Goal: Transaction & Acquisition: Purchase product/service

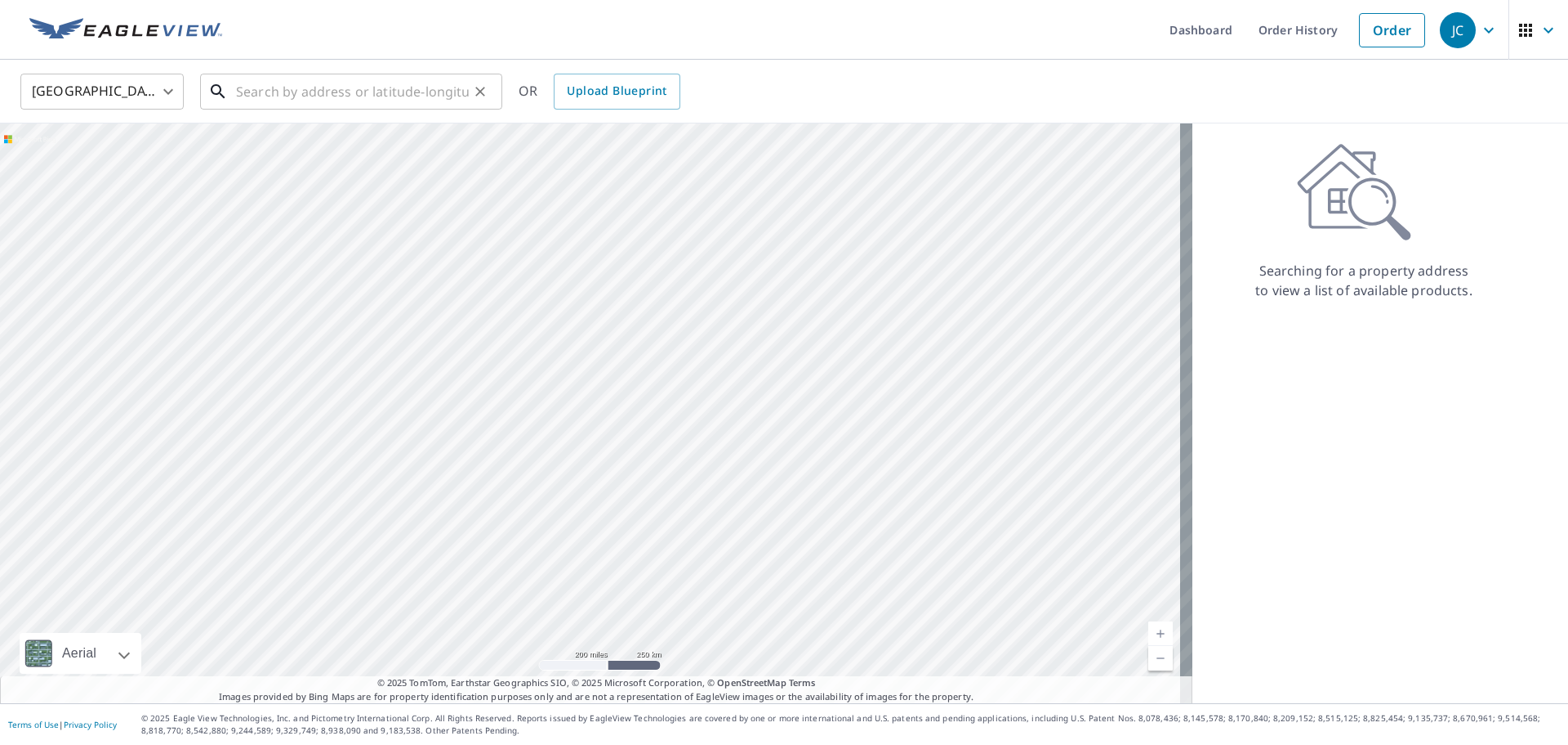
click at [337, 98] on input "text" at bounding box center [352, 91] width 233 height 46
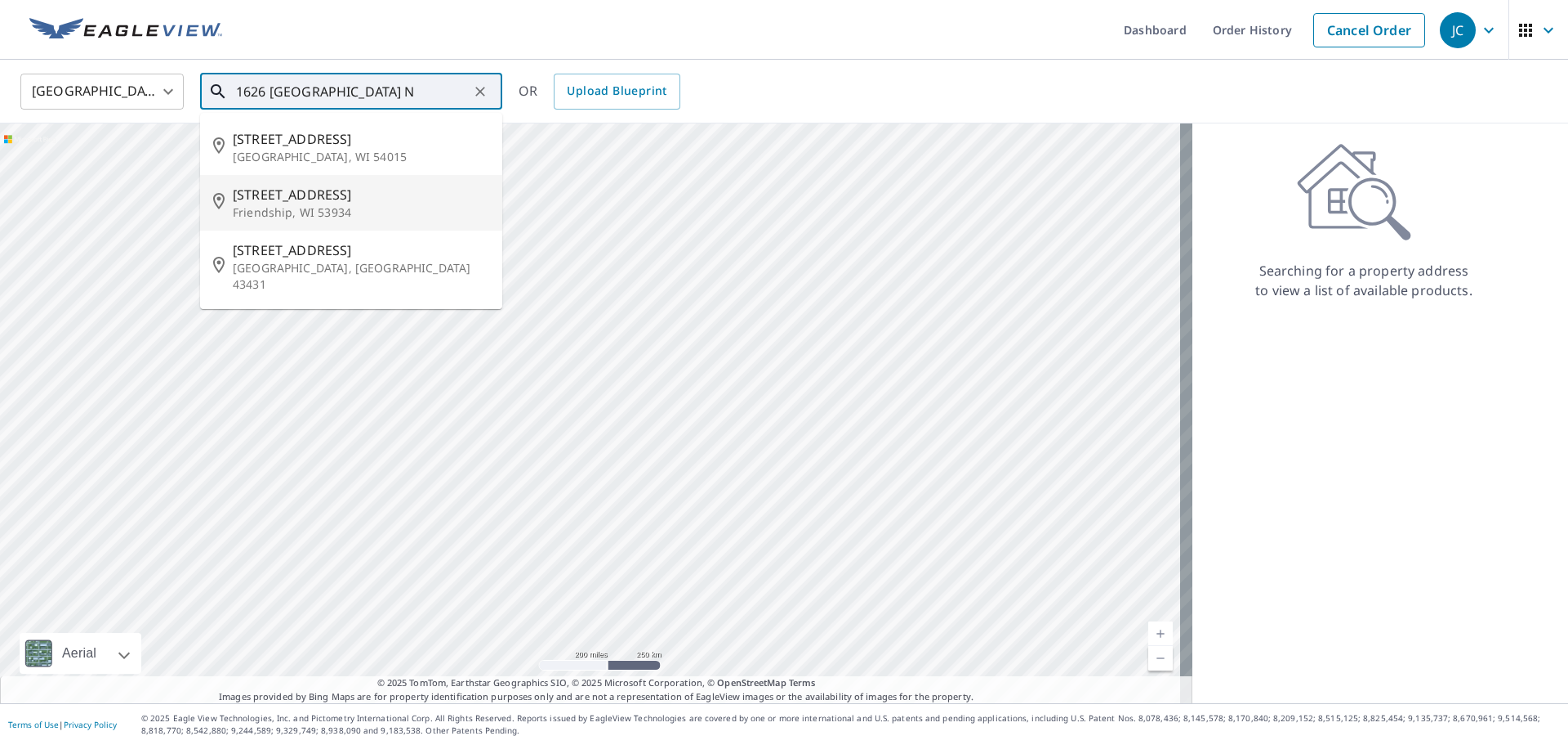
click at [300, 202] on span "[STREET_ADDRESS]" at bounding box center [361, 194] width 257 height 20
type input "[STREET_ADDRESS]"
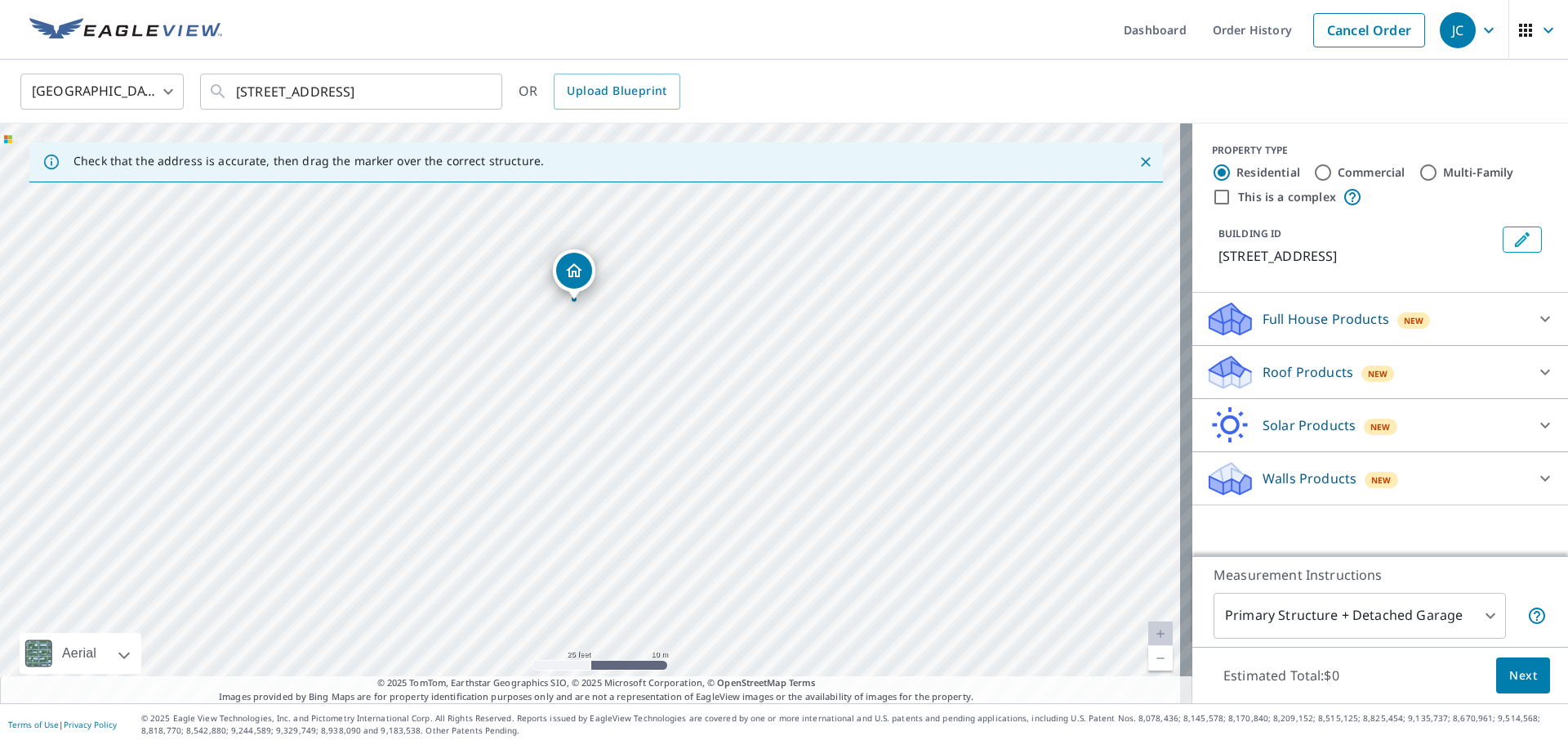
click at [1516, 678] on span "Next" at bounding box center [1524, 676] width 28 height 21
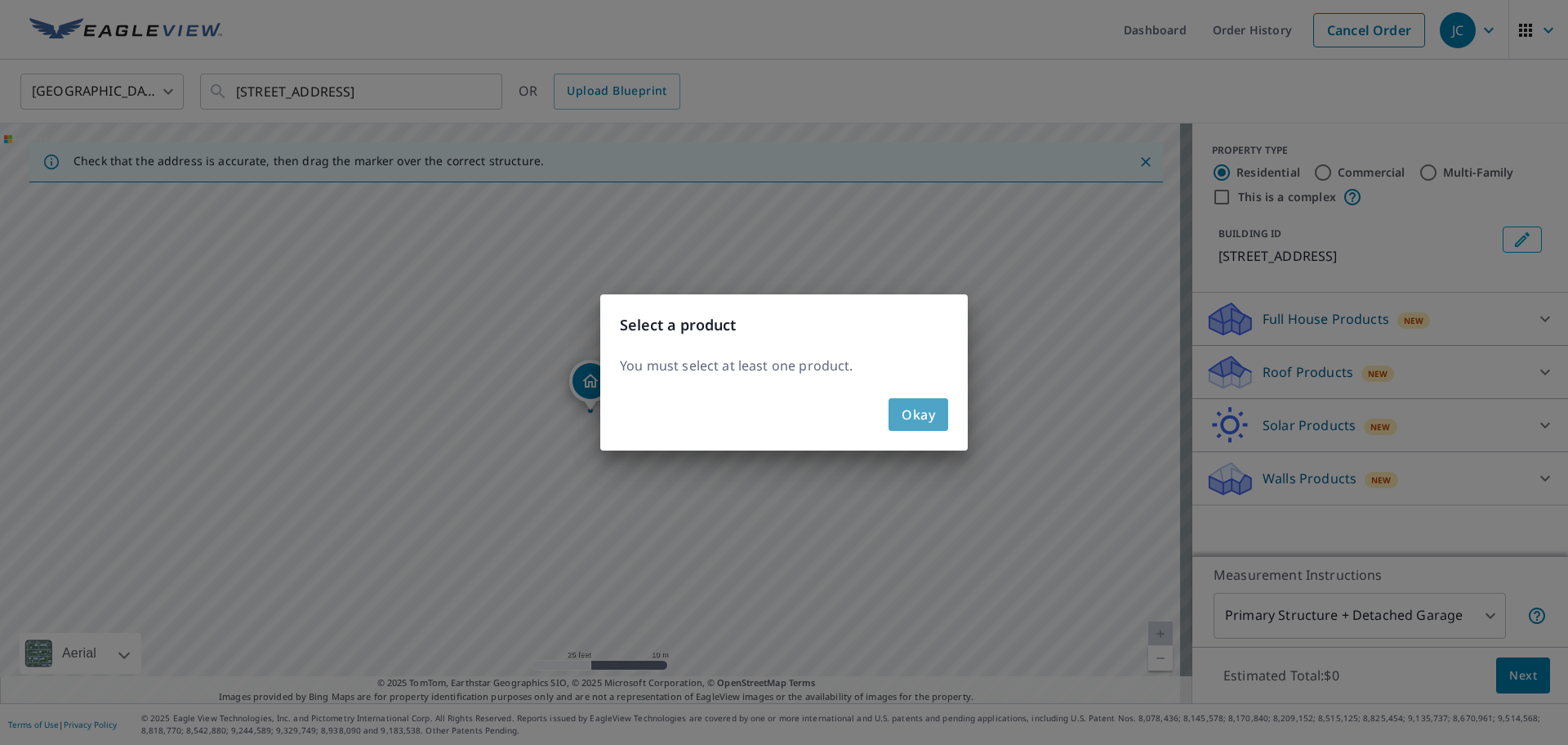
click at [925, 423] on span "Okay" at bounding box center [918, 415] width 34 height 23
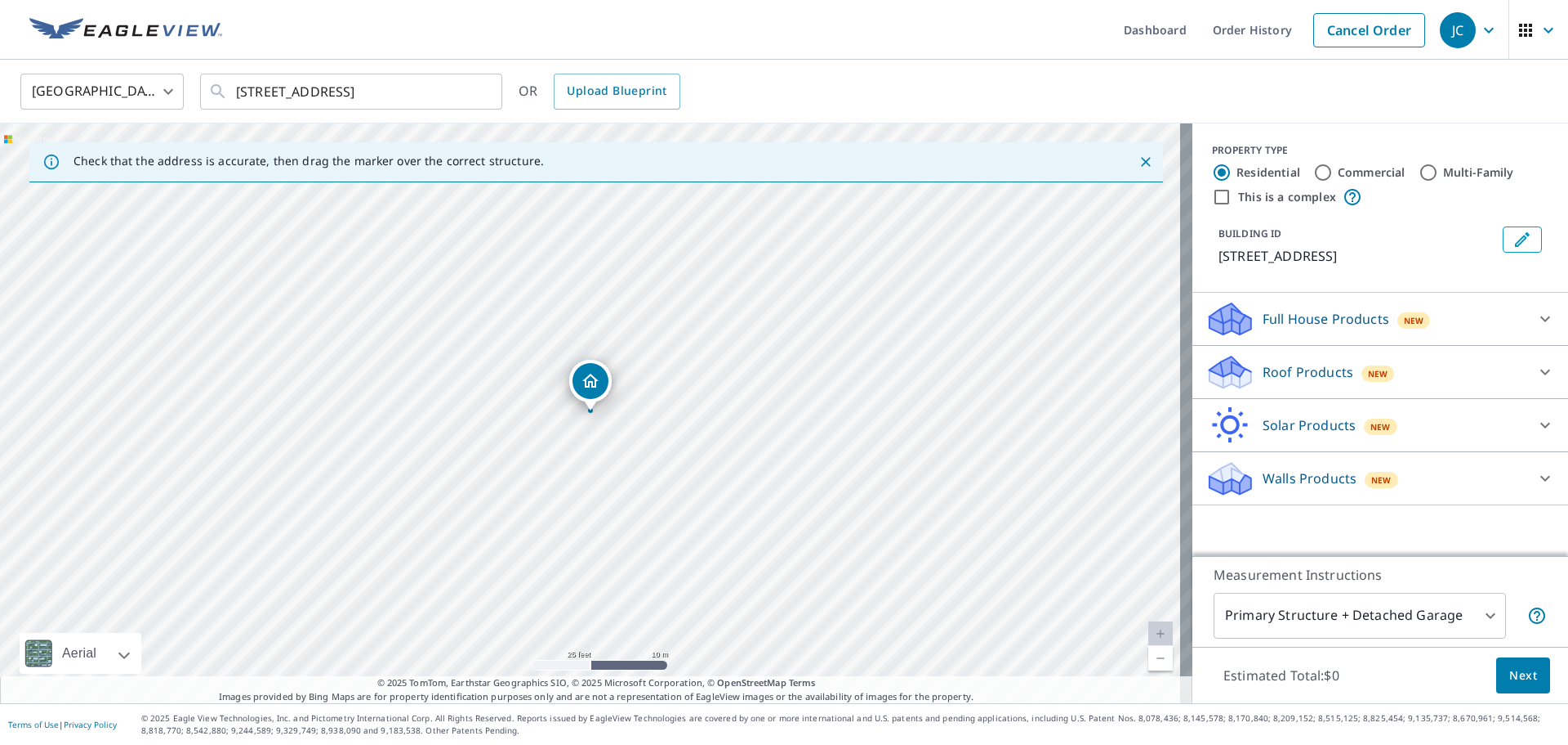
click at [1311, 323] on p "Full House Products" at bounding box center [1326, 318] width 127 height 20
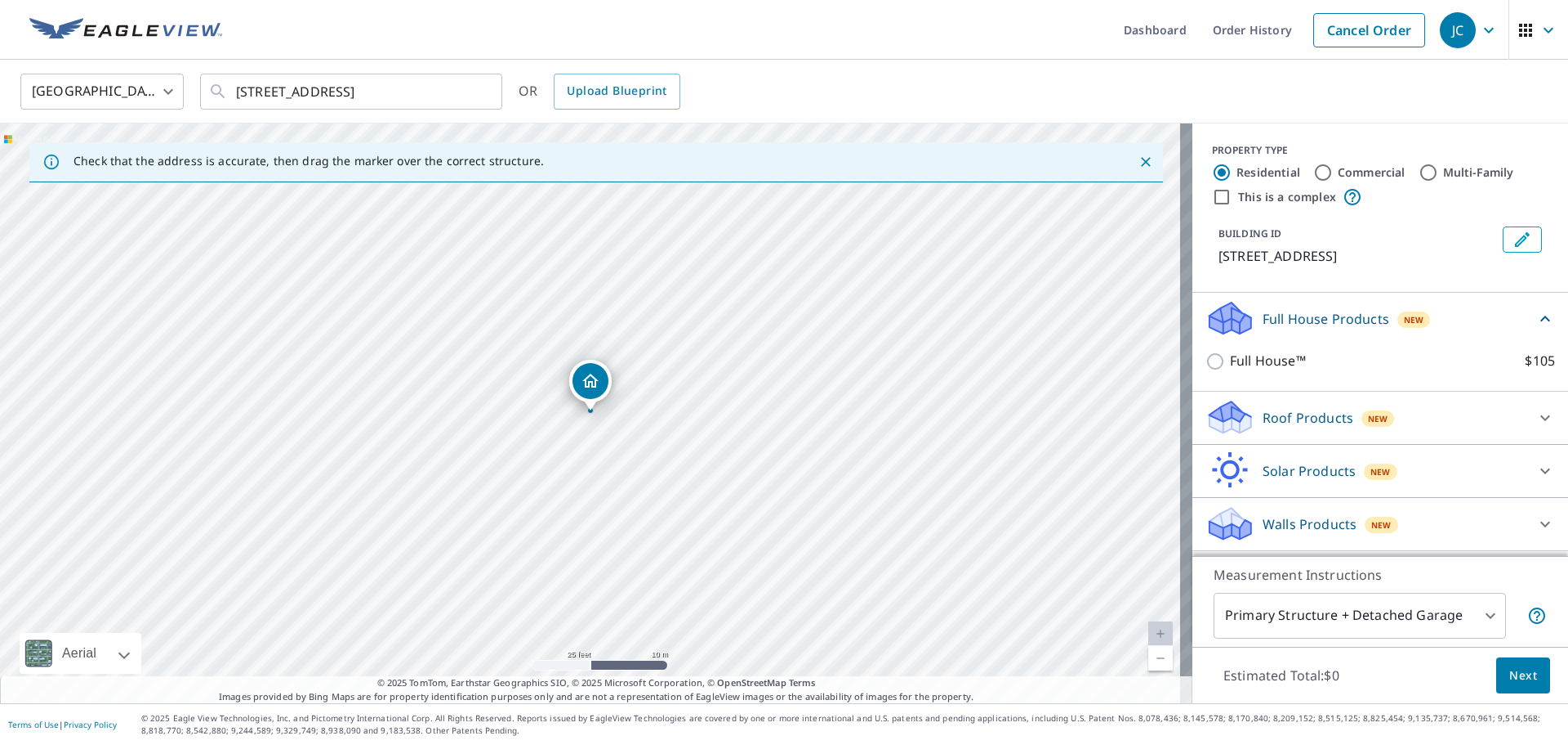
click at [1310, 408] on p "Roof Products" at bounding box center [1308, 417] width 91 height 20
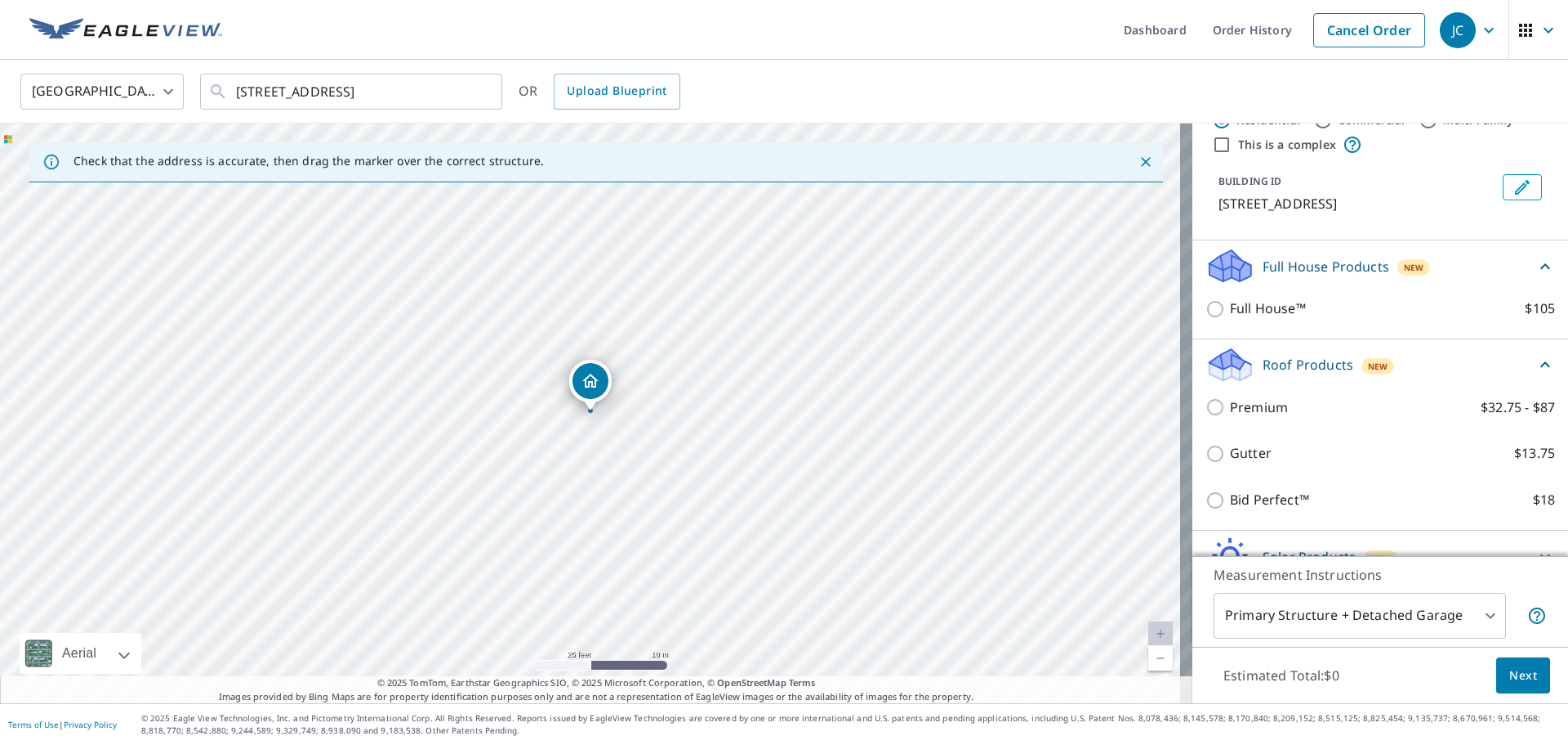
scroll to position [82, 0]
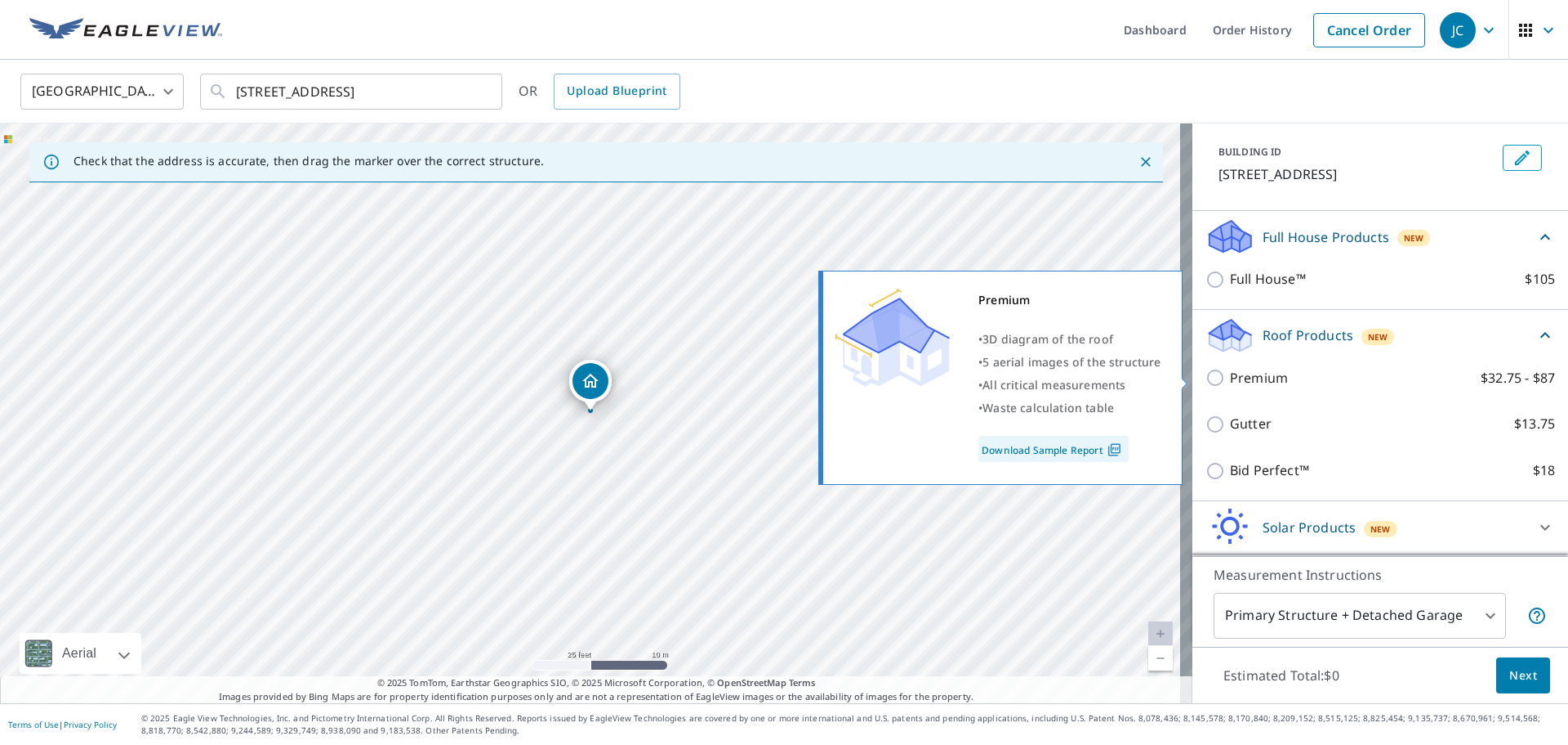
click at [1206, 380] on input "Premium $32.75 - $87" at bounding box center [1218, 377] width 24 height 20
checkbox input "true"
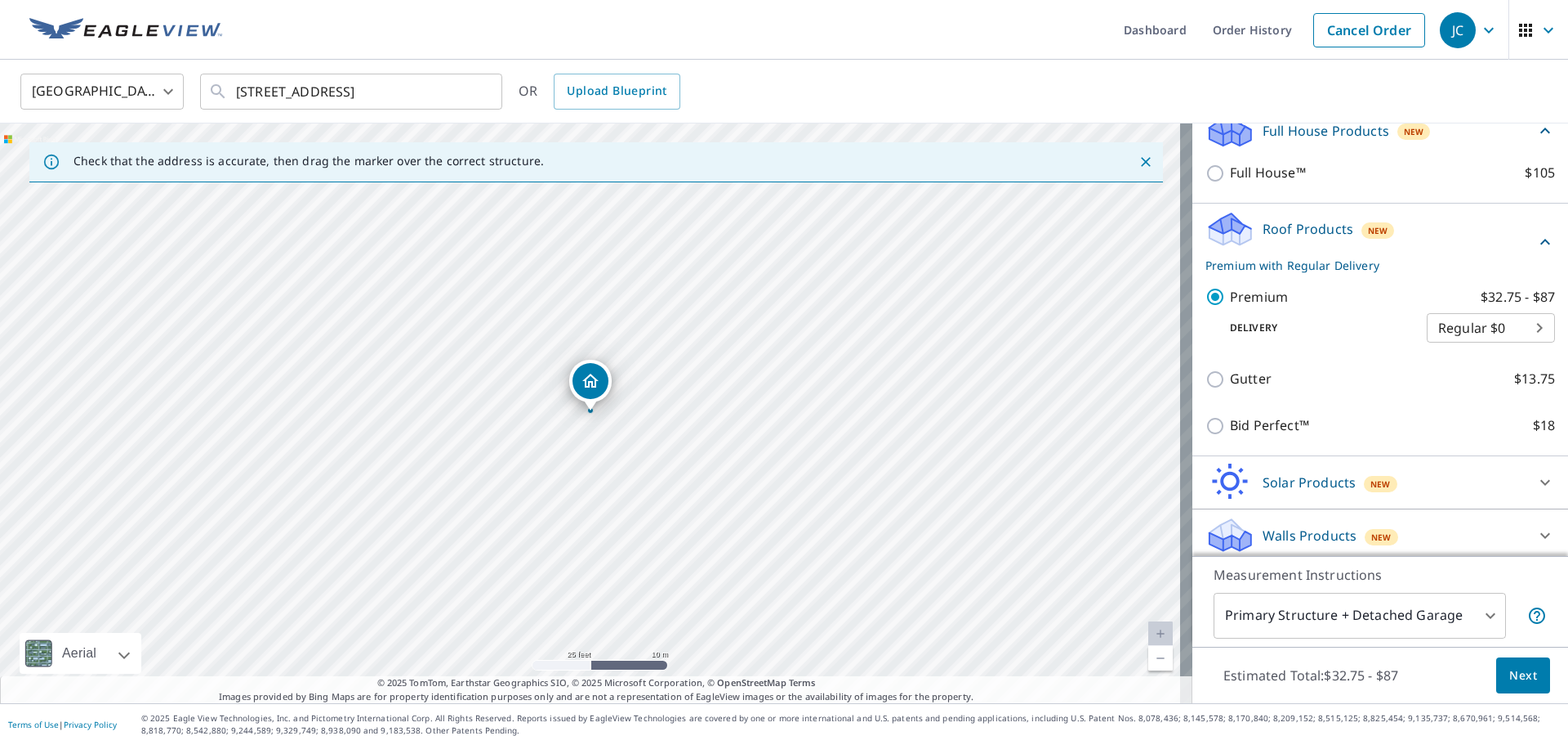
scroll to position [194, 0]
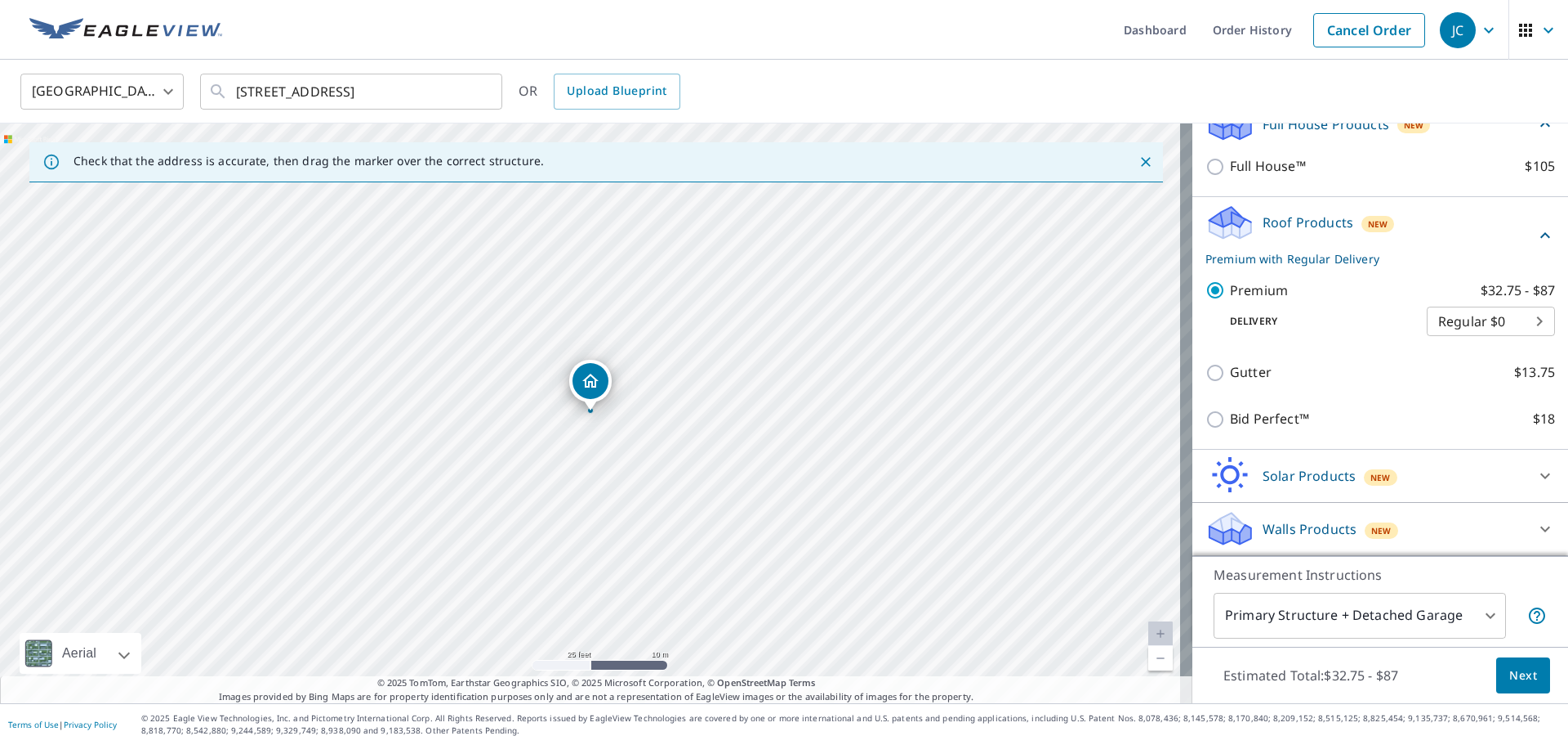
click at [1513, 682] on span "Next" at bounding box center [1524, 676] width 28 height 21
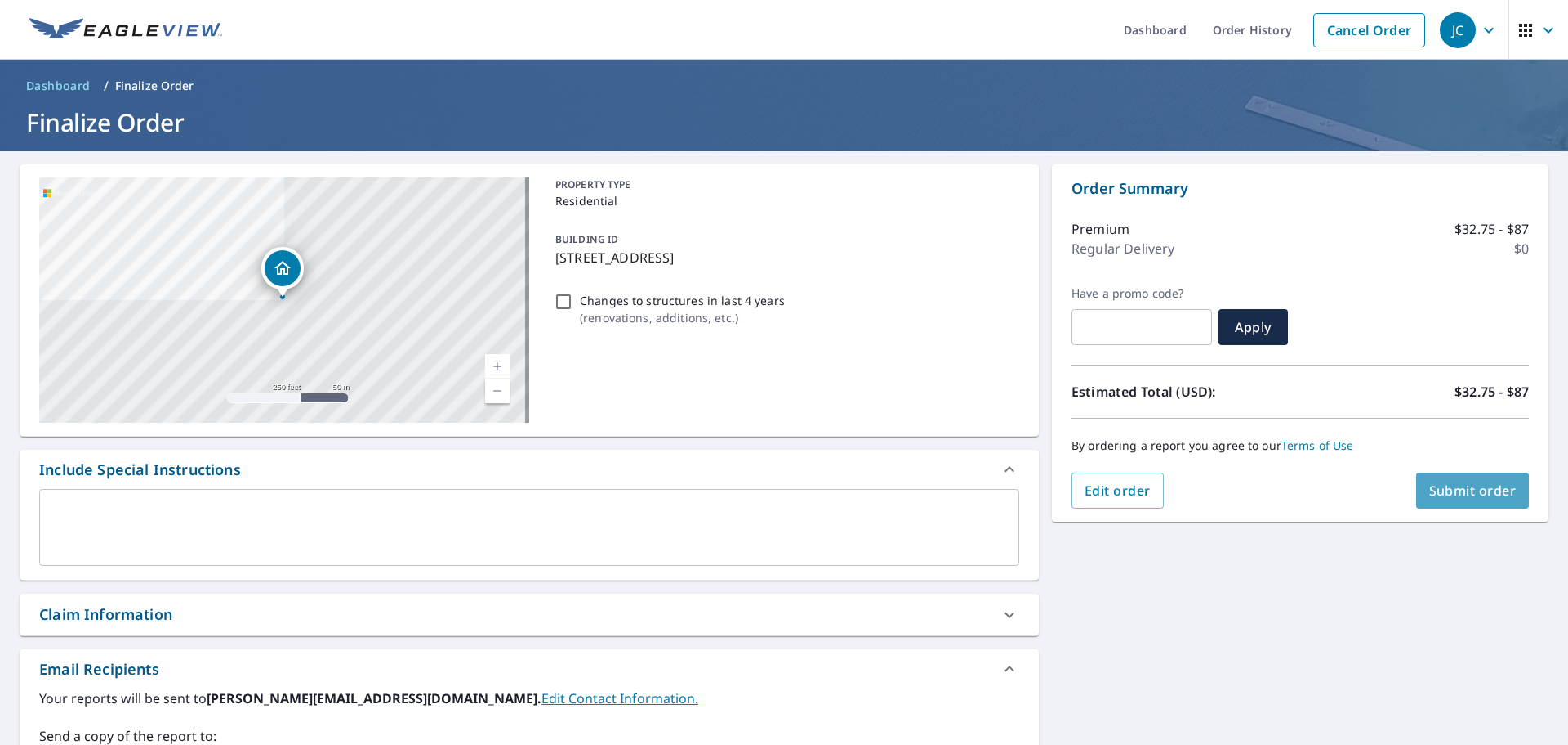
click at [1469, 496] on span "Submit order" at bounding box center [1473, 490] width 88 height 18
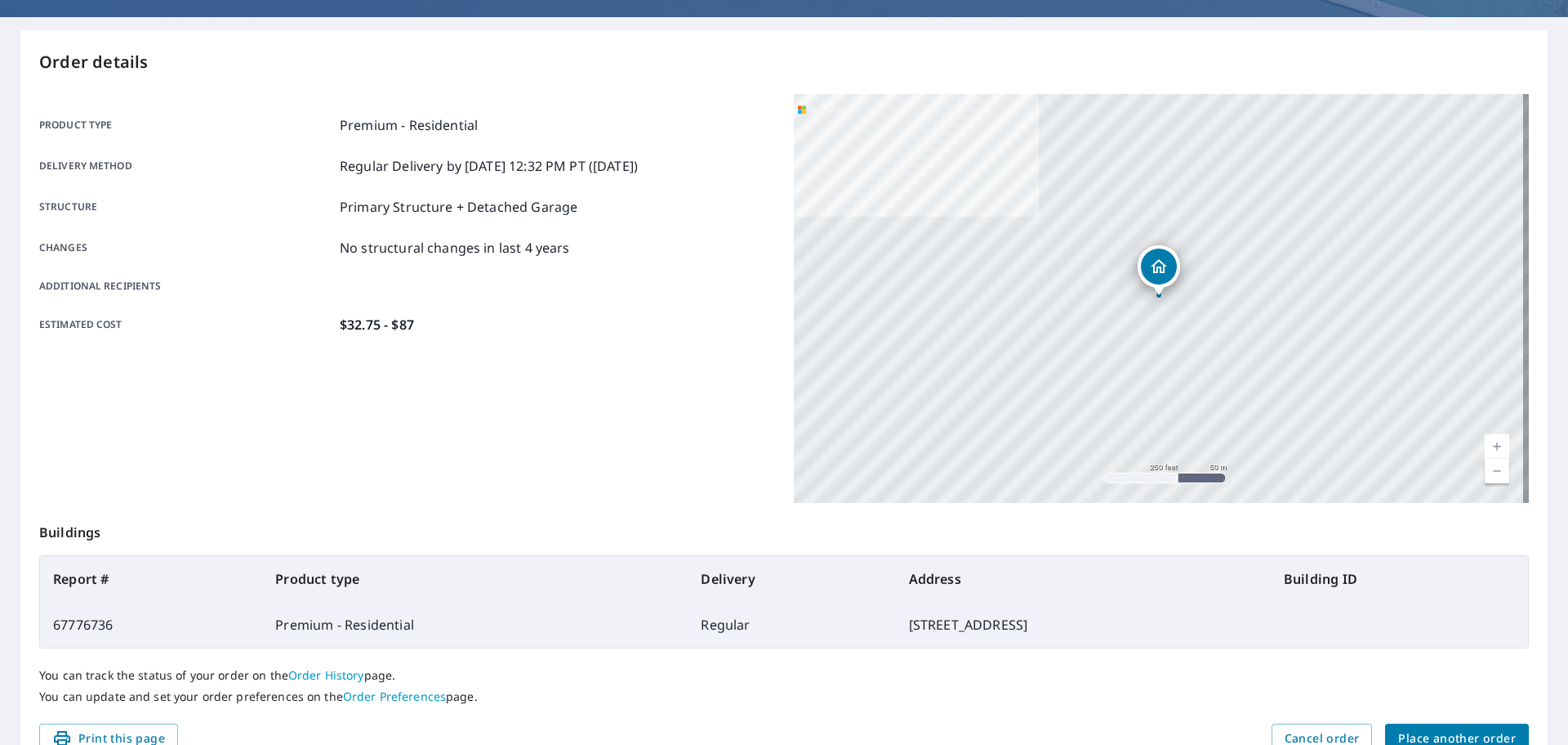
scroll to position [218, 0]
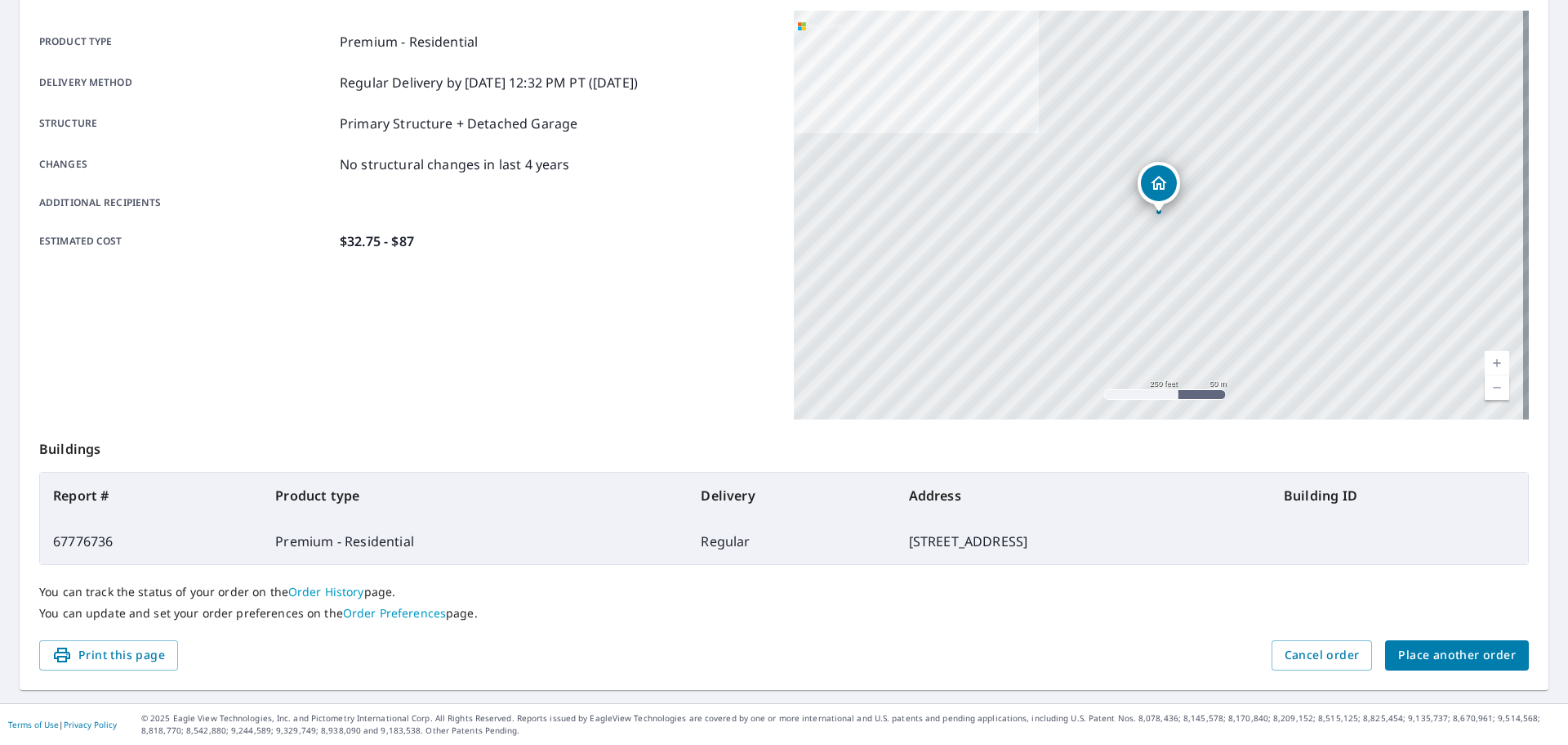
click at [1438, 656] on span "Place another order" at bounding box center [1457, 656] width 118 height 21
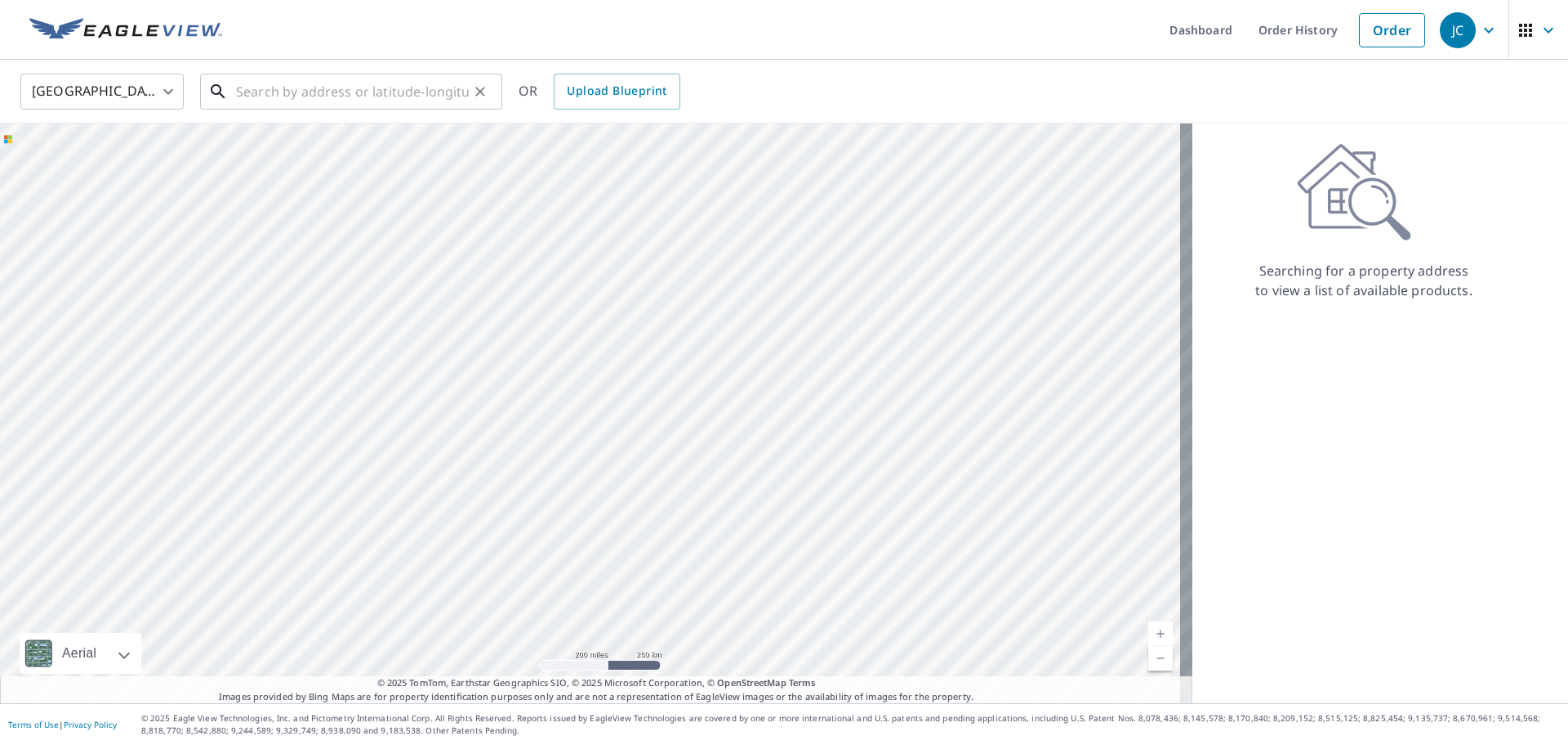
click at [385, 88] on input "text" at bounding box center [352, 91] width 233 height 46
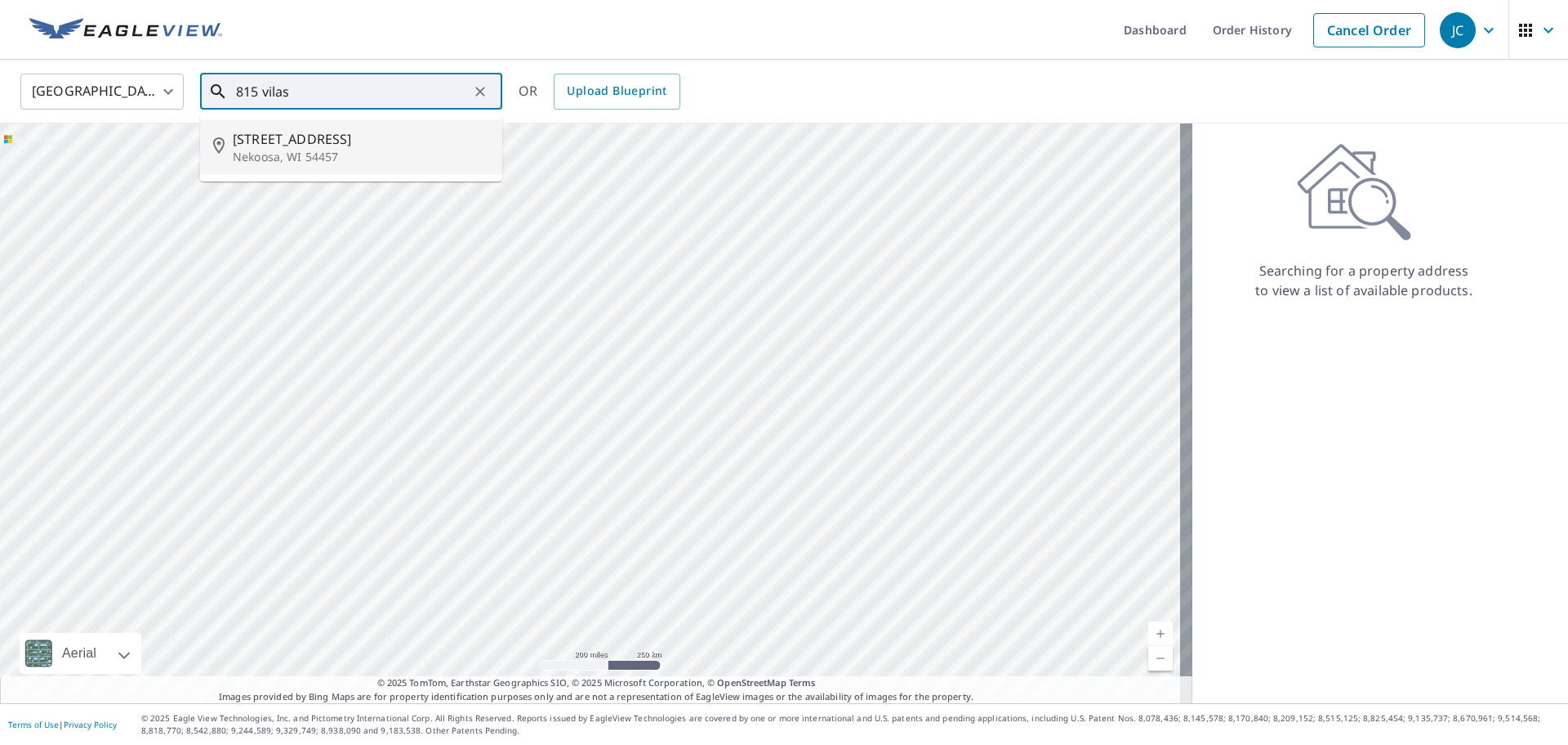
click at [321, 147] on span "[STREET_ADDRESS]" at bounding box center [361, 139] width 257 height 20
type input "[STREET_ADDRESS]"
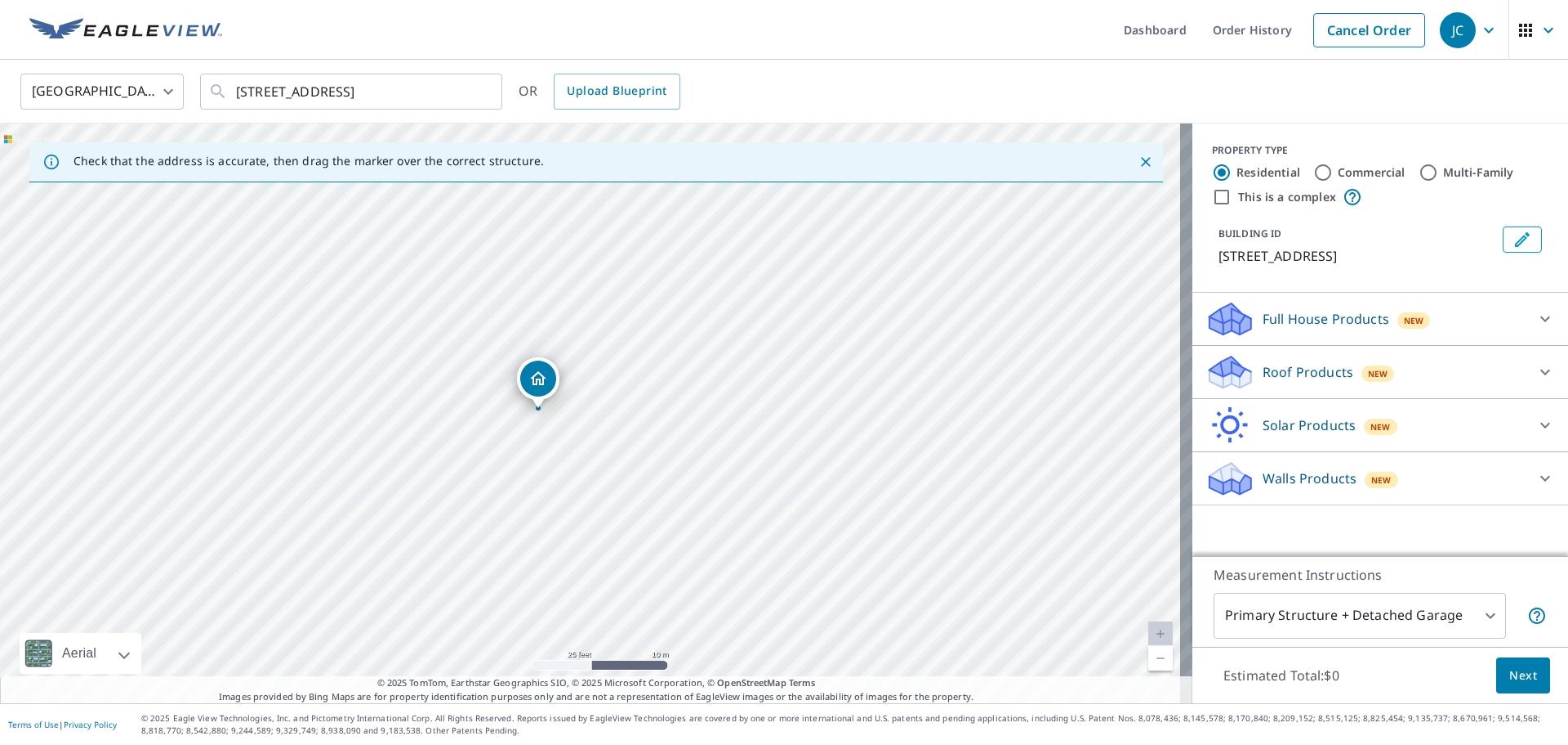
click at [1298, 312] on p "Full House Products" at bounding box center [1326, 318] width 127 height 20
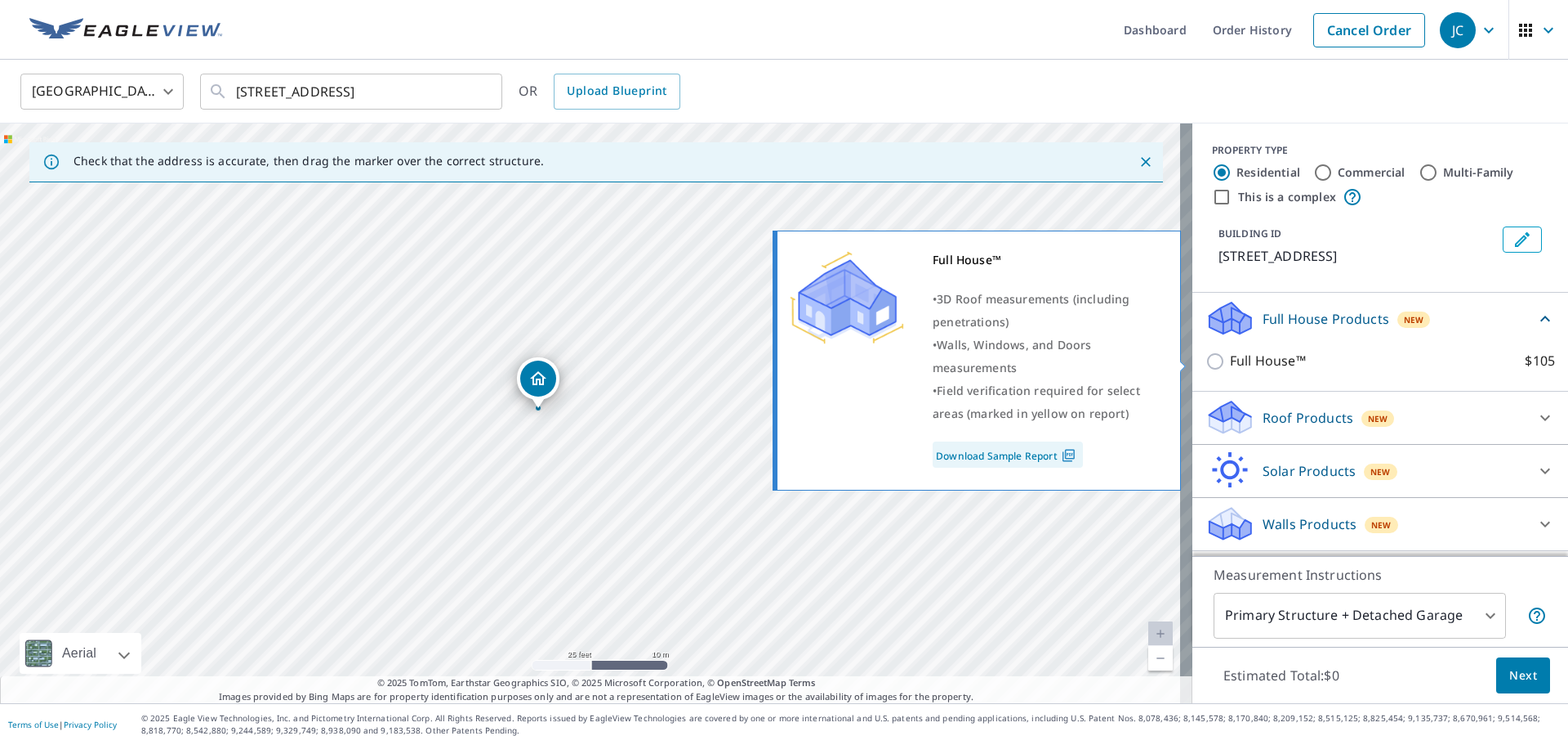
click at [1285, 419] on p "Roof Products" at bounding box center [1308, 417] width 91 height 20
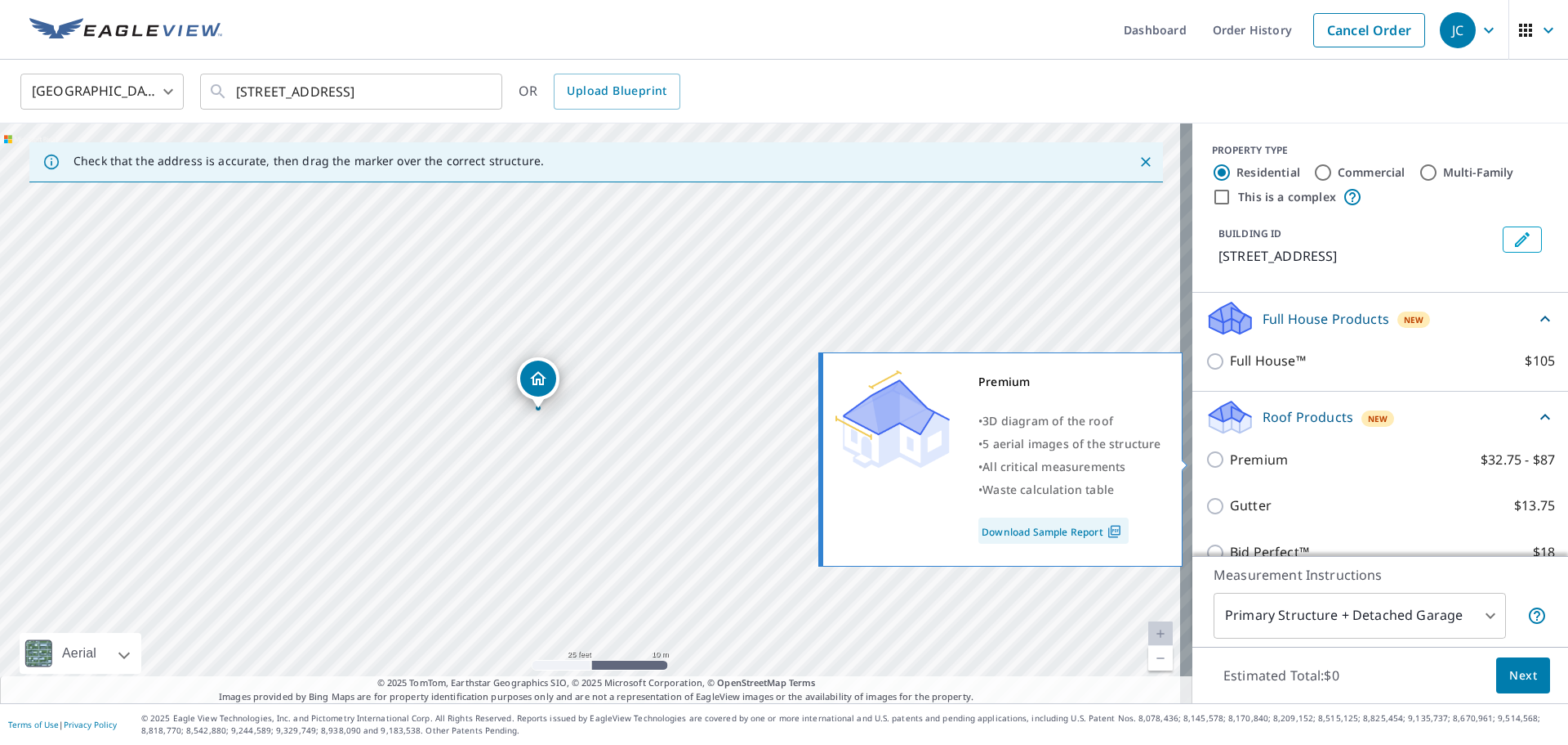
click at [1208, 461] on input "Premium $32.75 - $87" at bounding box center [1218, 459] width 24 height 20
checkbox input "true"
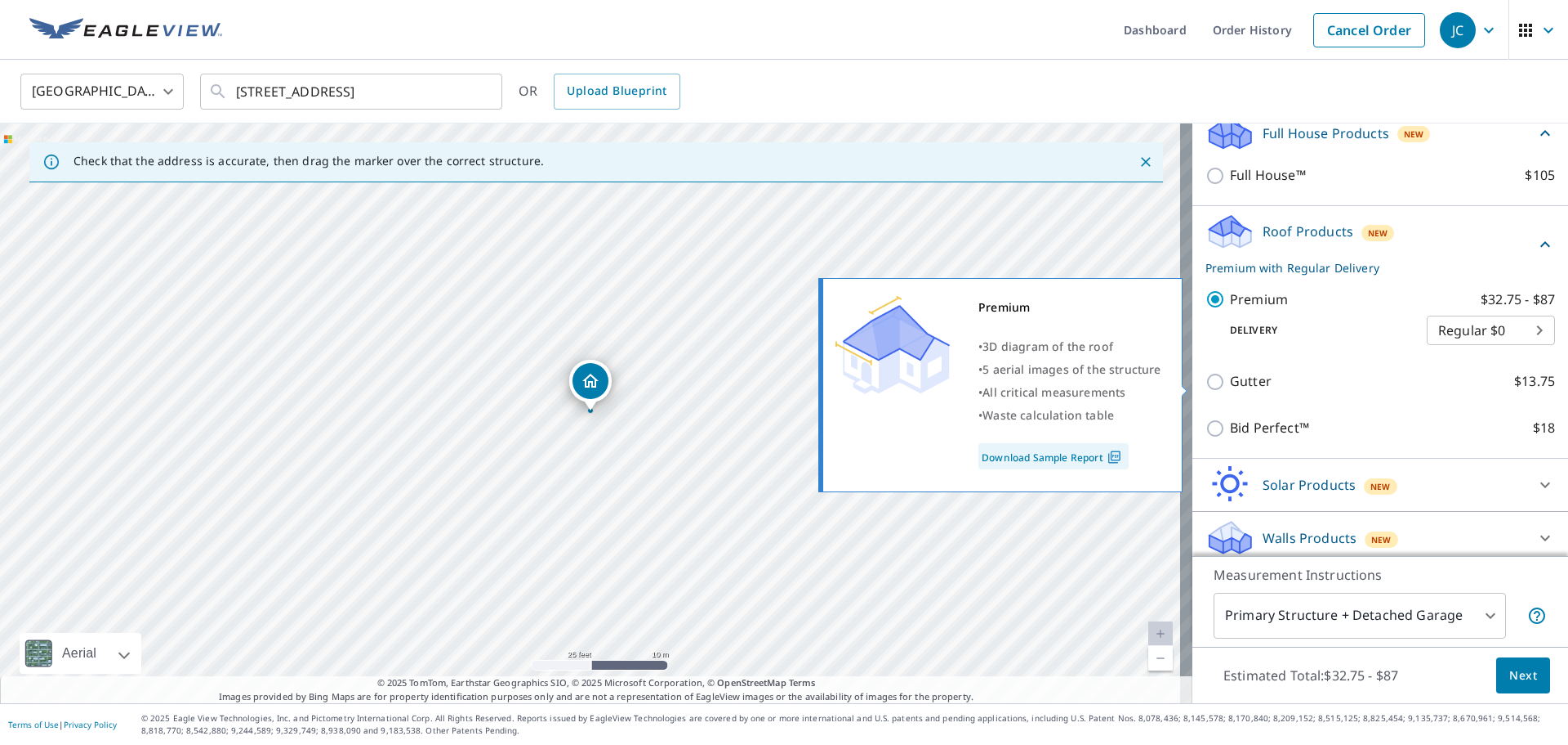
scroll to position [194, 0]
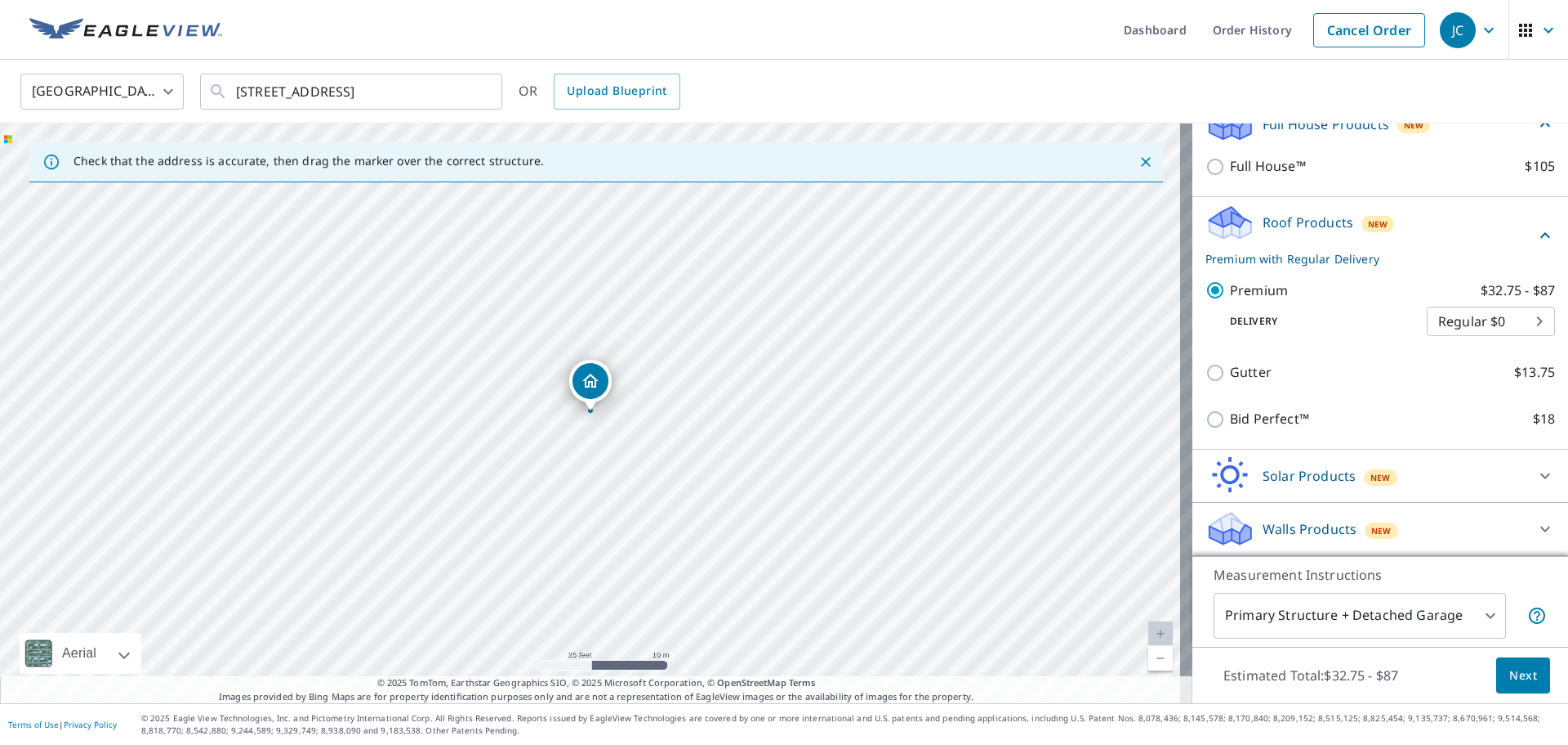
click at [1406, 609] on body "JC JC Dashboard Order History Cancel Order JC [GEOGRAPHIC_DATA] [GEOGRAPHIC_DAT…" at bounding box center [784, 372] width 1568 height 745
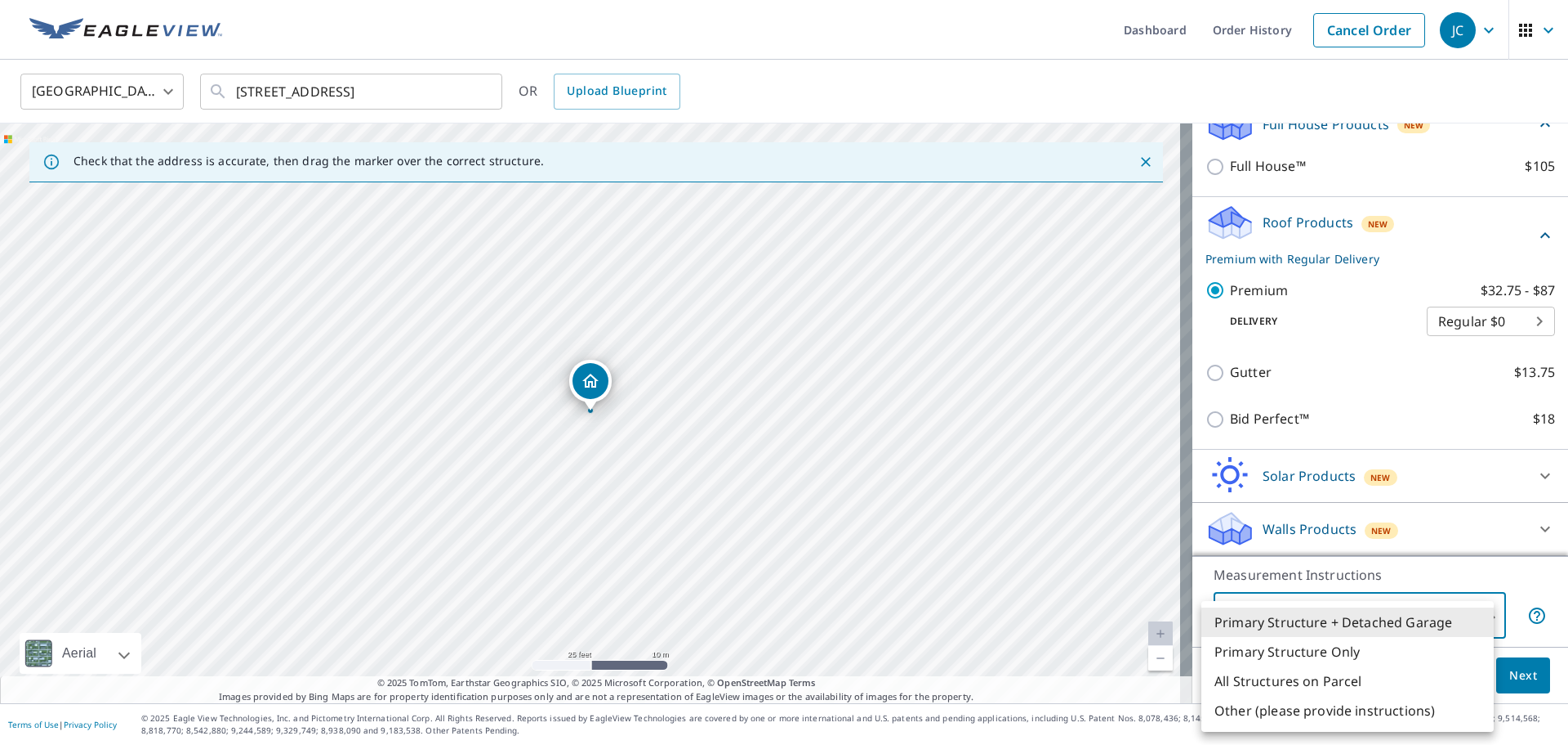
click at [1332, 653] on li "Primary Structure Only" at bounding box center [1347, 651] width 292 height 29
type input "2"
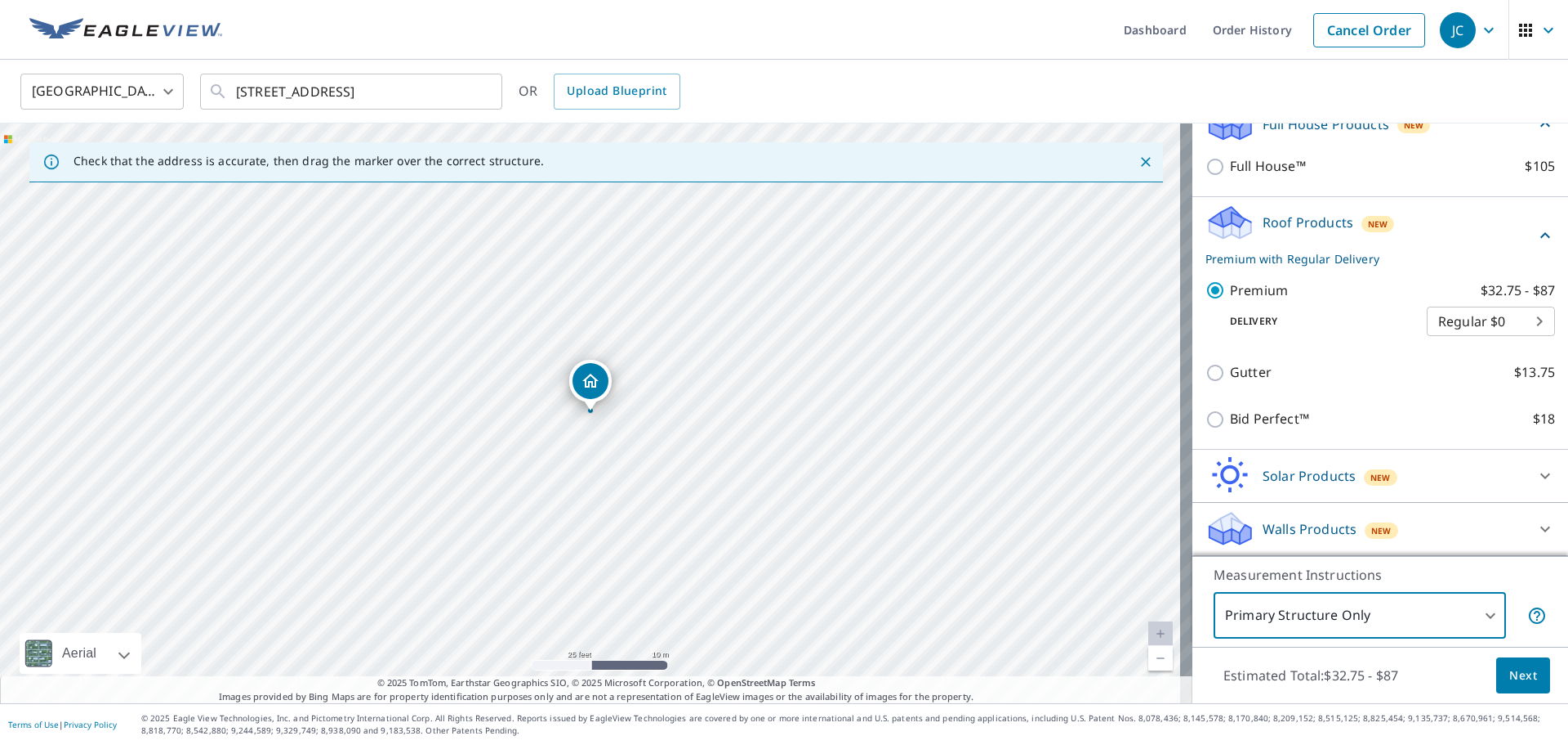
click at [1508, 687] on button "Next" at bounding box center [1523, 676] width 54 height 36
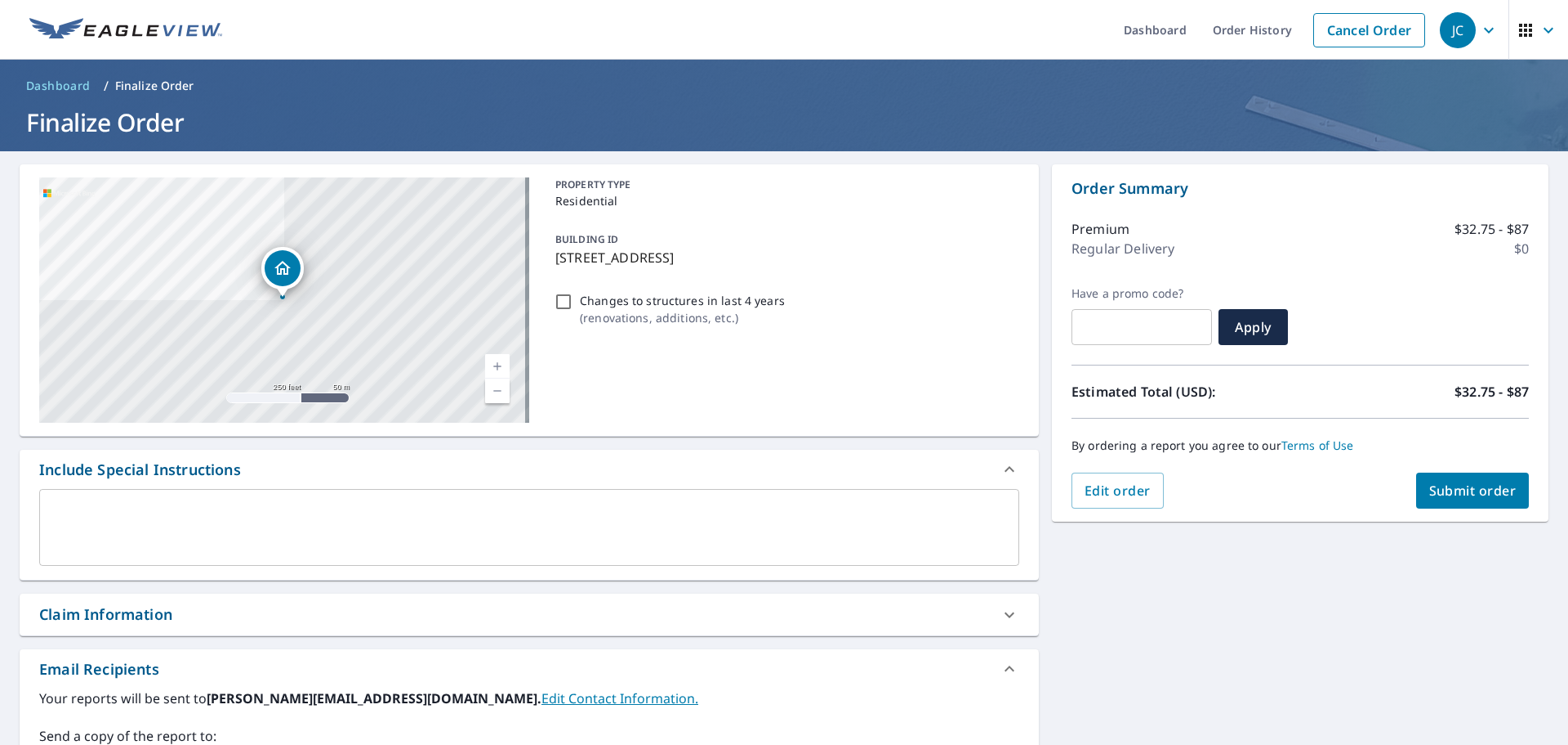
click at [407, 517] on textarea at bounding box center [529, 527] width 957 height 47
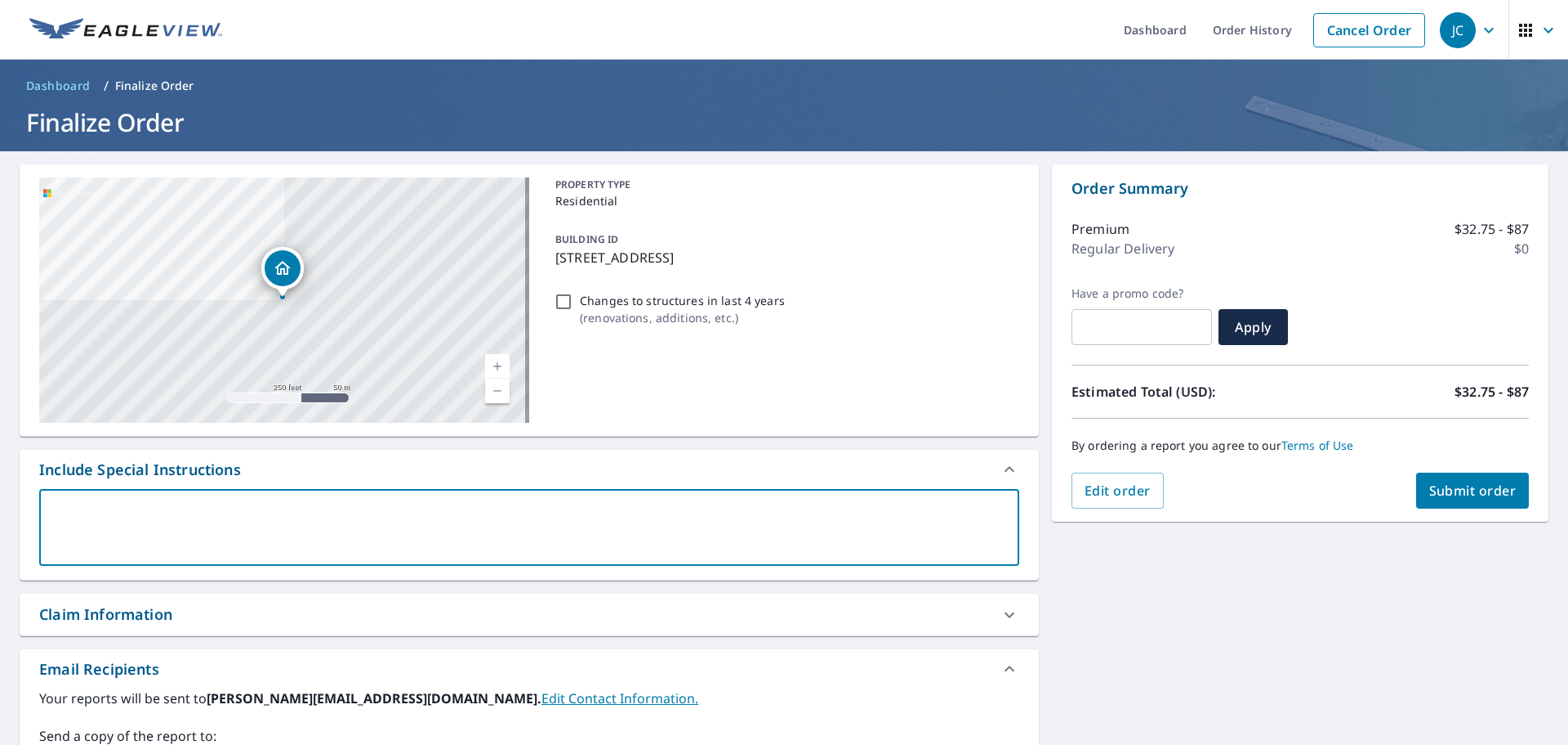
type textarea "H"
type textarea "x"
type textarea "Ho"
type textarea "x"
type textarea "Hou"
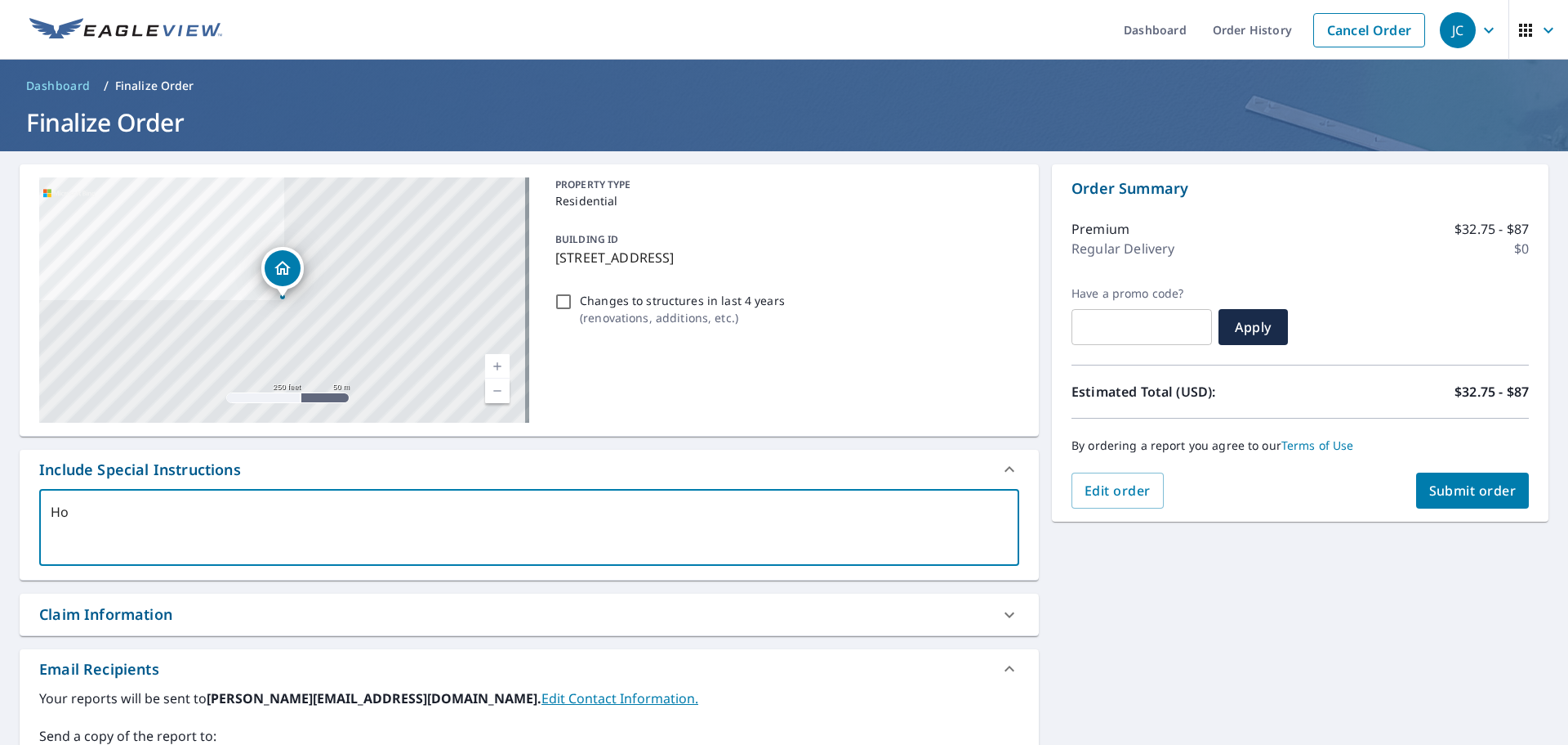
type textarea "x"
type textarea "Hous"
type textarea "x"
type textarea "House"
type textarea "x"
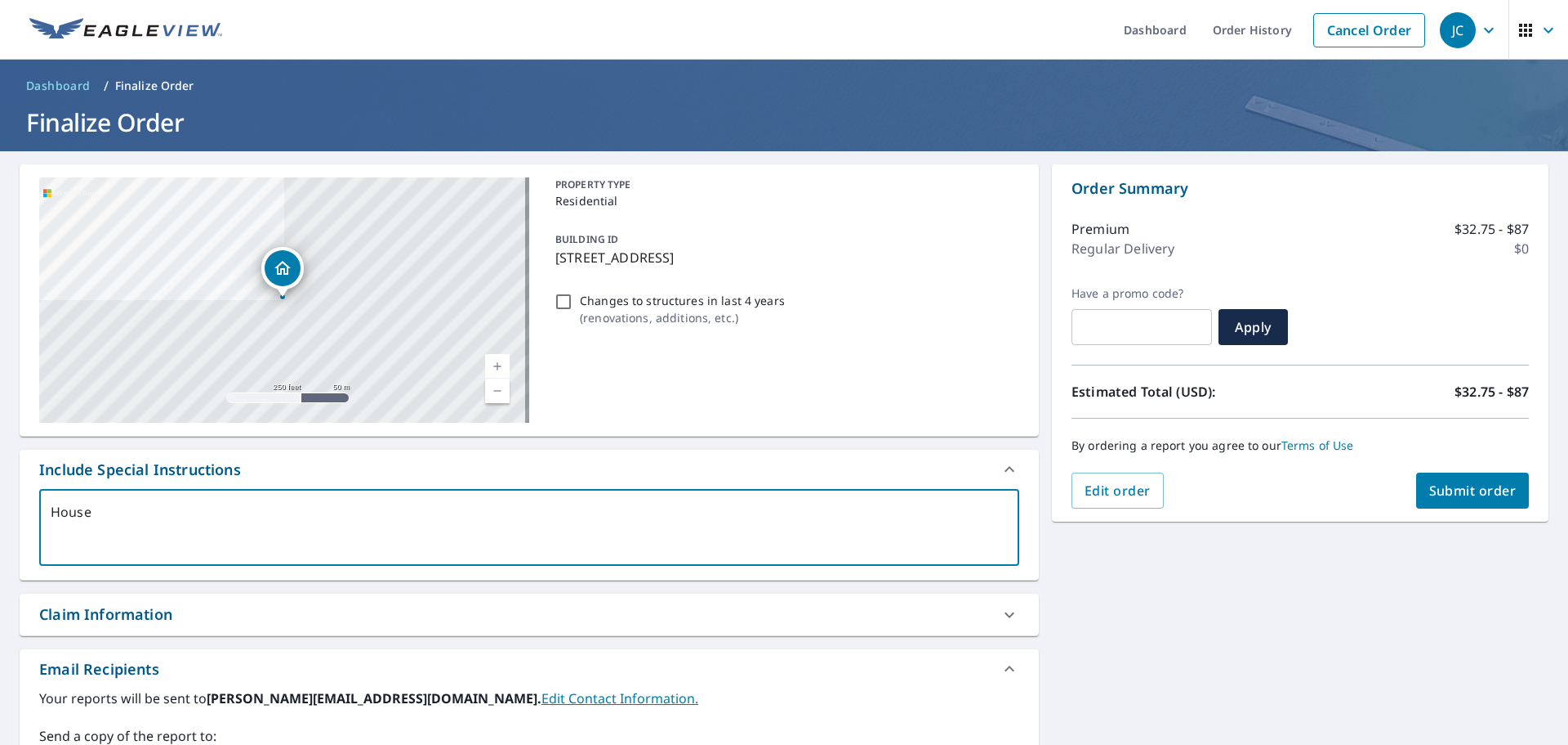
type textarea "House"
type textarea "x"
type textarea "House r"
type textarea "x"
type textarea "House ro"
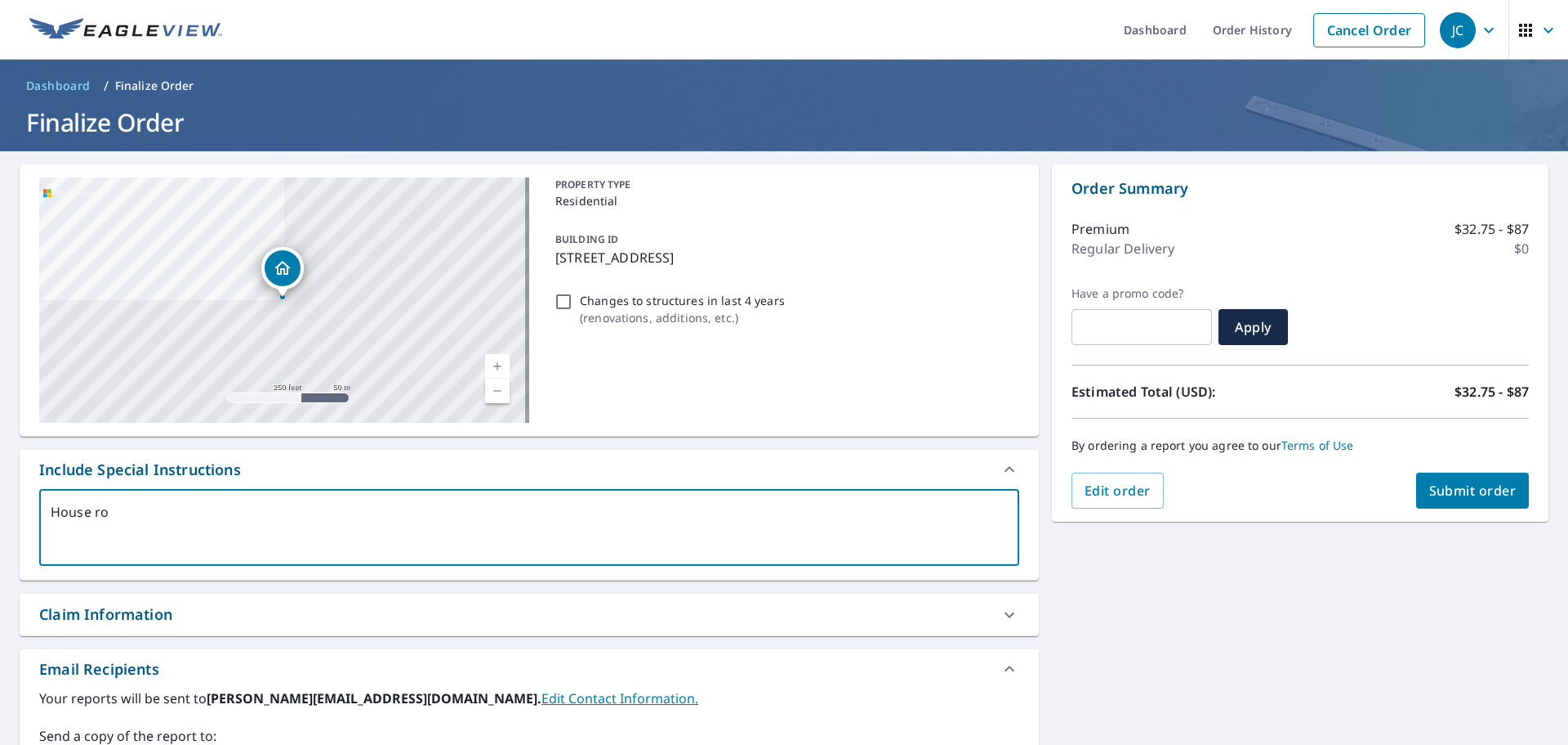
type textarea "x"
type textarea "House roo"
type textarea "x"
type textarea "House roof"
type textarea "x"
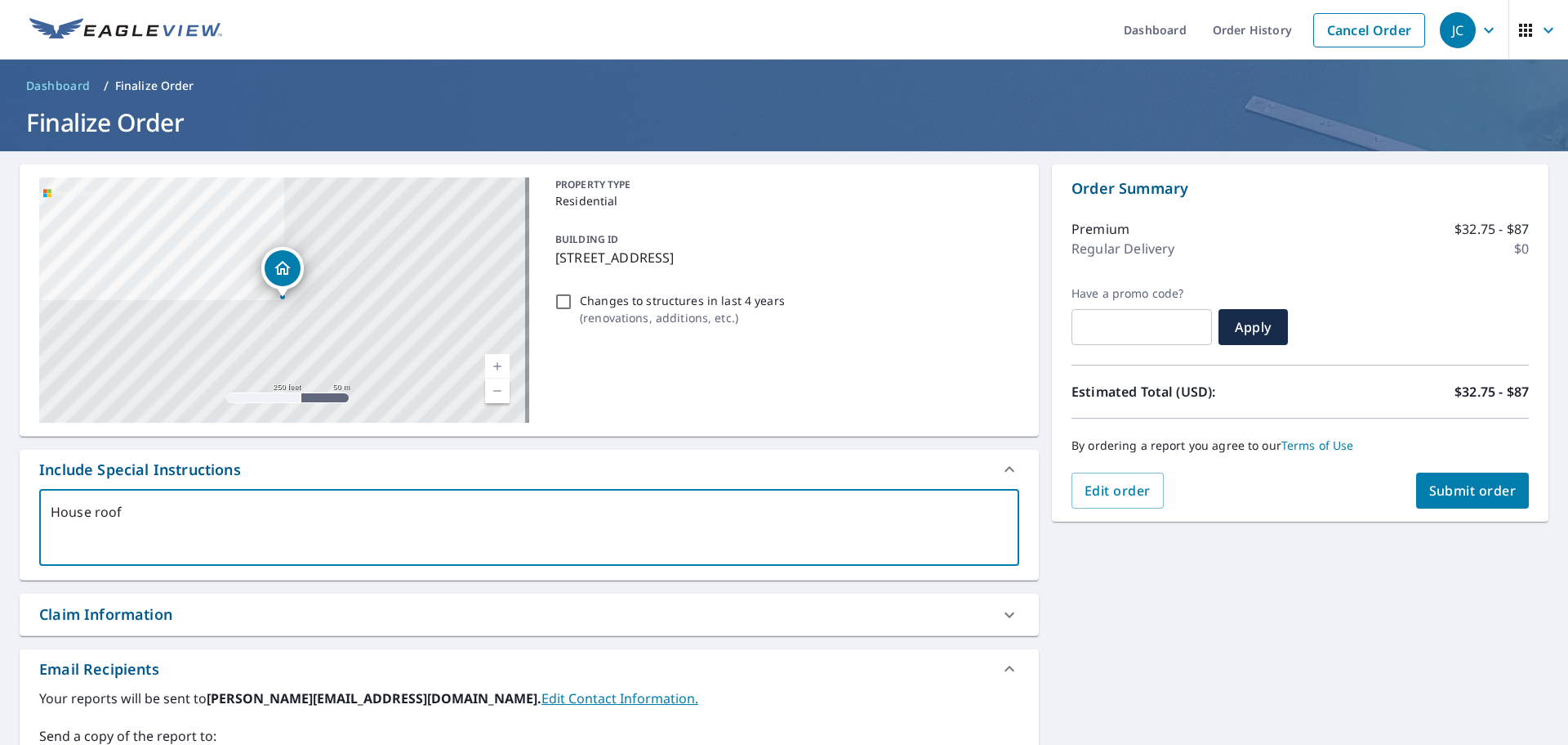
type textarea "House roof"
type textarea "x"
type textarea "House roof o"
type textarea "x"
type textarea "House roof on"
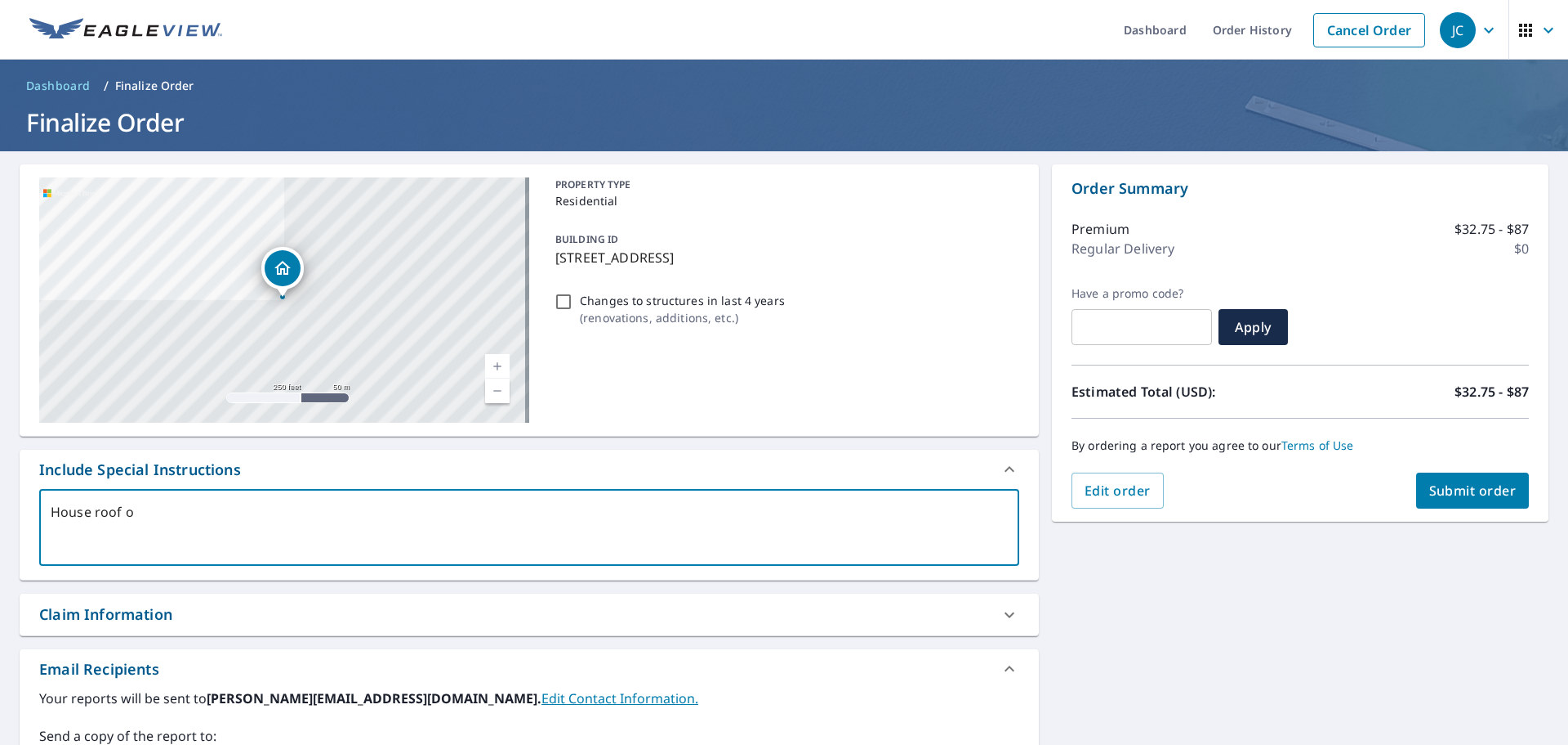
type textarea "x"
type textarea "House roof onl"
type textarea "x"
type textarea "House roof only"
type textarea "x"
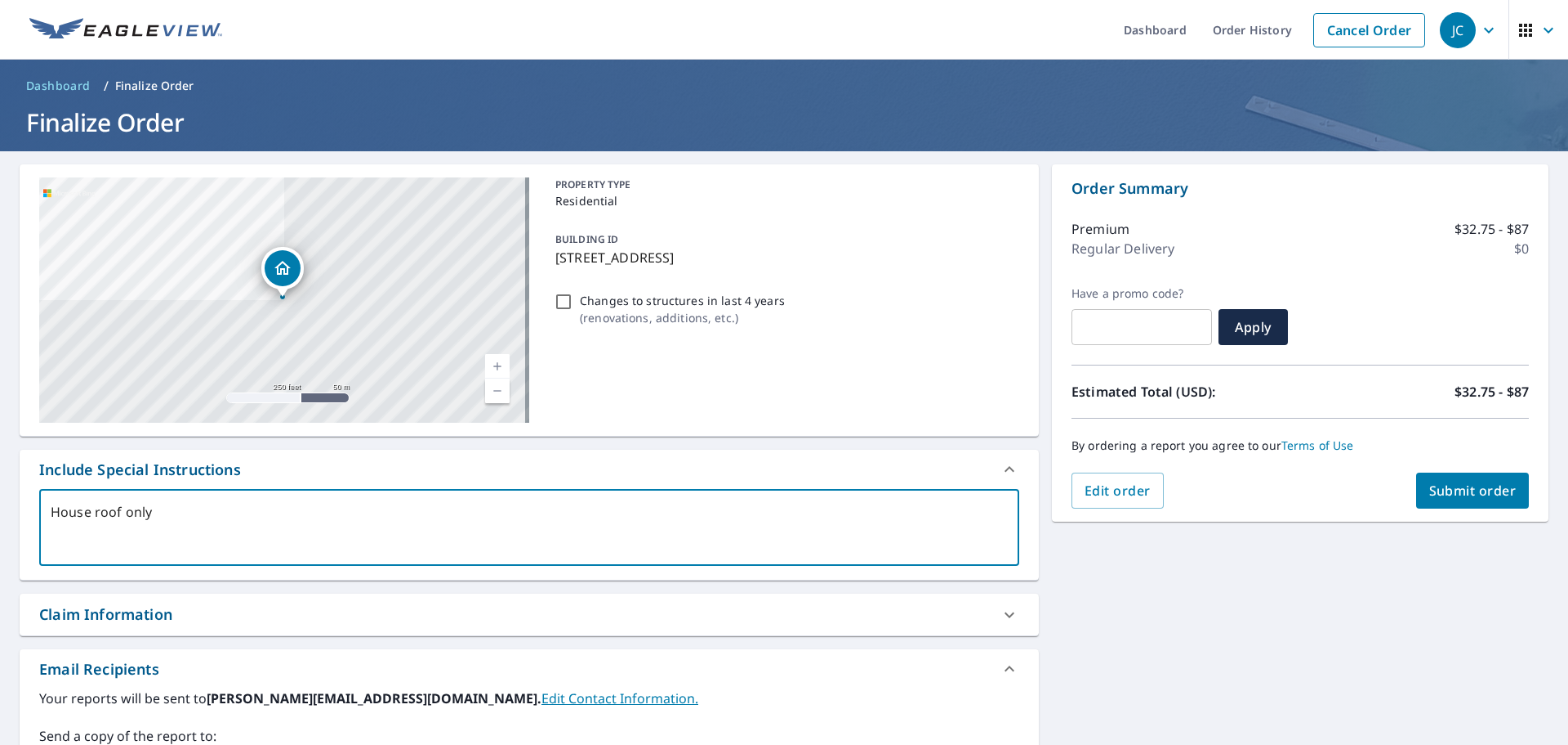
type textarea "House roof only."
type textarea "x"
type textarea "House roof only."
type textarea "x"
type textarea "House roof only. T"
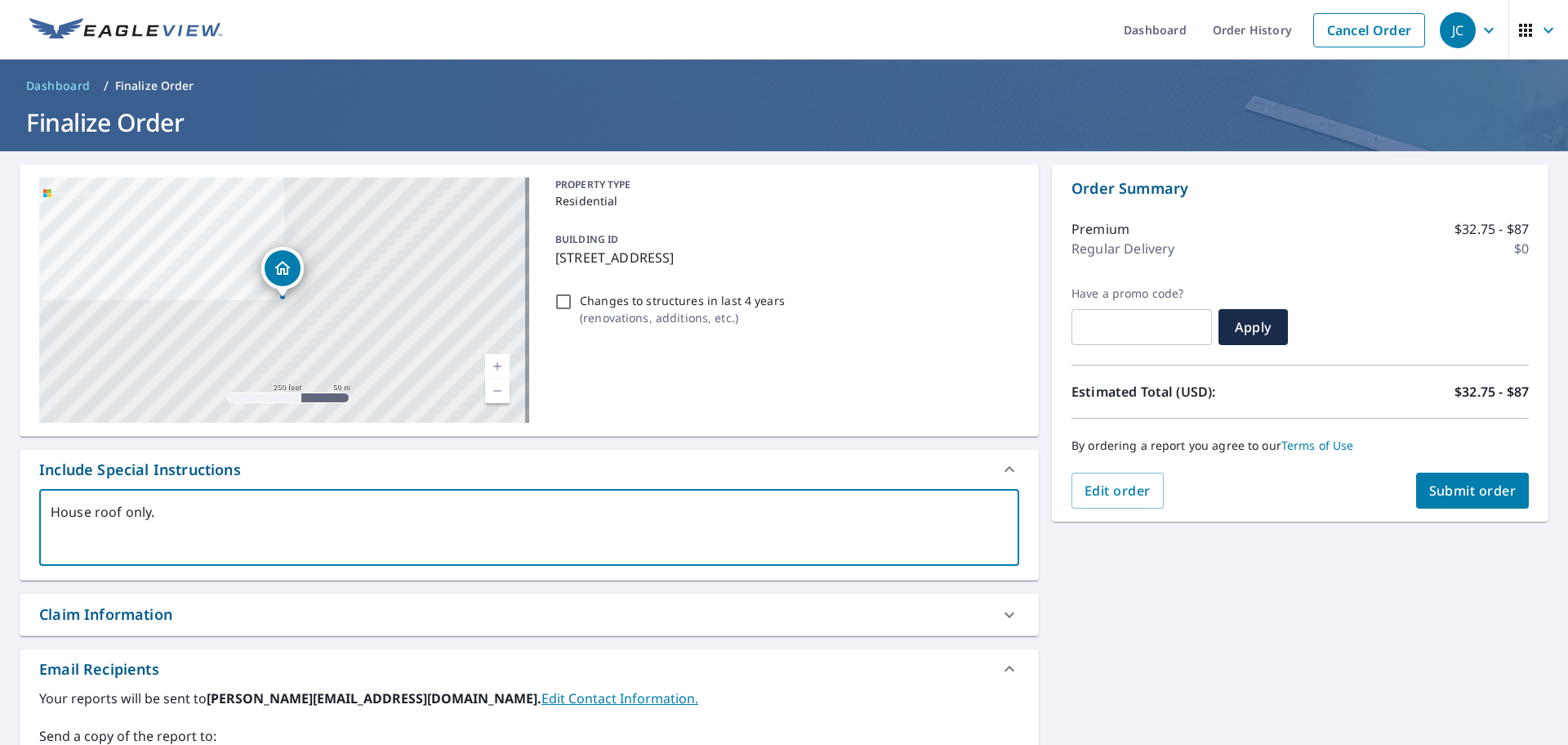
type textarea "x"
type textarea "House roof only. Th"
type textarea "x"
type textarea "House roof only. The"
type textarea "x"
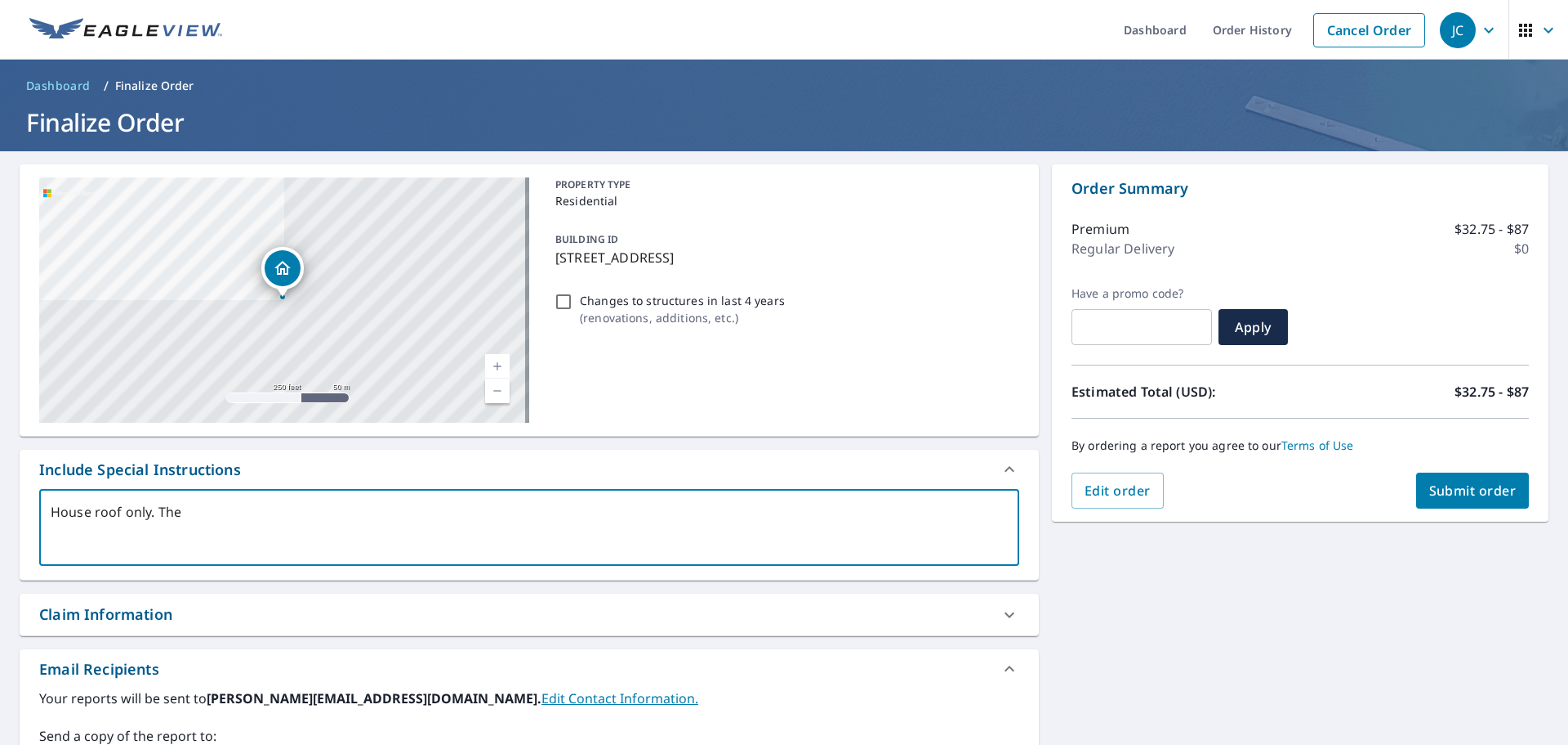
type textarea "House roof only. The"
type textarea "x"
type textarea "House roof only. The w"
type textarea "x"
type textarea "House roof only. The we"
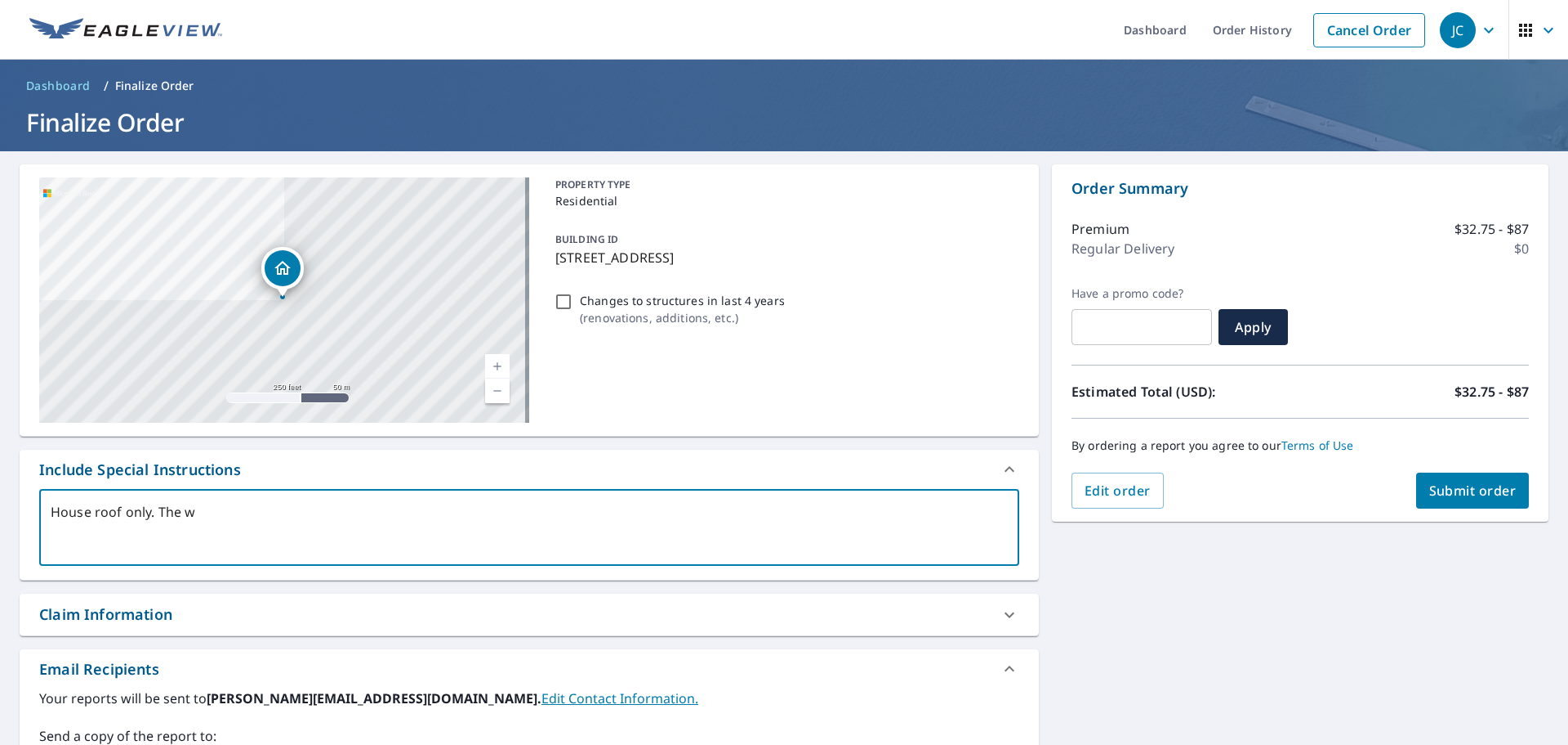
type textarea "x"
type textarea "House roof only. The [PERSON_NAME]"
type textarea "x"
type textarea "House roof only. The west"
type textarea "x"
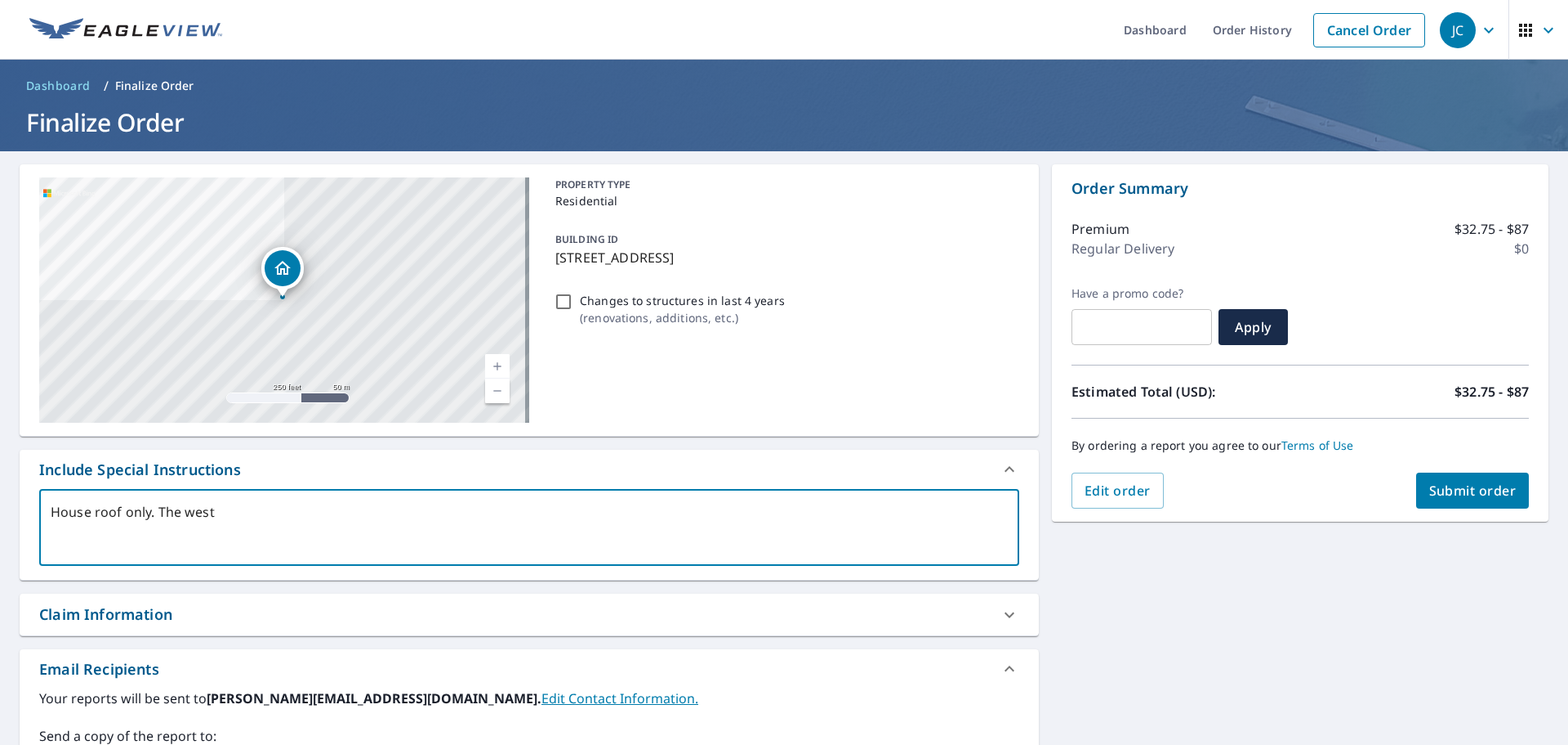
type textarea "House roof only. The west"
type textarea "x"
type textarea "House roof only. The west s"
type textarea "x"
type textarea "House roof only. The west si"
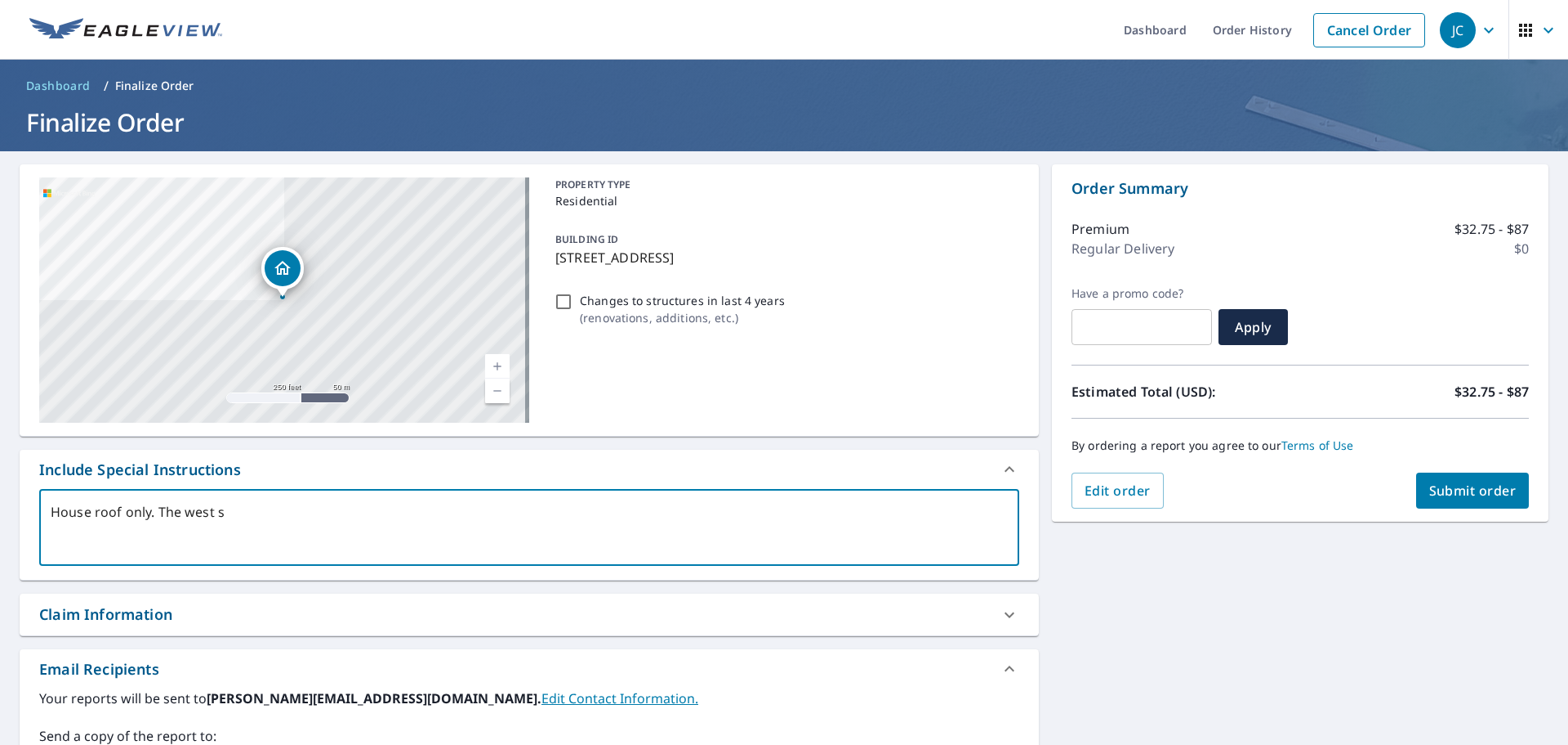
type textarea "x"
type textarea "House roof only. The west sid"
type textarea "x"
type textarea "House roof only. The west side"
type textarea "x"
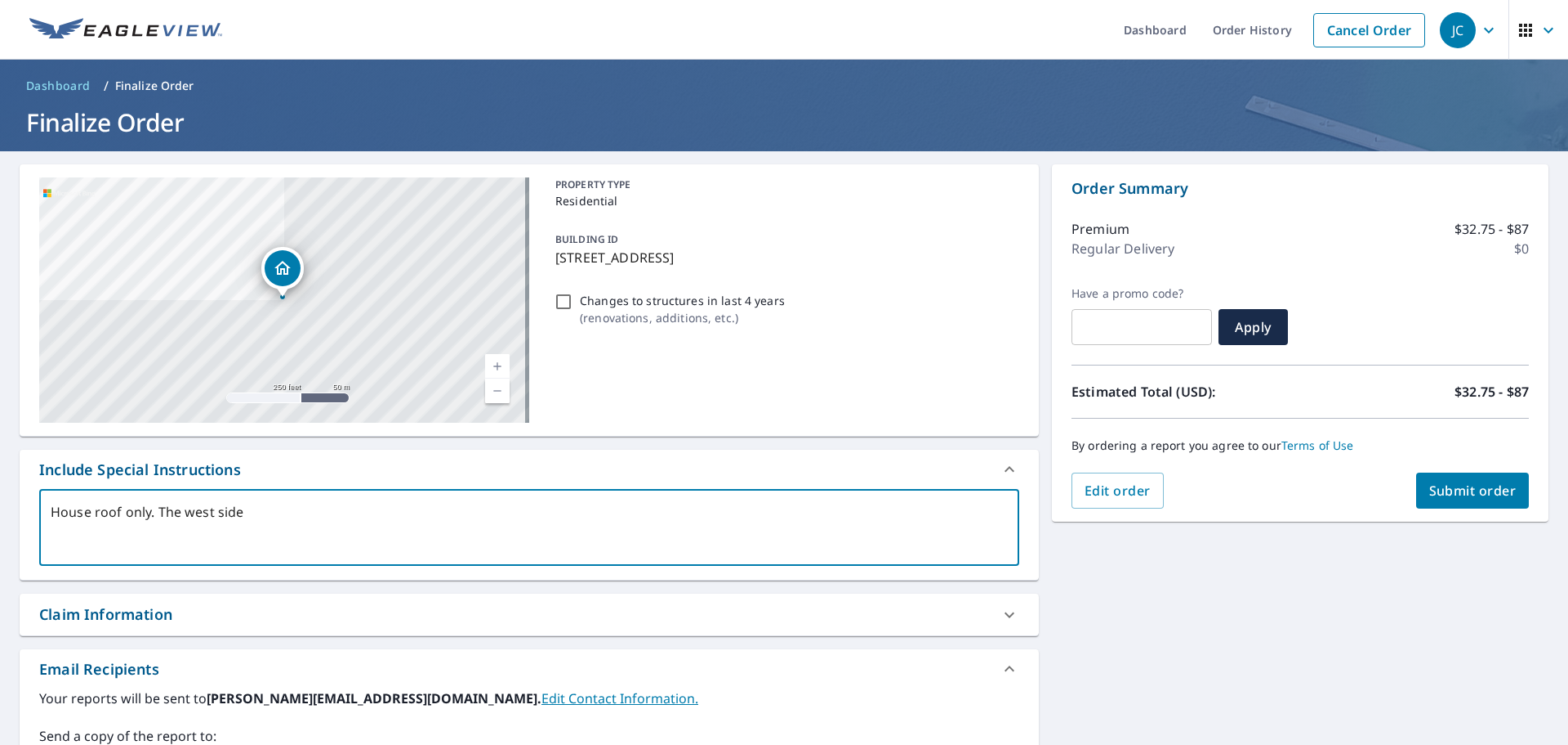
type textarea "House roof only. The west side"
type textarea "x"
type textarea "House roof only. The west side o"
type textarea "x"
type textarea "House roof only. The west side of"
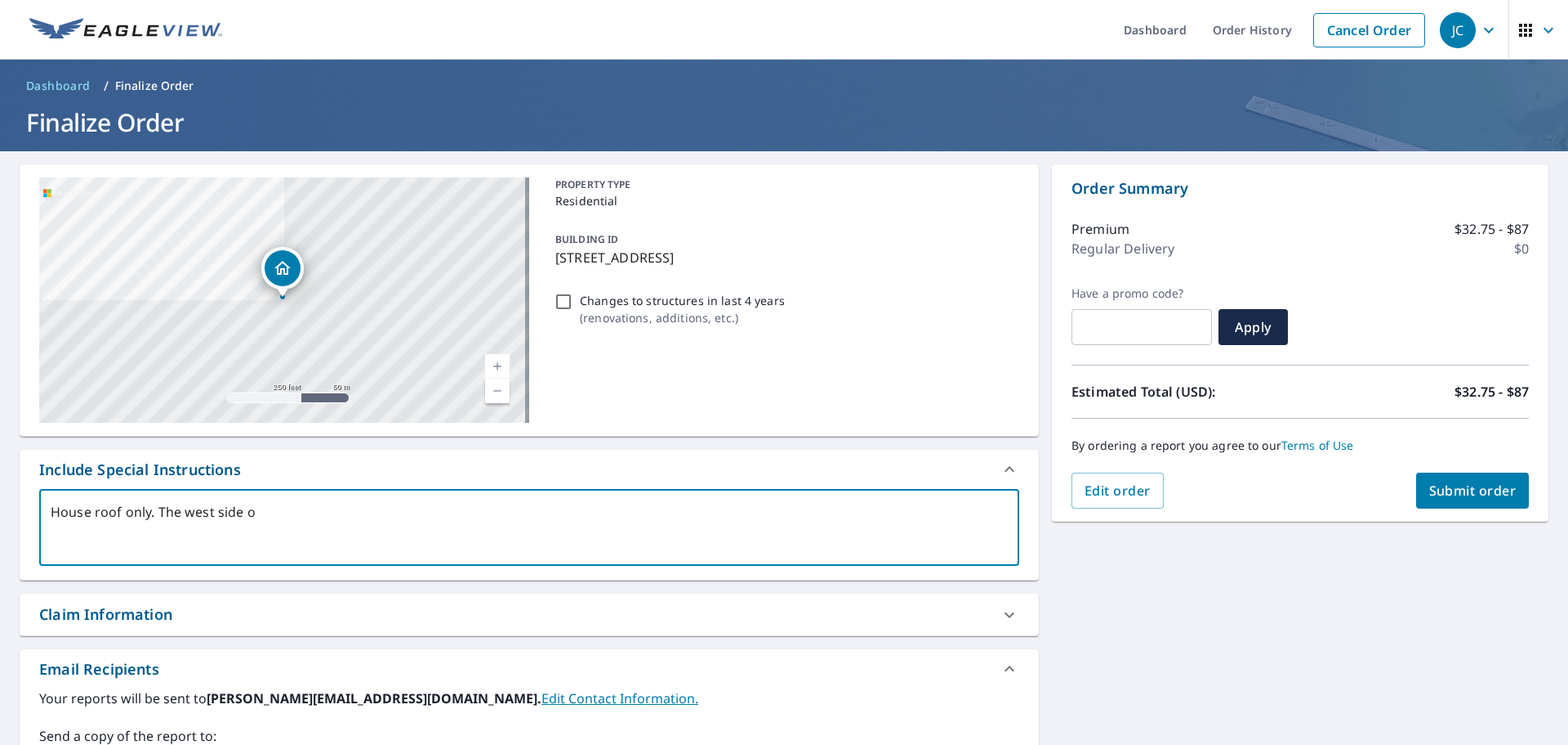
type textarea "x"
type textarea "House roof only. The west side of"
type textarea "x"
type textarea "House roof only. The west side of ht"
type textarea "x"
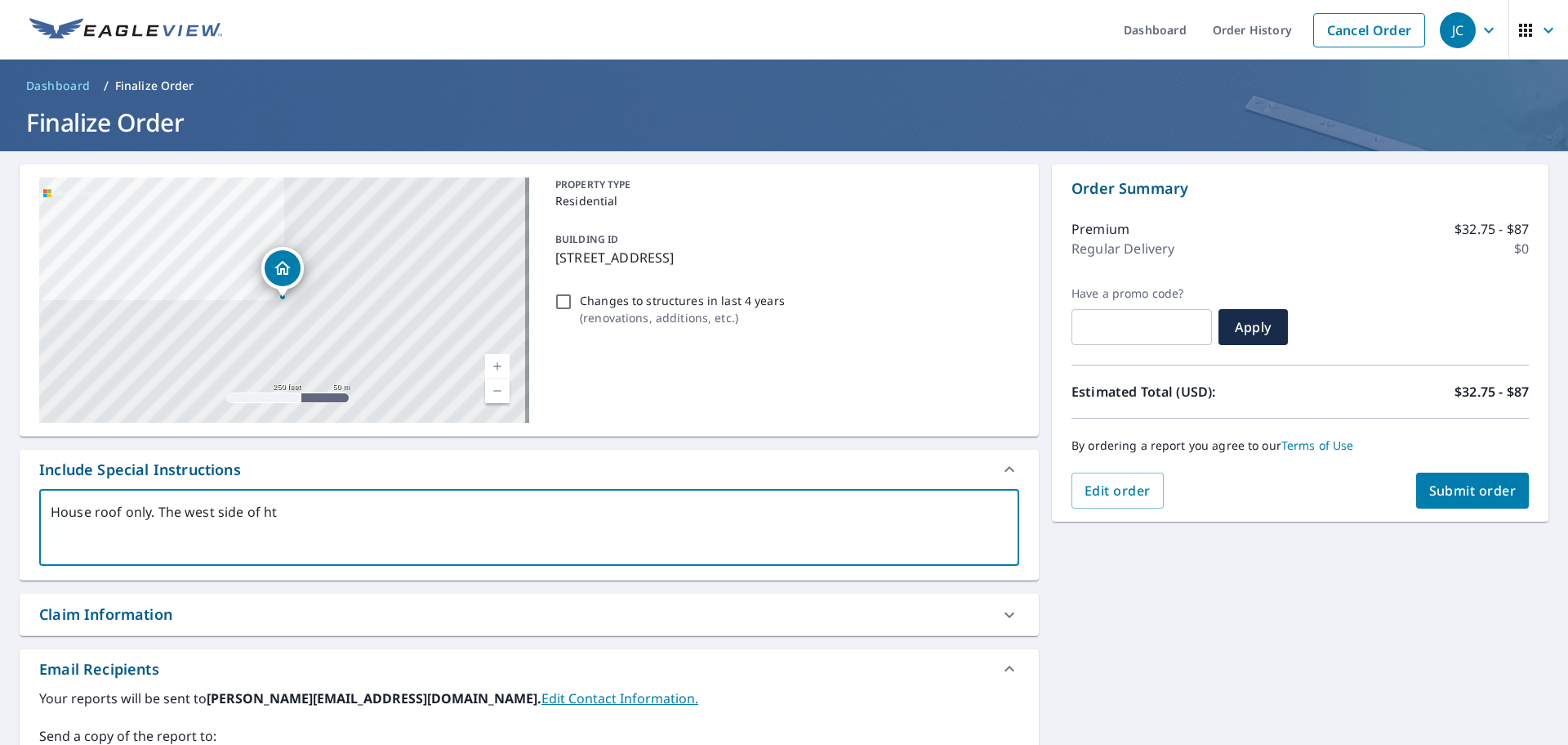
type textarea "House roof only. The west side of hte"
type textarea "x"
type textarea "House roof only. The west side of hte"
type textarea "x"
type textarea "House roof only. The west side of hte"
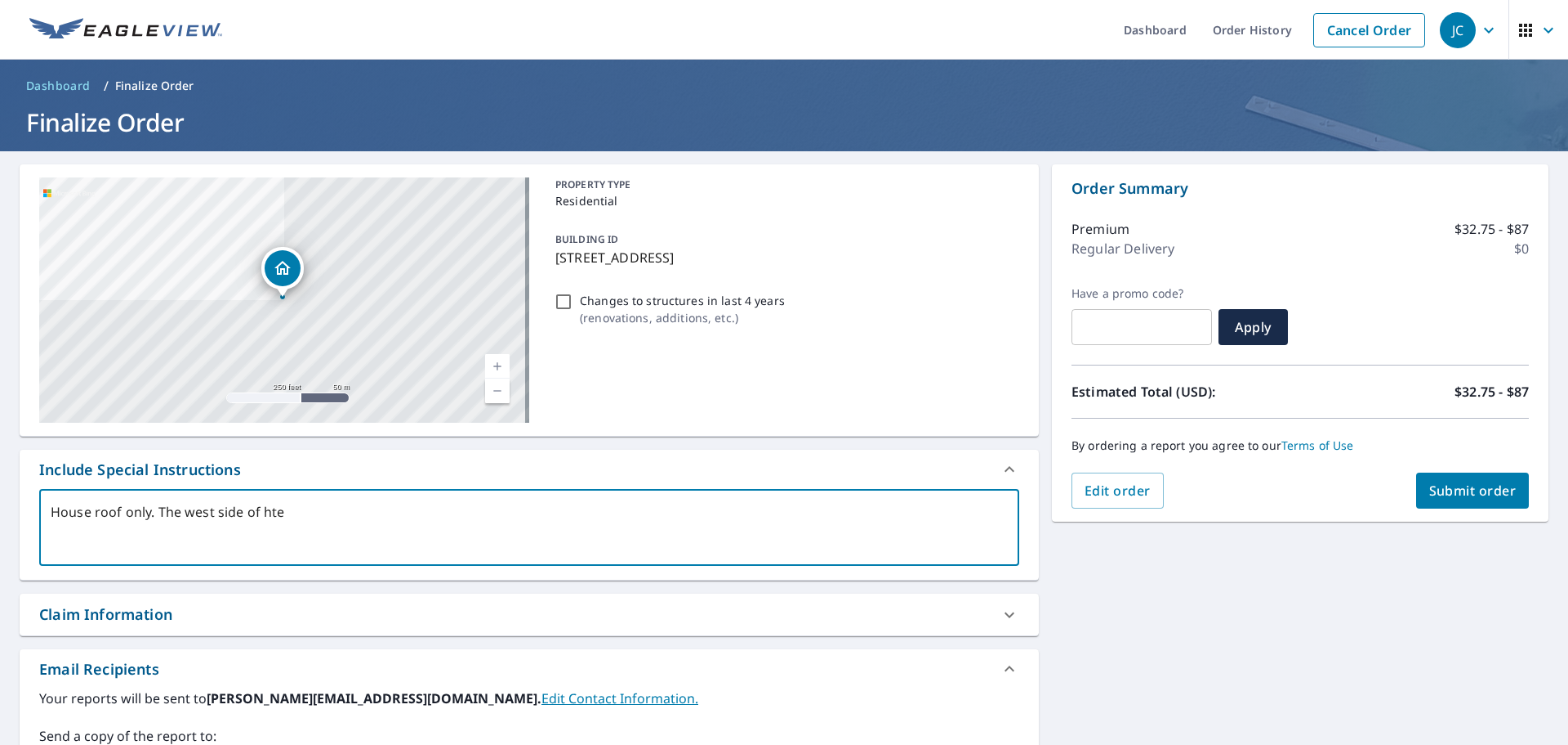
type textarea "x"
type textarea "House roof only. The west side of ht"
type textarea "x"
type textarea "House roof only. The west side of h"
type textarea "x"
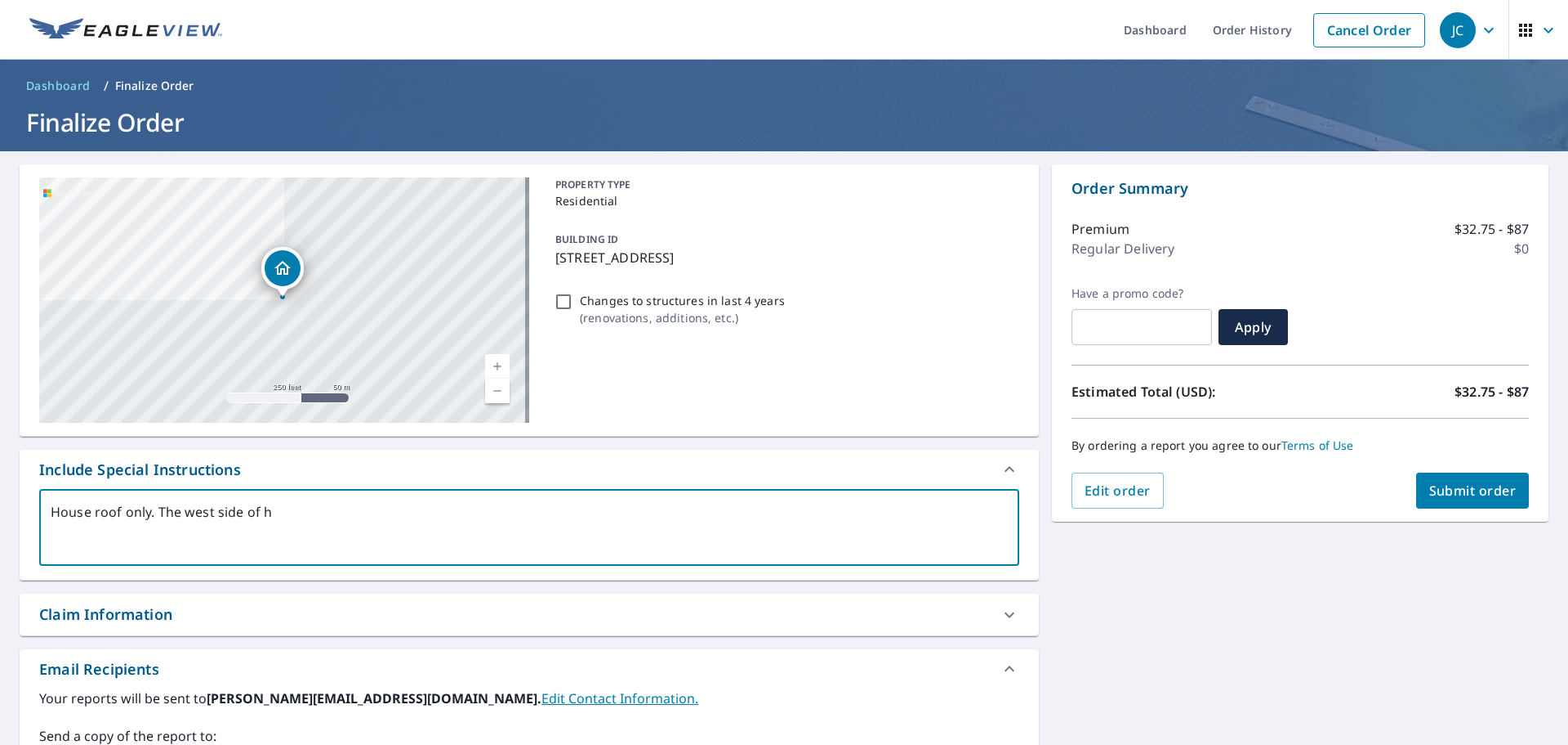
type textarea "House roof only. The west side of"
type textarea "x"
type textarea "House roof only. The west side of t"
type textarea "x"
type textarea "House roof only. The west side of th"
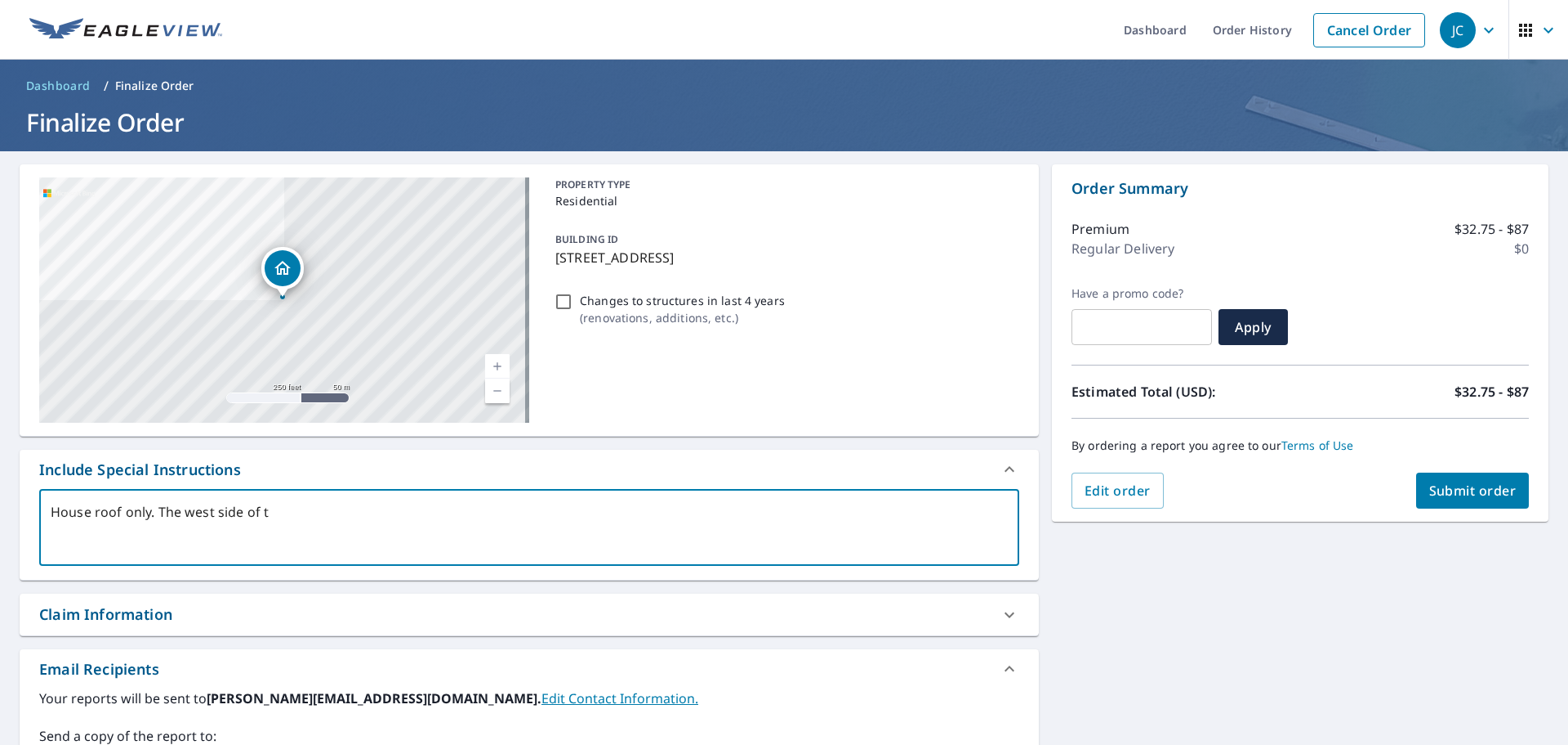
type textarea "x"
type textarea "House roof only. The west side of the"
type textarea "x"
type textarea "House roof only. The west side of the"
type textarea "x"
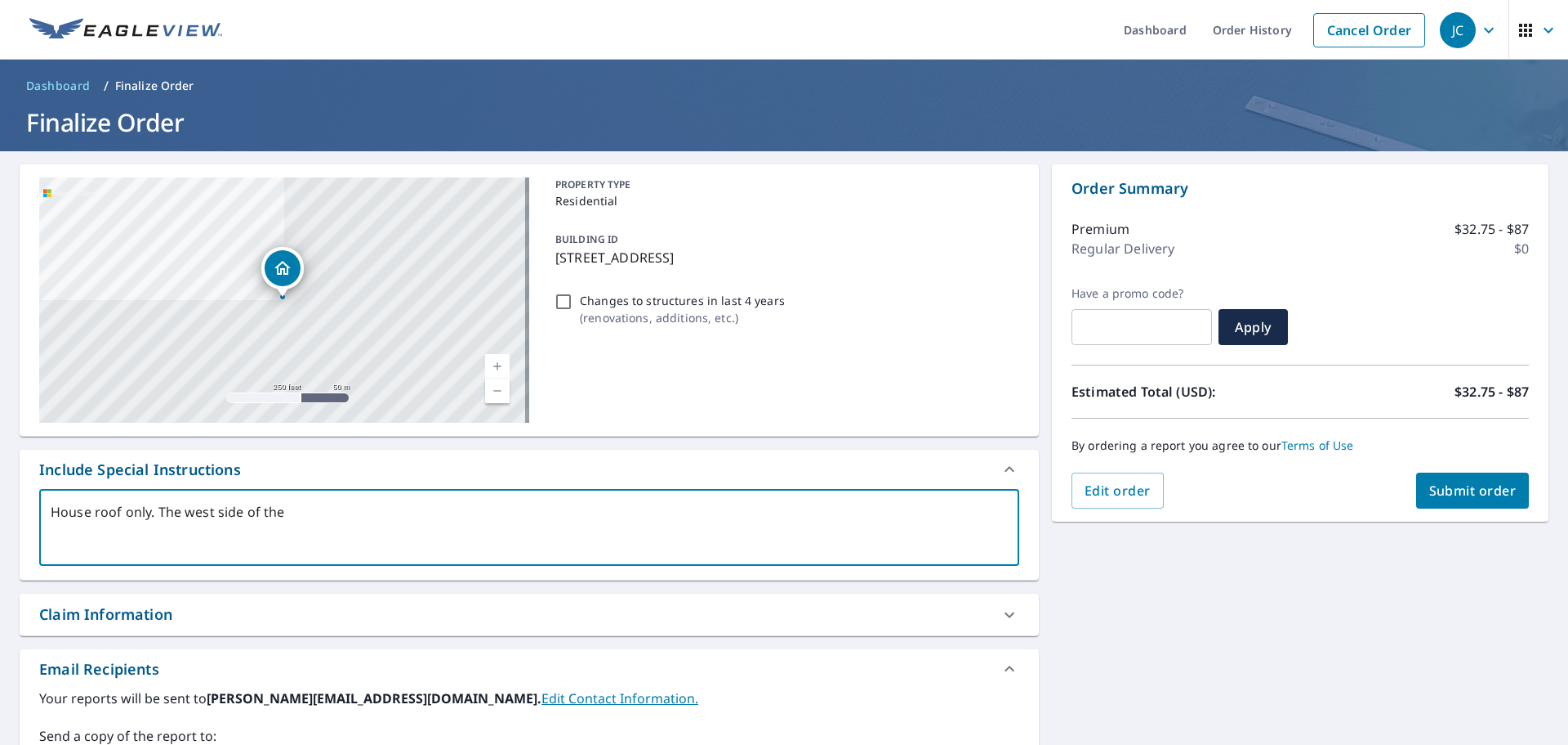
type textarea "House roof only. The west side of the h"
type textarea "x"
type textarea "House roof only. The west side of the ho"
type textarea "x"
type textarea "House roof only. The west side of the hom"
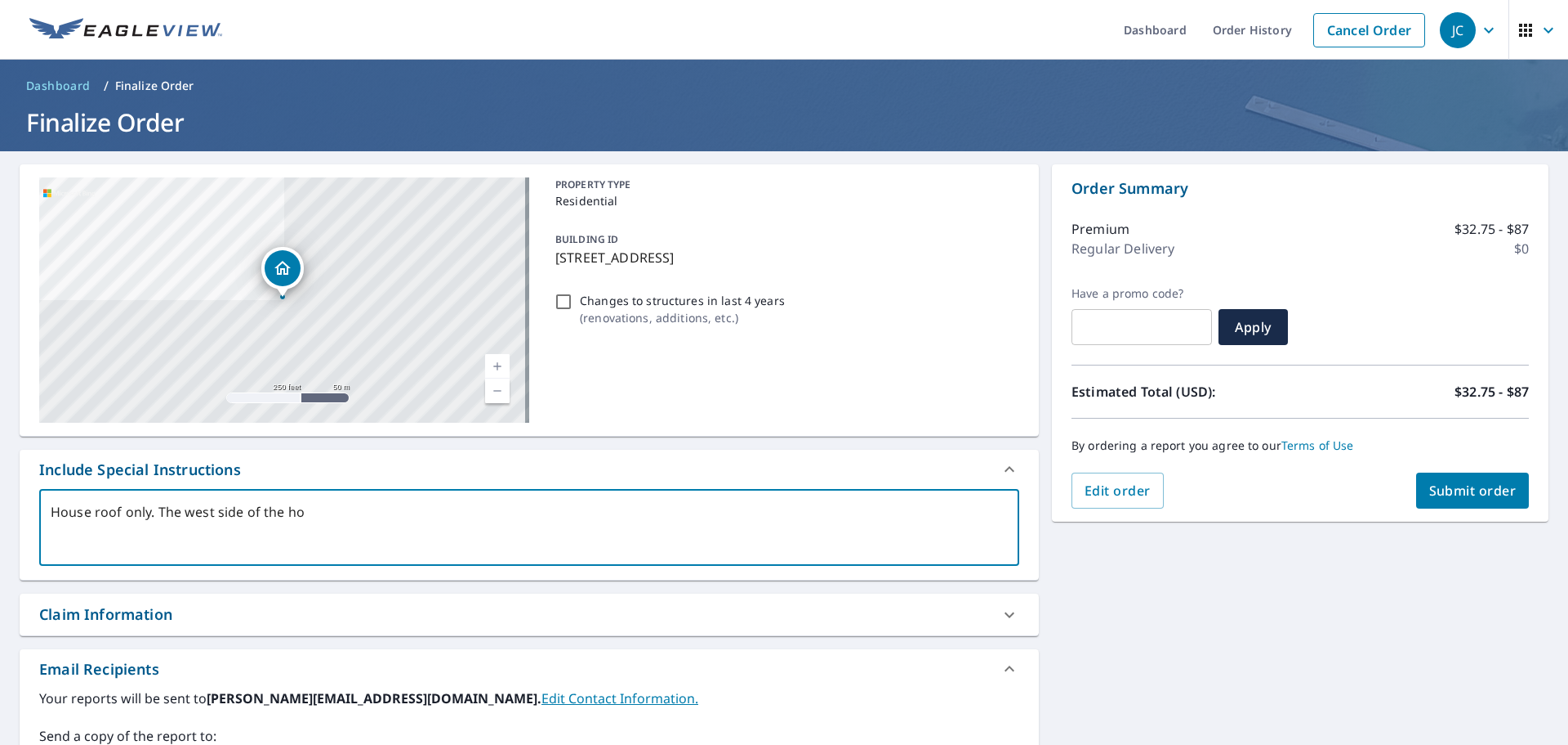
type textarea "x"
type textarea "House roof only. The west side of the home"
type textarea "x"
type textarea "House roof only. The west side of the home"
type textarea "x"
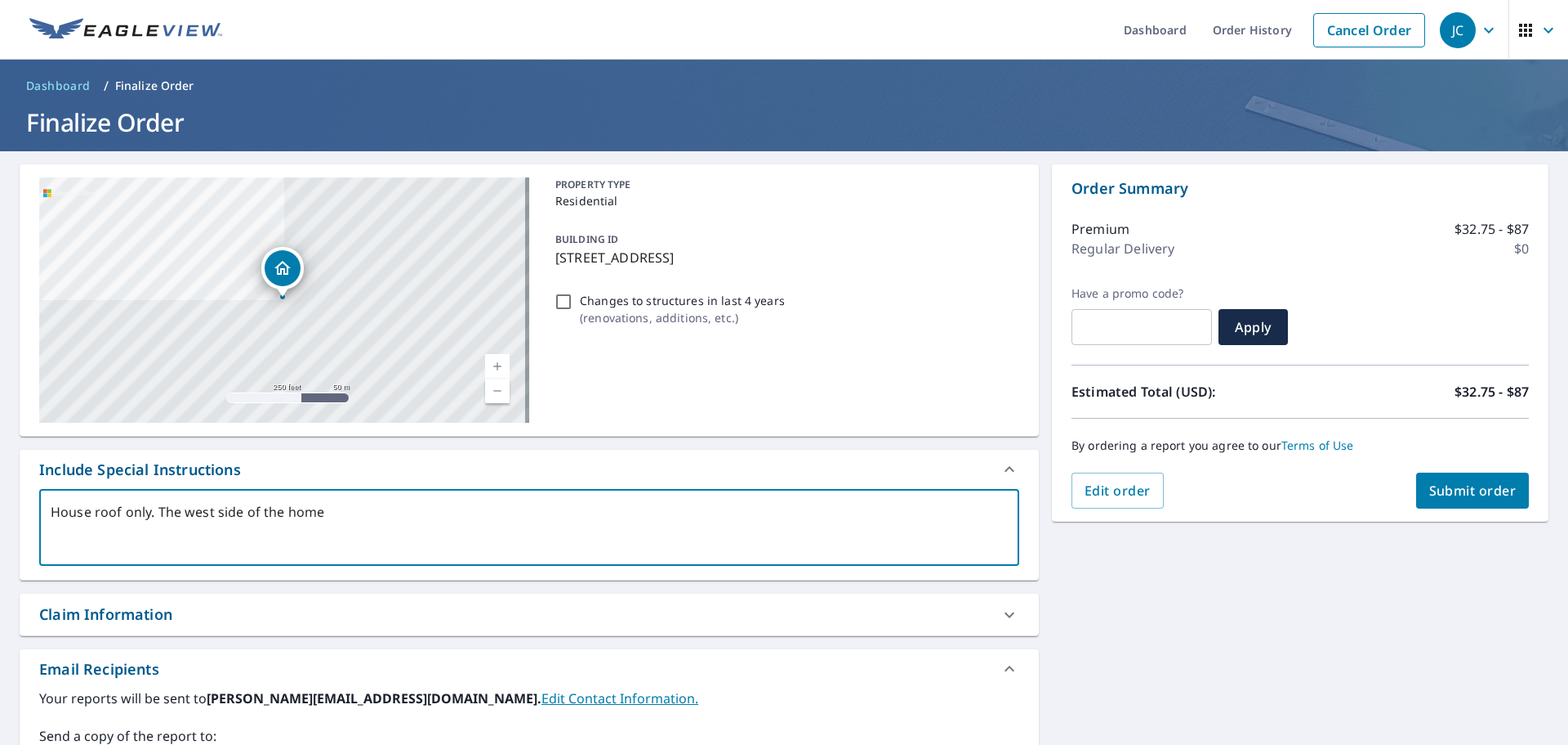
type textarea "House roof only. The west side of the home h"
type textarea "x"
type textarea "House roof only. The west side of the home ha"
type textarea "x"
type textarea "House roof only. The west side of the home has"
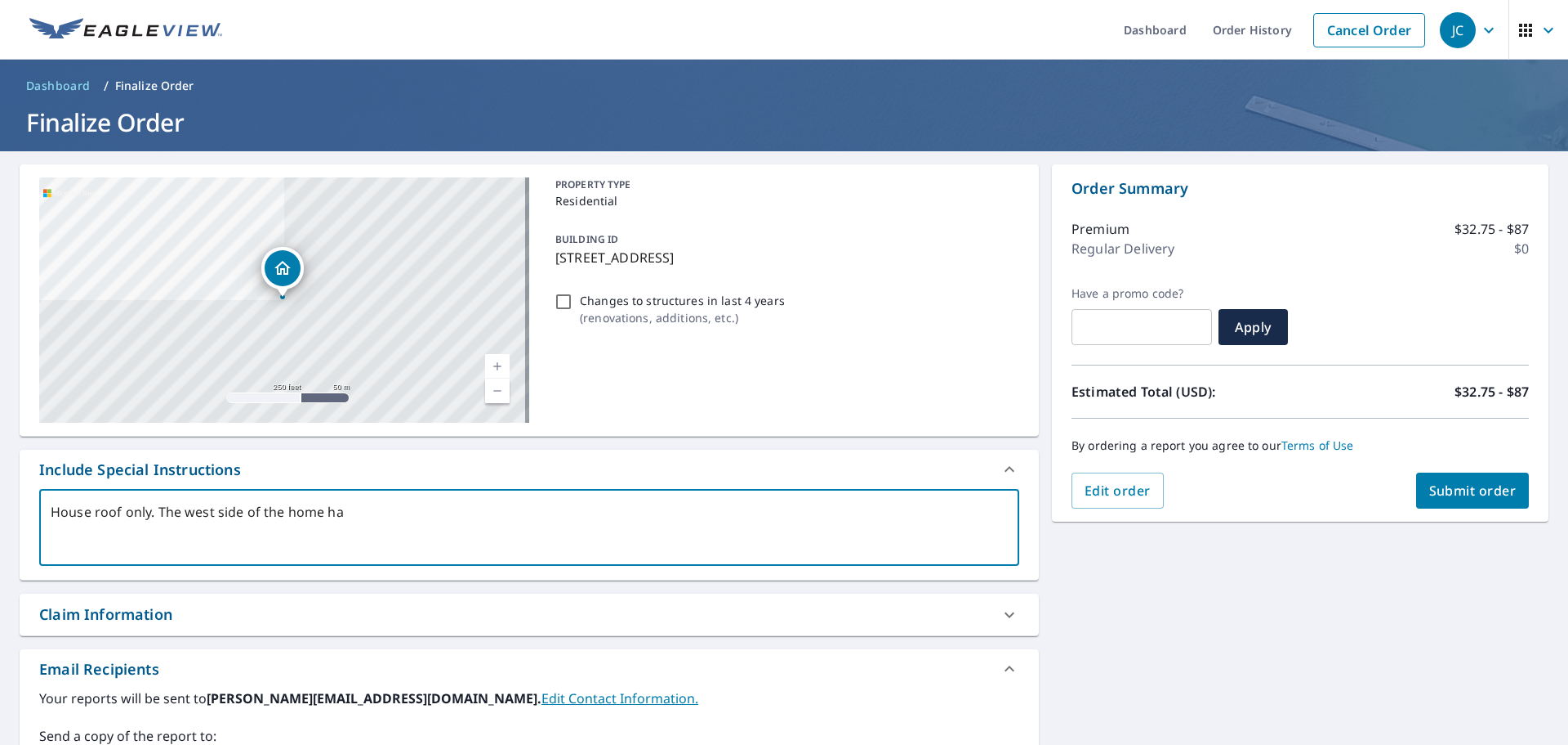
type textarea "x"
type textarea "House roof only. The west side of the home has"
type textarea "x"
type textarea "House roof only. The west side of the home has a"
type textarea "x"
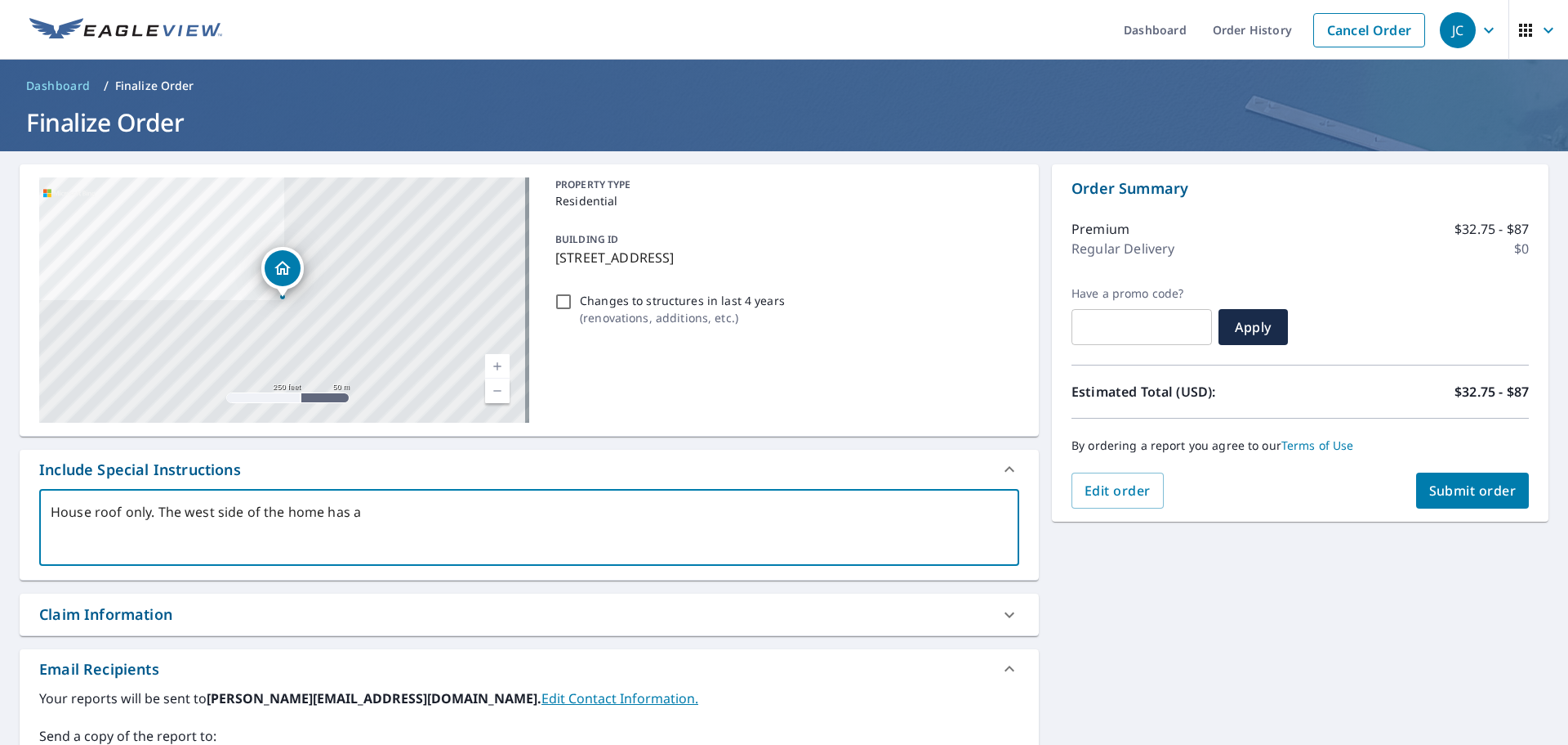
type textarea "House roof only. The west side of the home has a r"
type textarea "x"
type textarea "House roof only. The west side of the home has a ru"
type textarea "x"
type textarea "House roof only. The west side of the home has a rub"
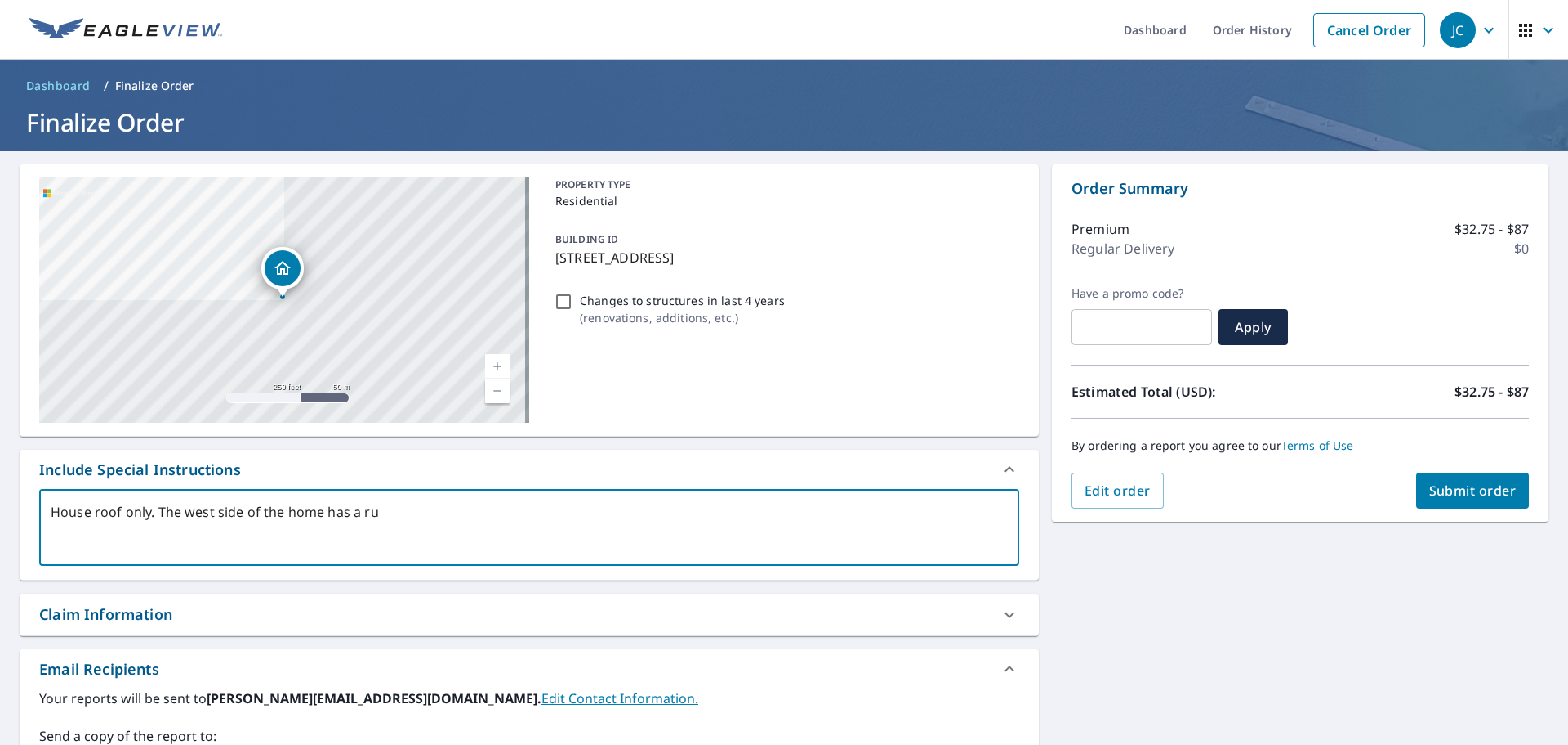
type textarea "x"
type textarea "House roof only. The west side of the home has a rubb"
type textarea "x"
type textarea "House roof only. The west side of the home has a rubbe"
type textarea "x"
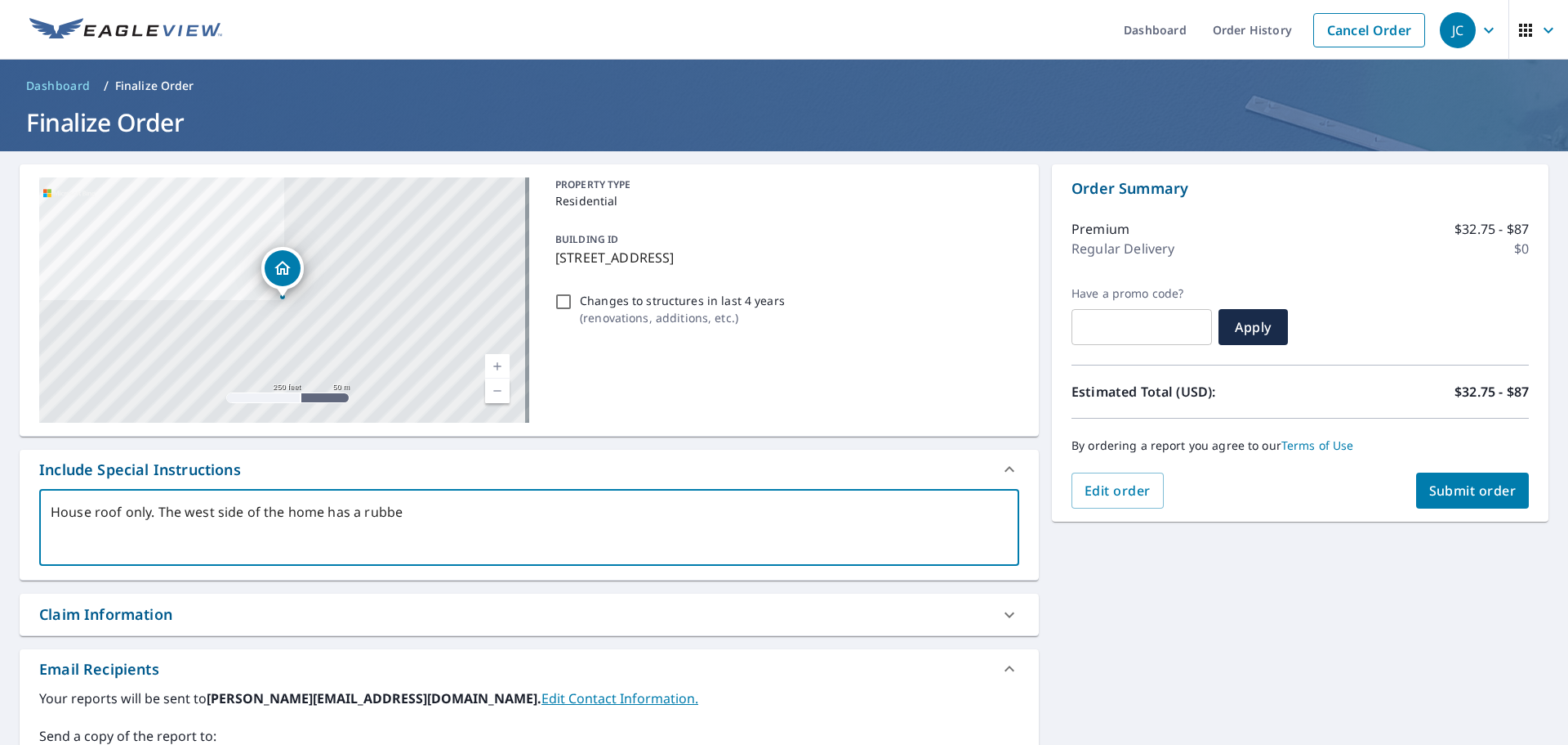
type textarea "House roof only. The west side of the home has a rubber"
type textarea "x"
type textarea "House roof only. The west side of the home has a rubber"
type textarea "x"
type textarea "House roof only. The west side of the home has a rubber f"
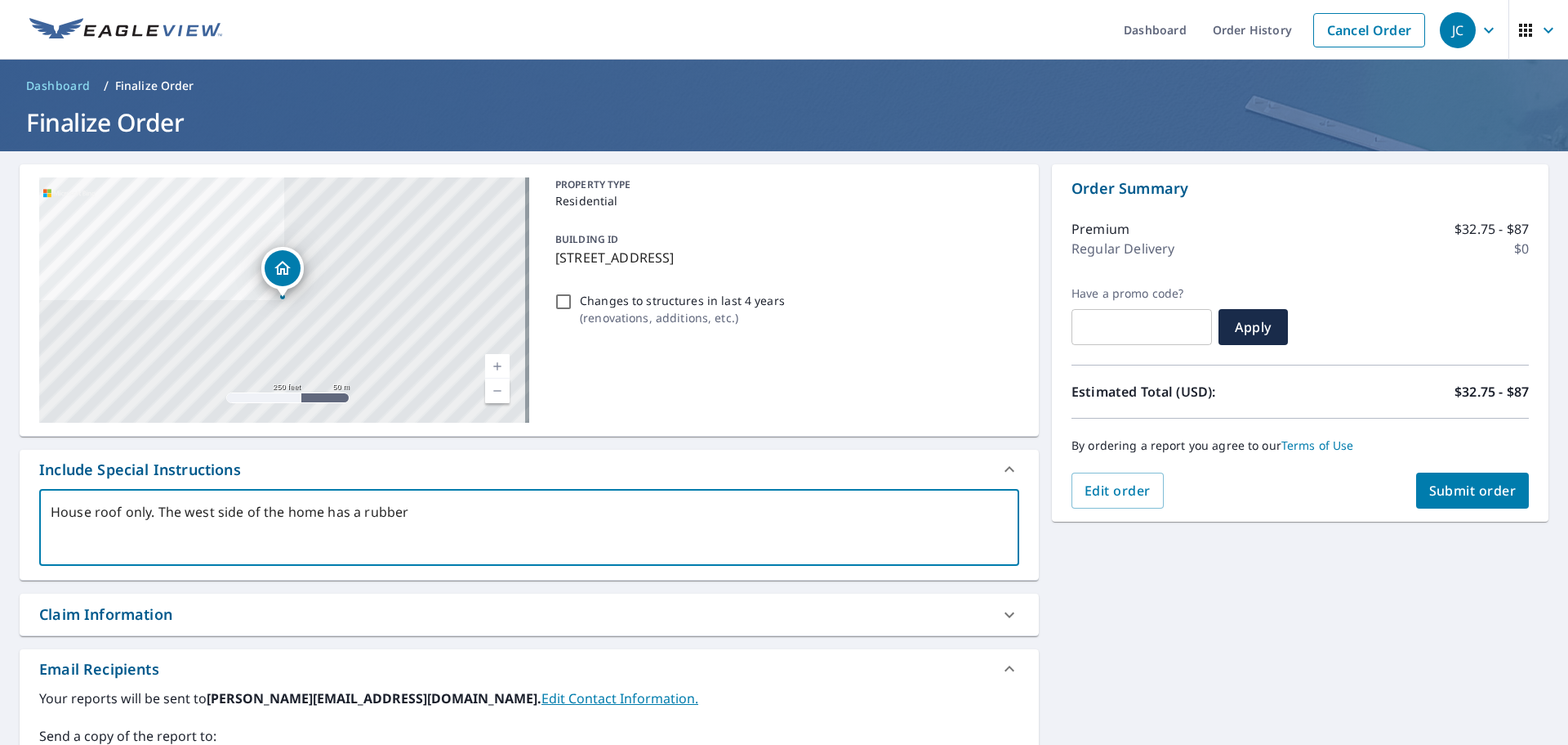
type textarea "x"
type textarea "House roof only. The west side of the home has a rubber"
type textarea "x"
type textarea "House roof only. The west side of the home has a rubber r"
type textarea "x"
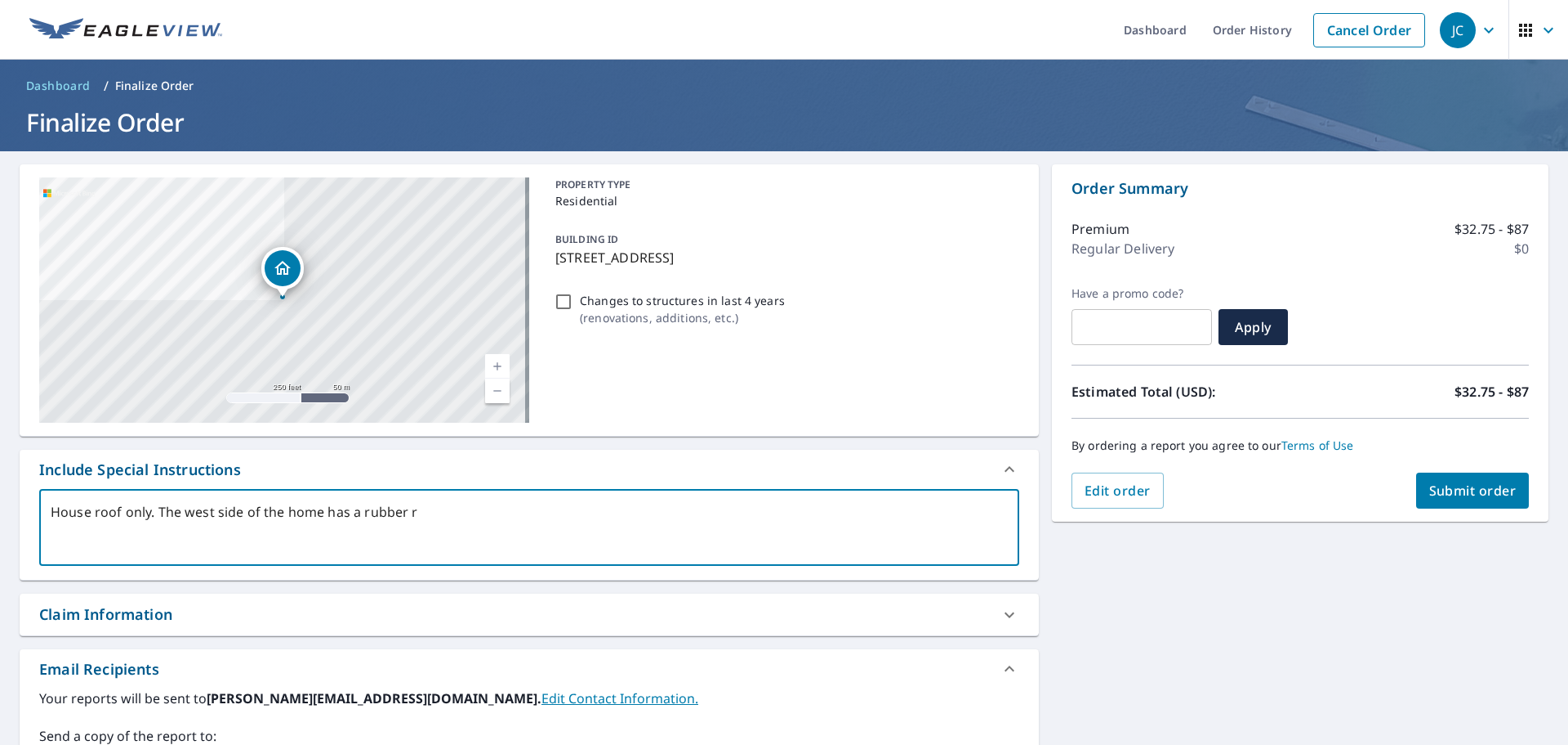
type textarea "House roof only. The west side of the home has a rubber ro"
type textarea "x"
type textarea "House roof only. The west side of the home has a rubber roo"
type textarea "x"
type textarea "House roof only. The west side of the home has a rubber roof"
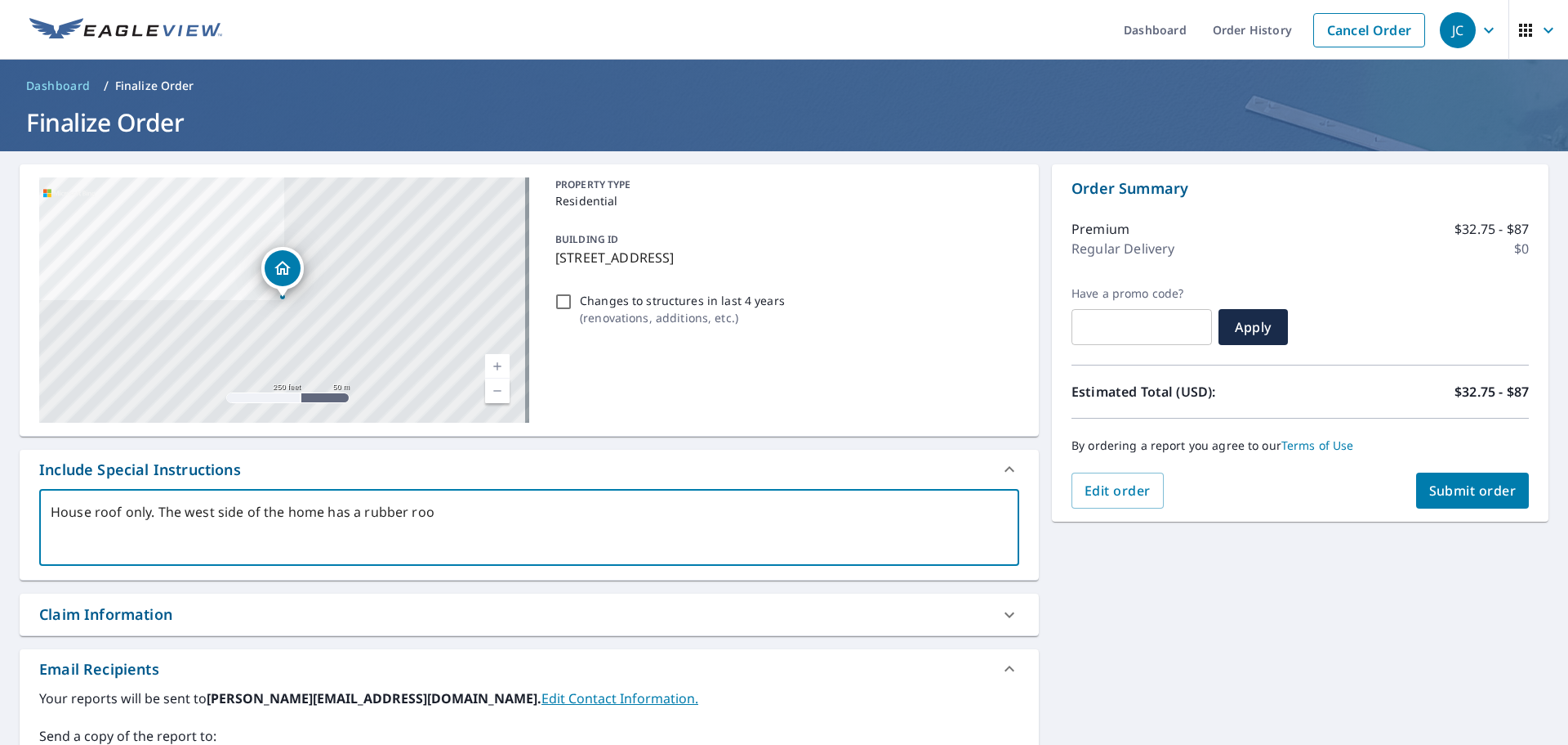
type textarea "x"
type textarea "House roof only. The west side of the home has a rubber roof"
type textarea "x"
type textarea "House roof only. The west side of the home has a rubber roof o"
type textarea "x"
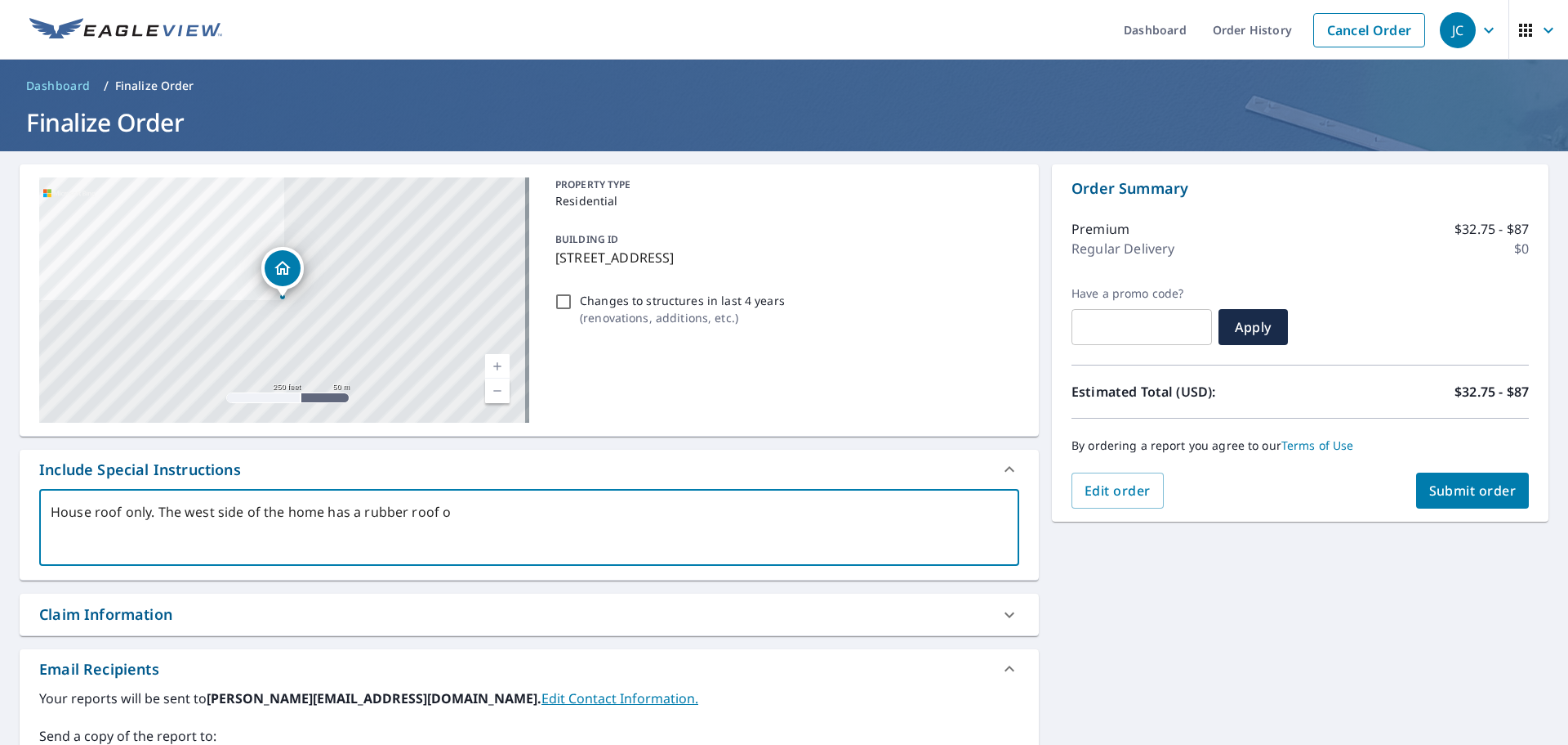
type textarea "House roof only. The west side of the home has a rubber roof on"
type textarea "x"
type textarea "House roof only. The west side of the home has a rubber roof on"
type textarea "x"
type textarea "House roof only. The west side of the home has a rubber roof on i"
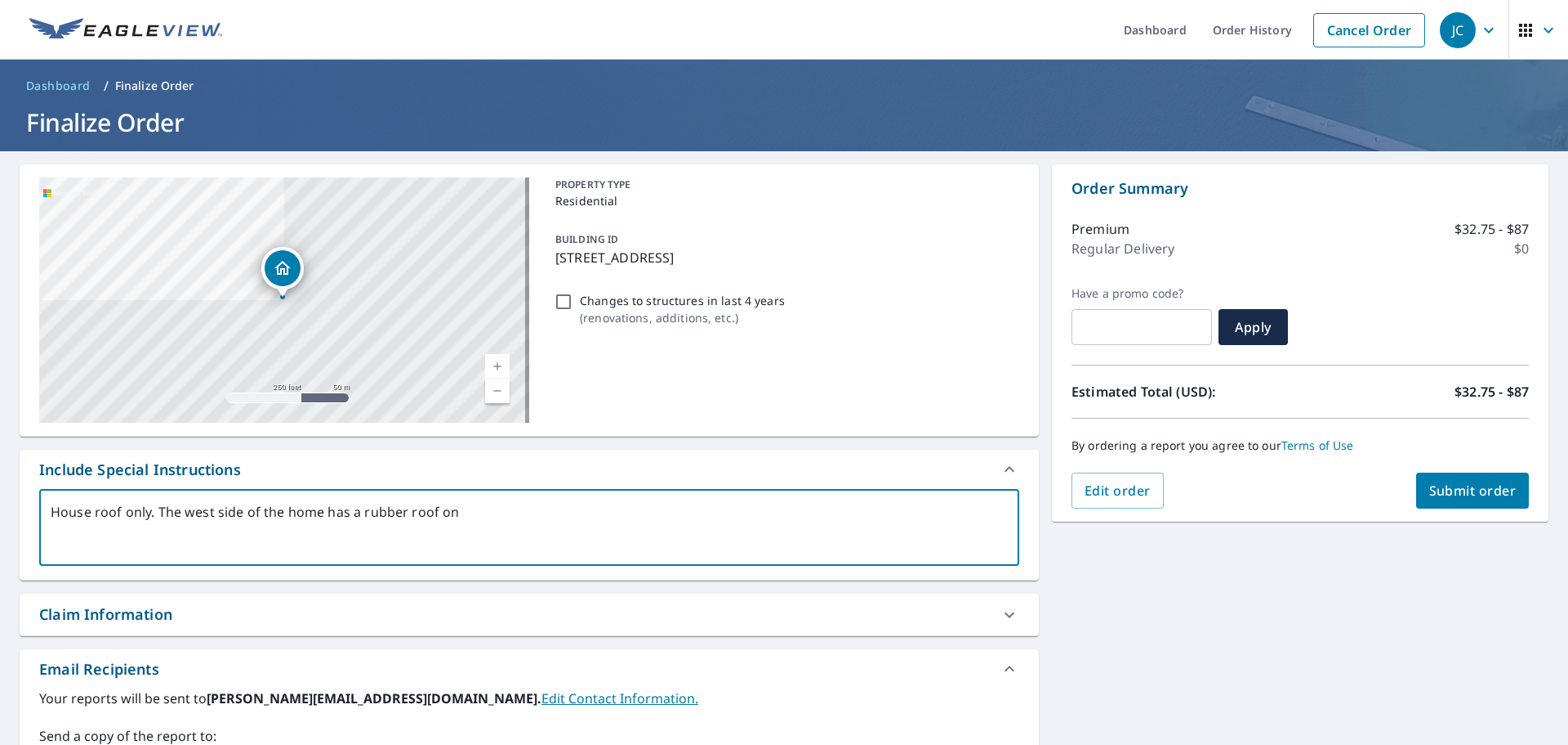
type textarea "x"
type textarea "House roof only. The west side of the home has a rubber roof on it"
type textarea "x"
type textarea "House roof only. The west side of the home has a rubber roof on it."
type textarea "x"
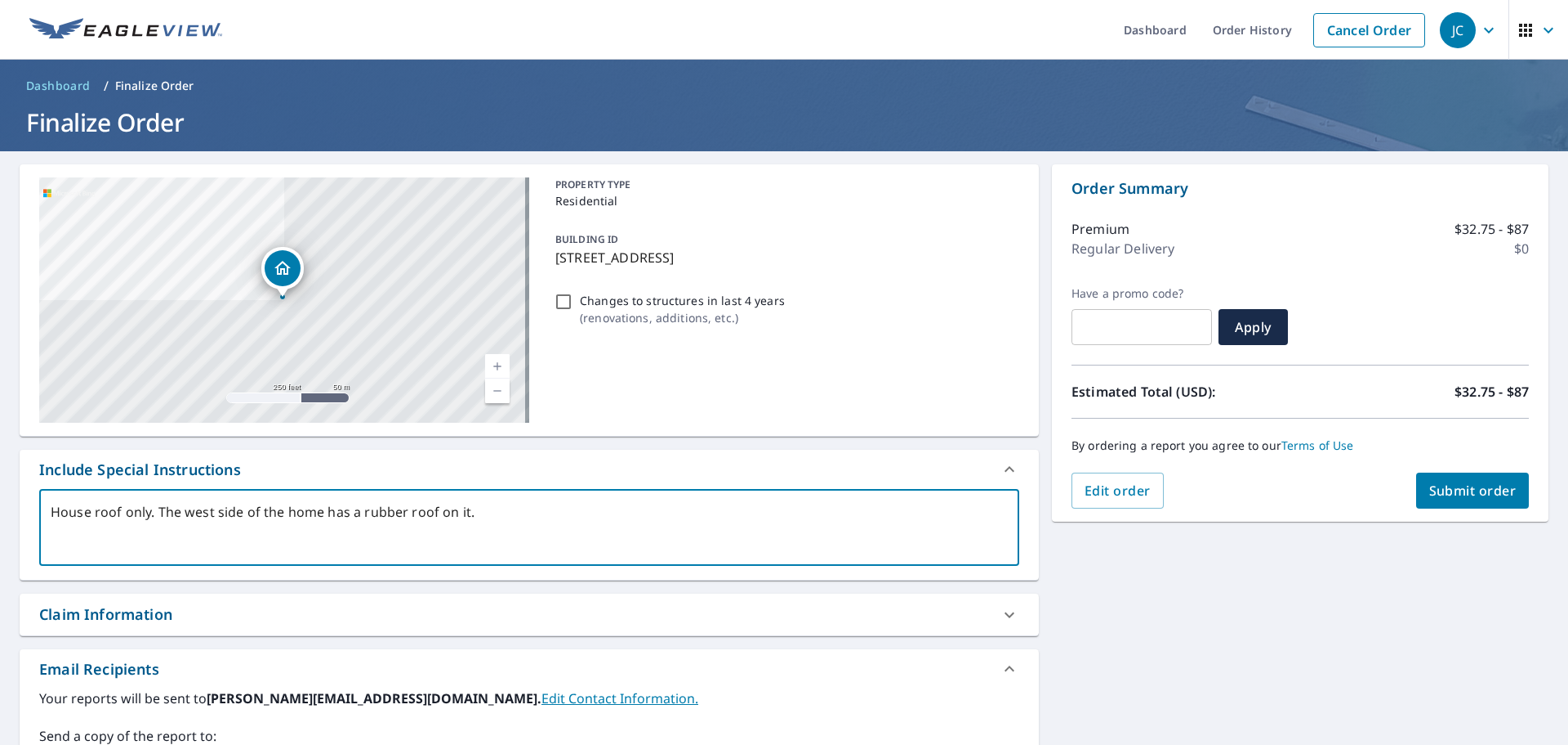
type textarea "House roof only. The west side of the home has a rubber roof on it."
type textarea "x"
type textarea "House roof only. The west side of the home has a rubber roof on it. W"
type textarea "x"
type textarea "House roof only. The west side of the home has a rubber roof on it. We"
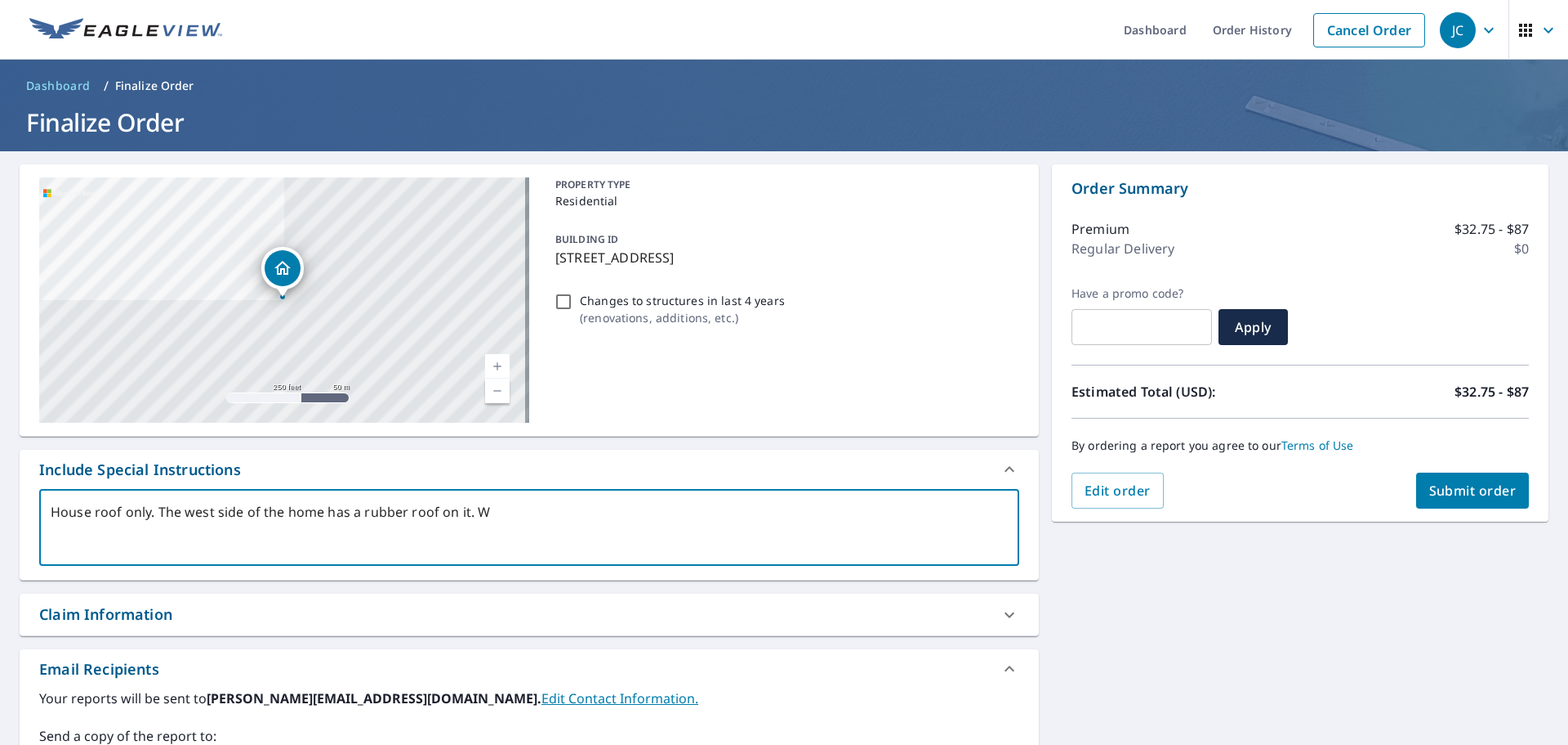
type textarea "x"
type textarea "House roof only. The west side of the home has a rubber roof on it. We"
type textarea "x"
type textarea "House roof only. The west side of the home has a rubber roof on it. We d"
type textarea "x"
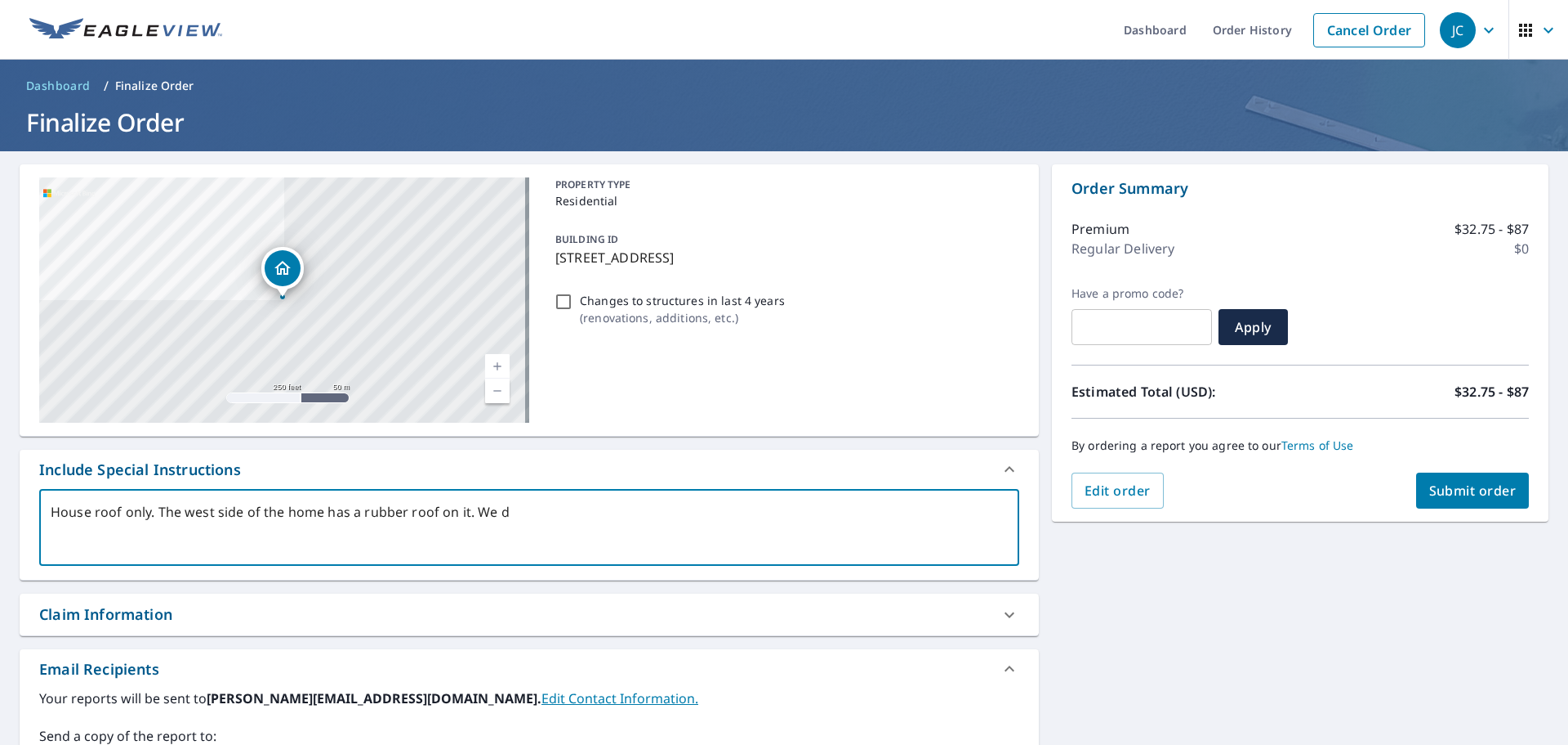
type textarea "House roof only. The west side of the home has a rubber roof on it. We"
type textarea "x"
type textarea "House roof only. The west side of the home has a rubber roof on it. We"
type textarea "x"
type textarea "House roof only. The west side of the home has a rubber roof on it. W"
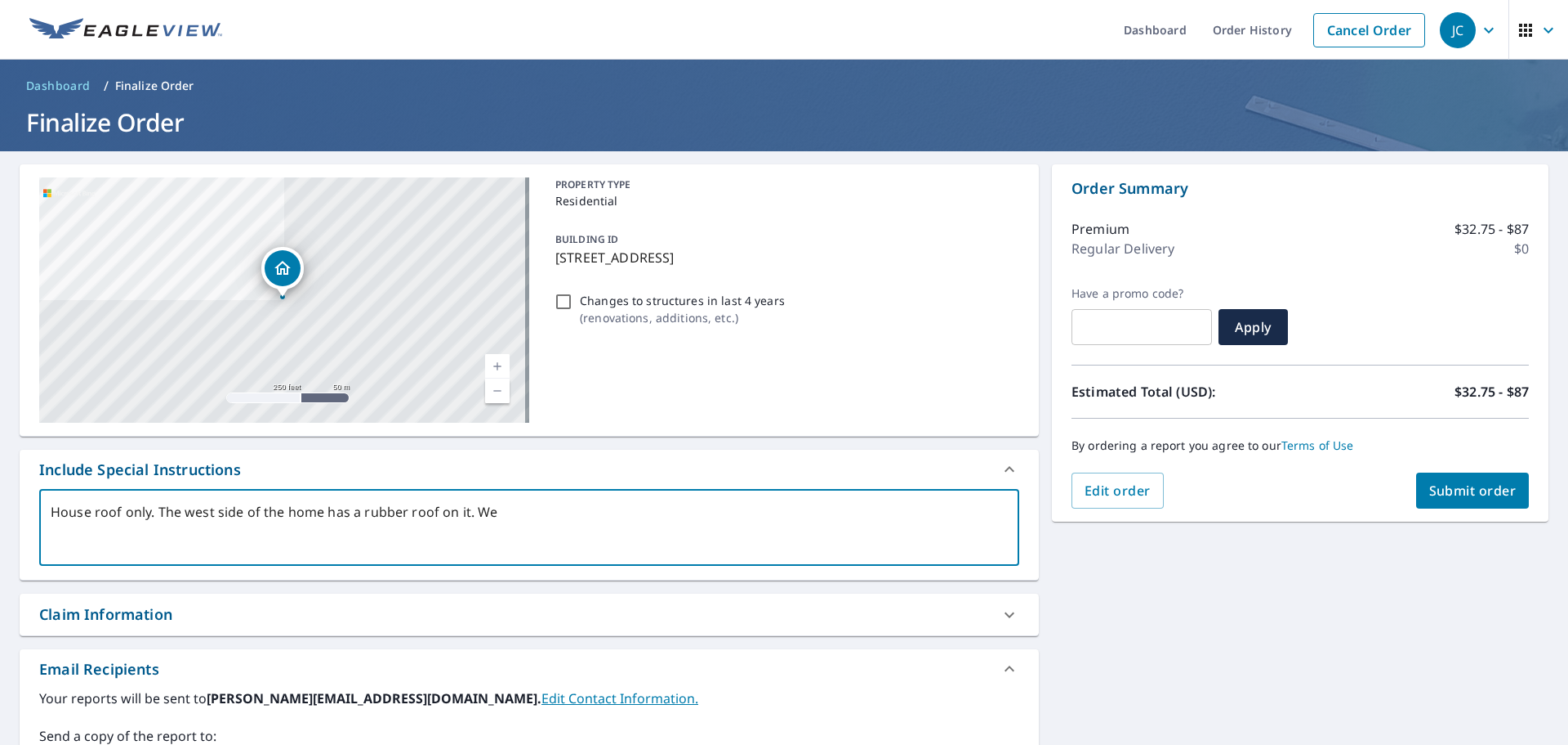
type textarea "x"
type textarea "House roof only. The west side of the home has a rubber roof on it."
type textarea "x"
type textarea "House roof only. The west side of the home has a rubber roof on it. I"
type textarea "x"
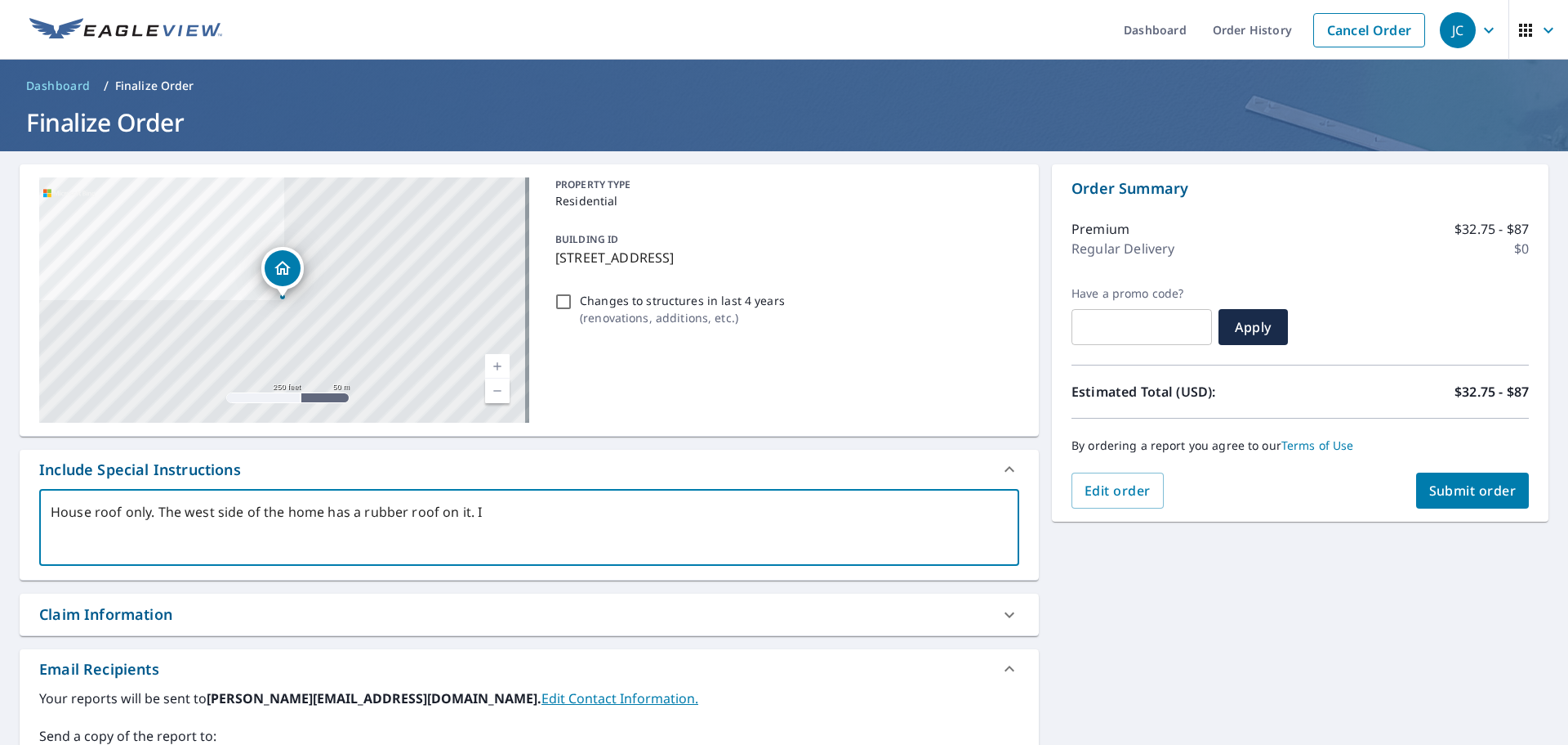
type textarea "House roof only. The west side of the home has a rubber roof on it. I"
type textarea "x"
type textarea "House roof only. The west side of the home has a rubber roof on it. I d"
type textarea "x"
type textarea "House roof only. The west side of the home has a rubber roof on it. I do"
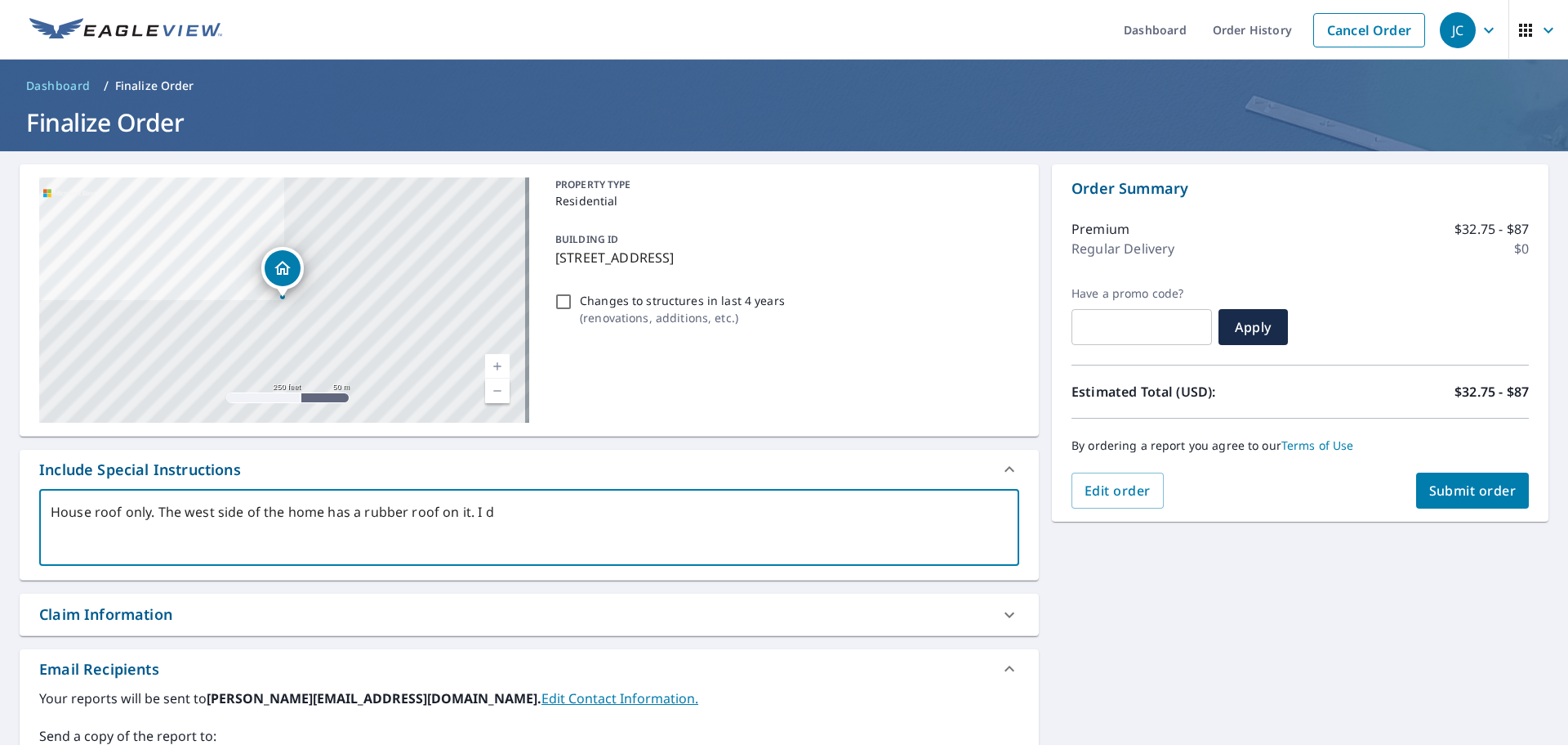
type textarea "x"
type textarea "House roof only. The west side of the home has a rubber roof on it. I do"
type textarea "x"
type textarea "House roof only. The west side of the home has a rubber roof on it. I do n"
type textarea "x"
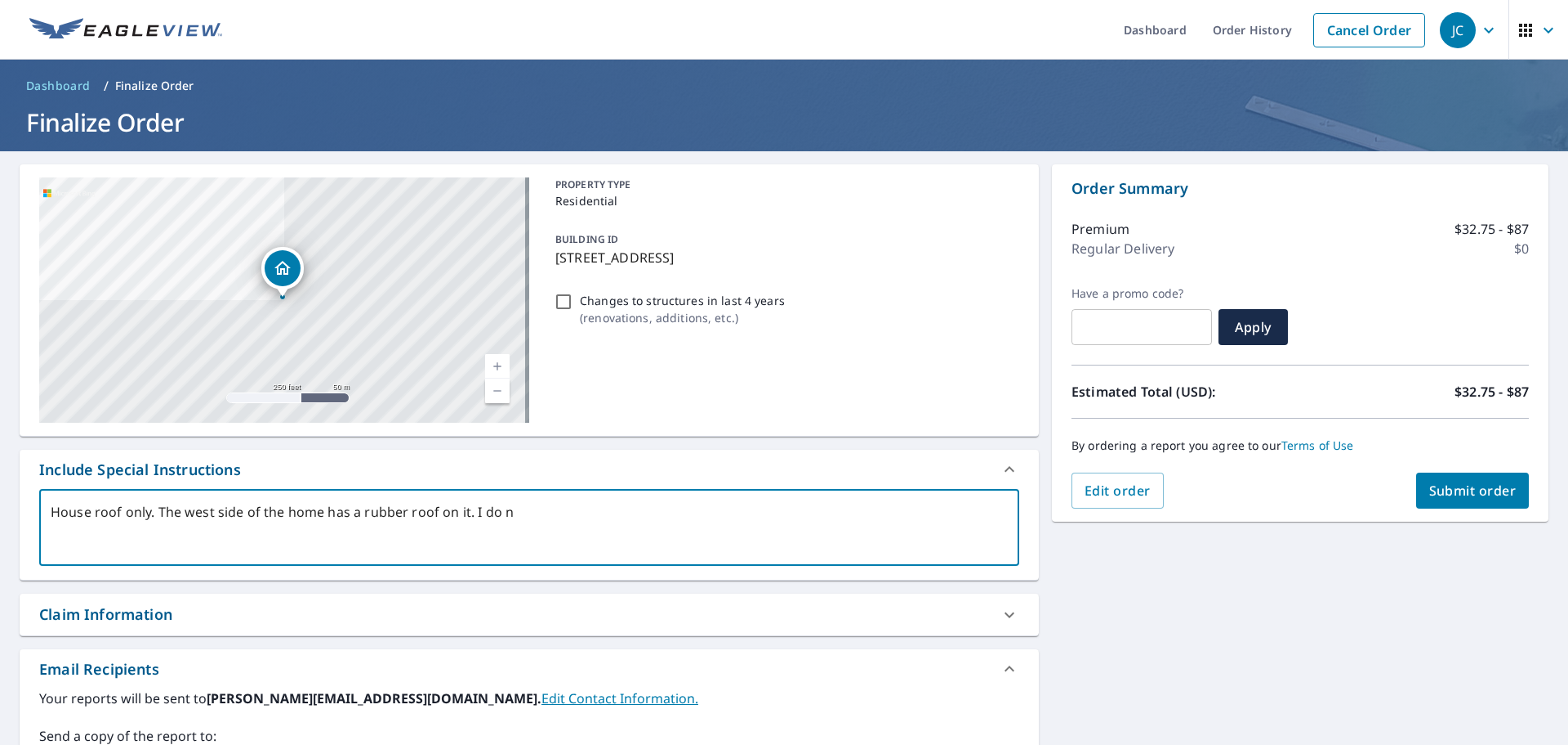
type textarea "House roof only. The west side of the home has a rubber roof on it. I do no"
type textarea "x"
type textarea "House roof only. The west side of the home has a rubber roof on it. I do not"
type textarea "x"
type textarea "House roof only. The west side of the home has a rubber roof on it. I do not"
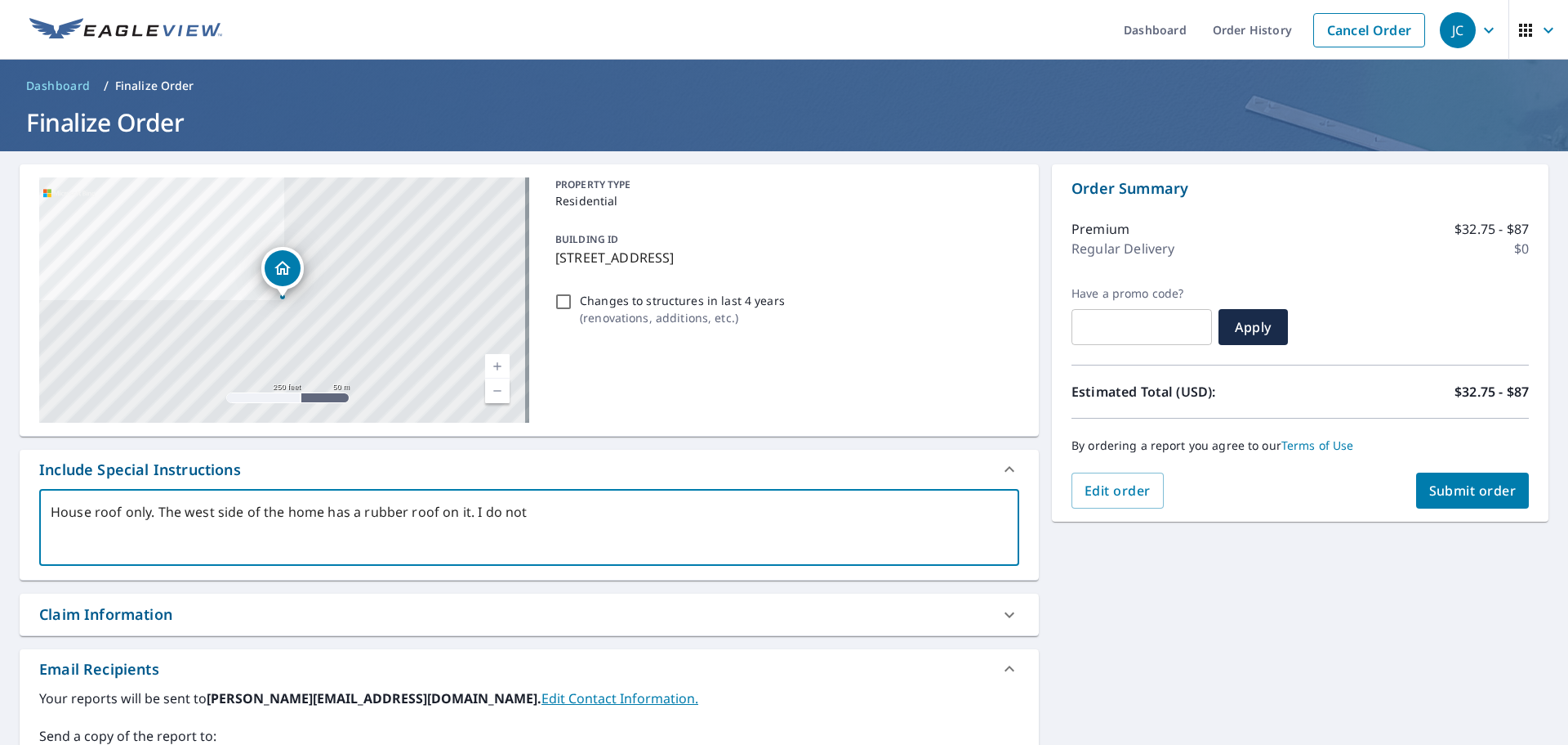
type textarea "x"
type textarea "House roof only. The west side of the home has a rubber roof on it. I do not n"
type textarea "x"
type textarea "House roof only. The west side of the home has a rubber roof on it. I do not ne"
type textarea "x"
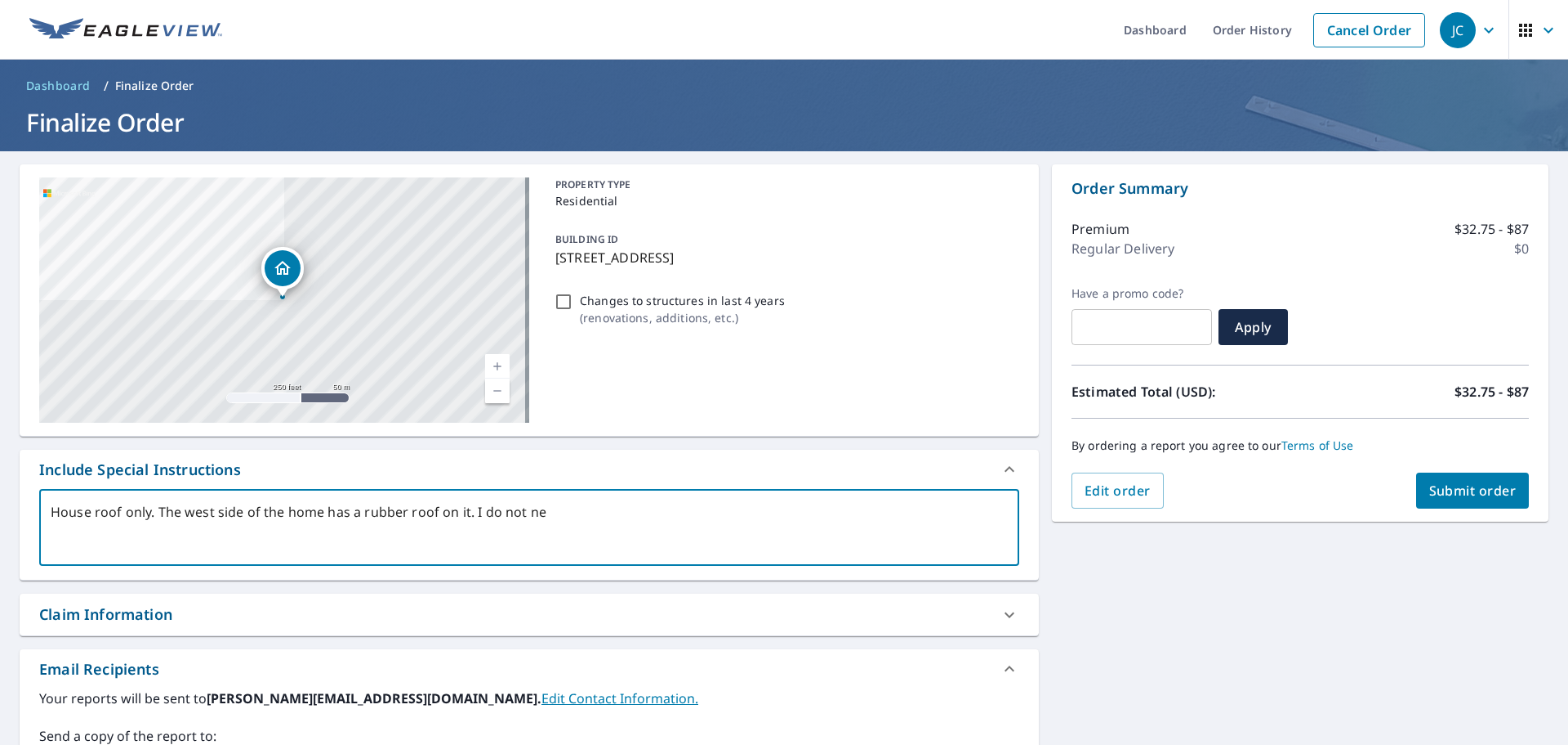
type textarea "House roof only. The west side of the home has a rubber roof on it. I do not nee"
type textarea "x"
type textarea "House roof only. The west side of the home has a rubber roof on it. I do not ne"
type textarea "x"
type textarea "House roof only. The west side of the home has a rubber roof on it. I do not n"
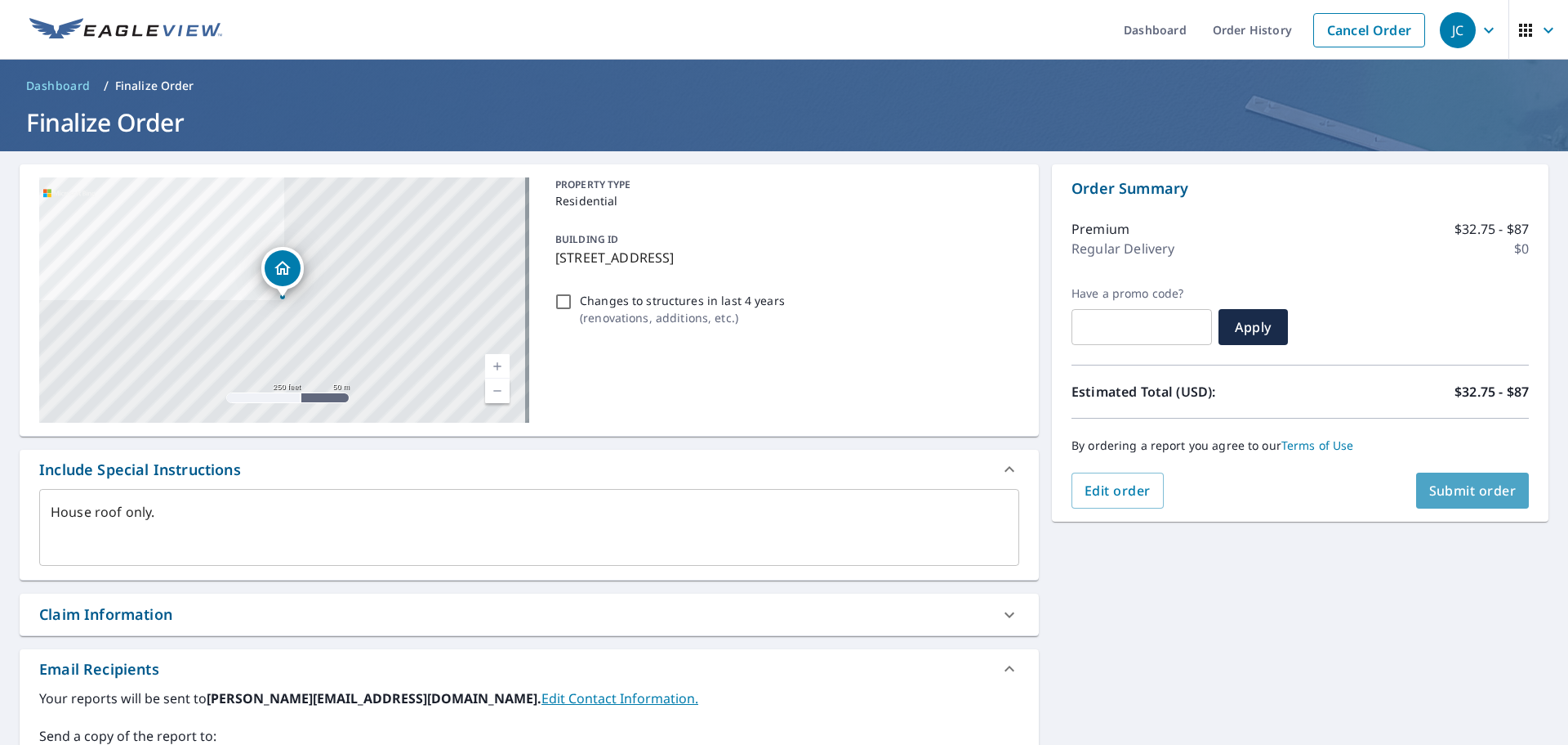
click at [1467, 490] on span "Submit order" at bounding box center [1473, 490] width 88 height 18
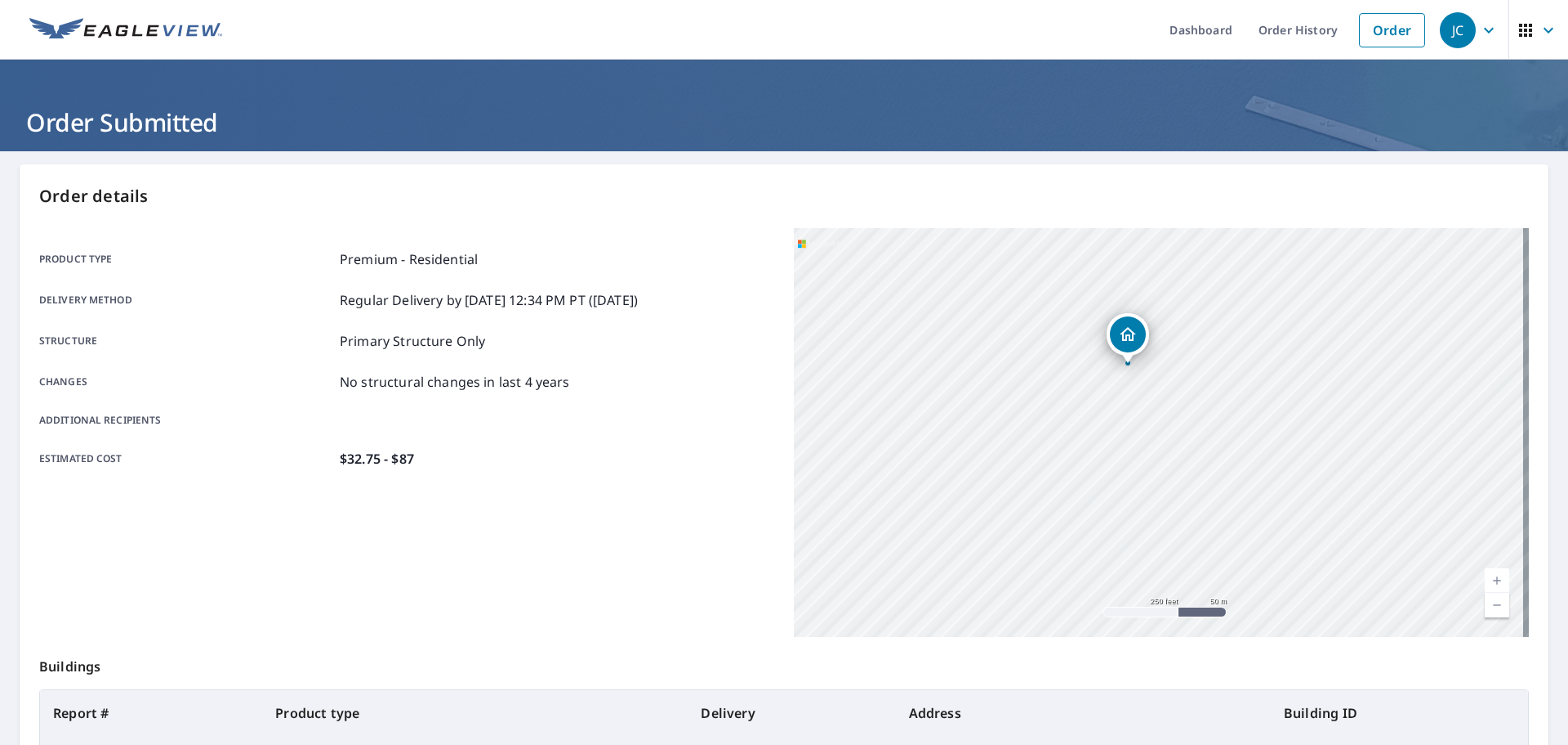
drag, startPoint x: 1070, startPoint y: 461, endPoint x: 1129, endPoint y: 365, distance: 112.7
click at [1129, 366] on div "[STREET_ADDRESS]" at bounding box center [1161, 432] width 735 height 408
drag, startPoint x: 1092, startPoint y: 489, endPoint x: 1097, endPoint y: 363, distance: 126.1
click at [1097, 373] on div "[STREET_ADDRESS]" at bounding box center [1161, 432] width 735 height 408
drag, startPoint x: 1067, startPoint y: 426, endPoint x: 1108, endPoint y: 348, distance: 88.1
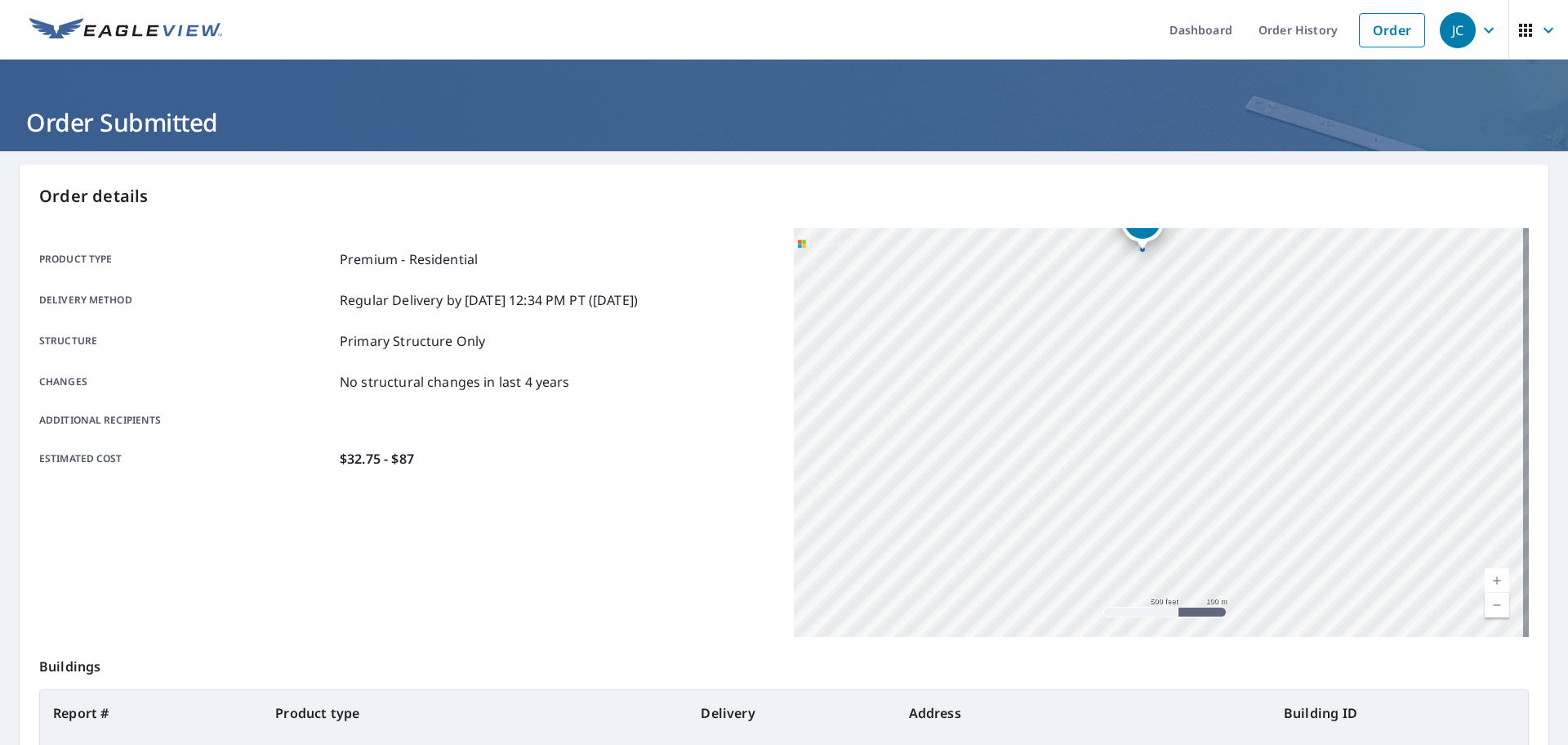
click at [1107, 350] on div "[STREET_ADDRESS]" at bounding box center [1161, 432] width 735 height 408
drag, startPoint x: 1015, startPoint y: 433, endPoint x: 1123, endPoint y: 333, distance: 147.2
click at [1123, 333] on div "[STREET_ADDRESS]" at bounding box center [1161, 432] width 735 height 408
drag, startPoint x: 1029, startPoint y: 493, endPoint x: 1080, endPoint y: 461, distance: 60.2
click at [1031, 493] on div "[STREET_ADDRESS]" at bounding box center [1161, 432] width 735 height 408
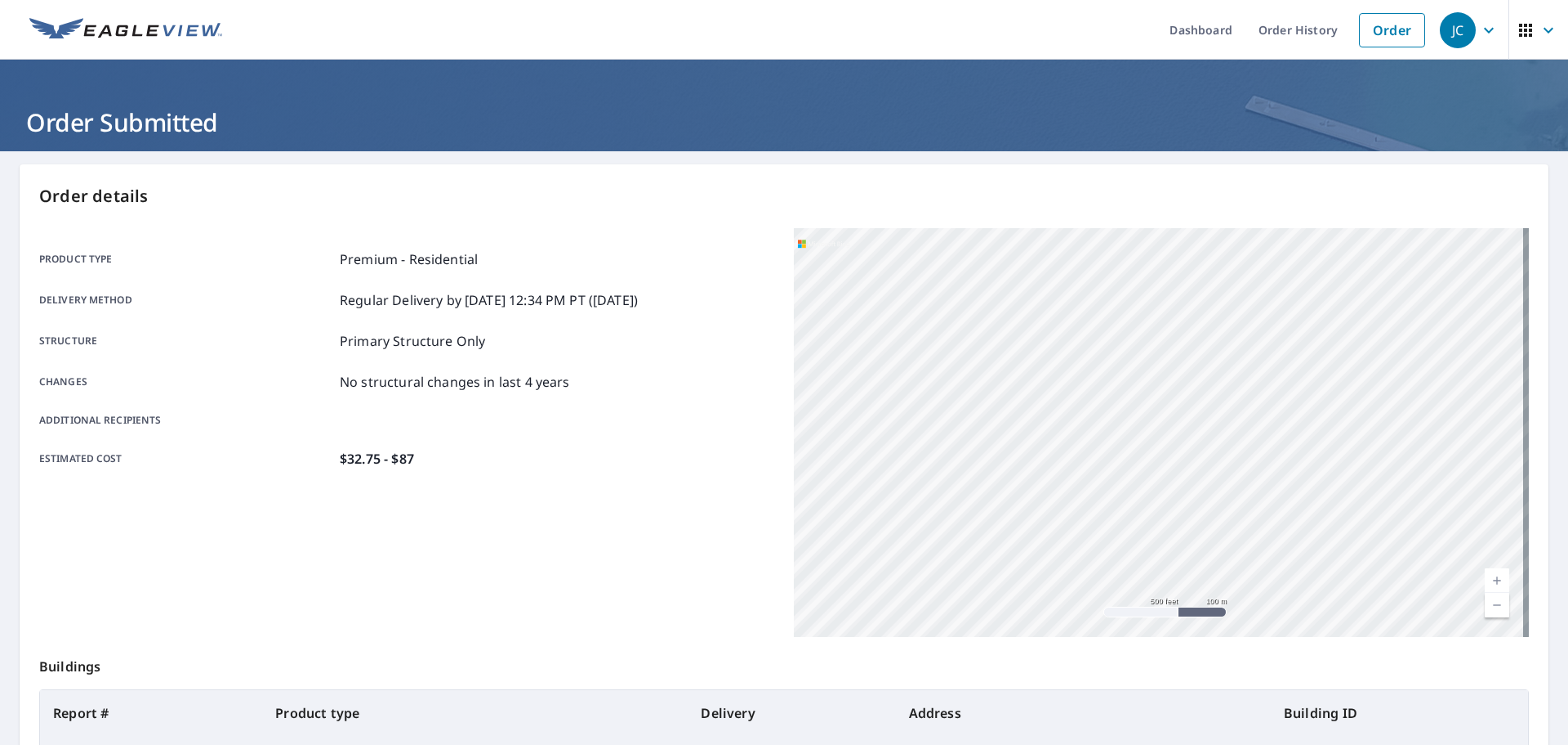
drag, startPoint x: 1080, startPoint y: 461, endPoint x: 1283, endPoint y: 348, distance: 232.3
click at [1283, 348] on div "[STREET_ADDRESS]" at bounding box center [1161, 432] width 735 height 408
drag, startPoint x: 1296, startPoint y: 332, endPoint x: 1309, endPoint y: 309, distance: 26.4
click at [1309, 309] on div "[STREET_ADDRESS]" at bounding box center [1161, 432] width 735 height 408
drag, startPoint x: 1006, startPoint y: 415, endPoint x: 994, endPoint y: 292, distance: 123.6
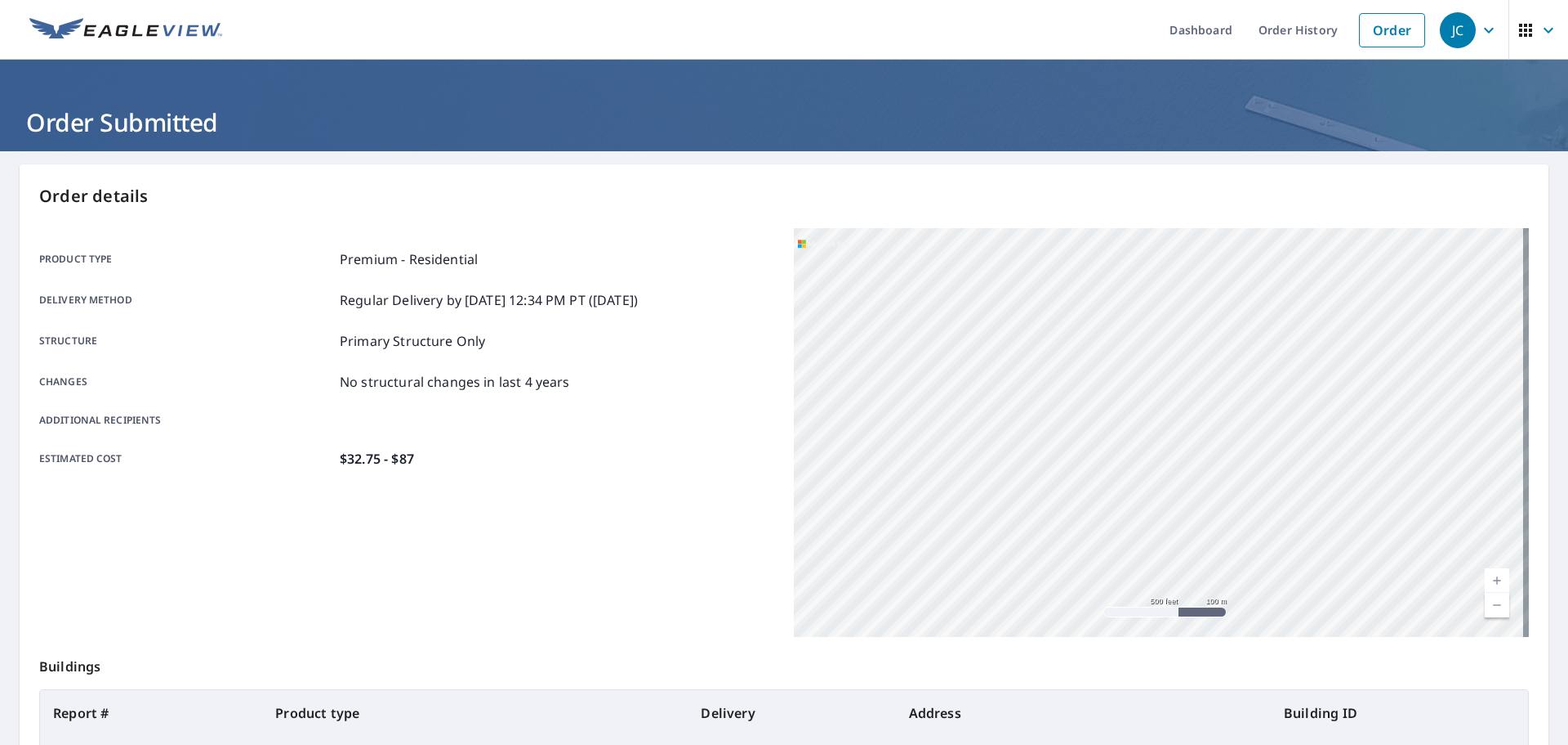
click at [994, 292] on div "[STREET_ADDRESS]" at bounding box center [1161, 432] width 735 height 408
drag, startPoint x: 942, startPoint y: 467, endPoint x: 1280, endPoint y: 545, distance: 346.9
click at [1280, 545] on div "[STREET_ADDRESS]" at bounding box center [1161, 432] width 735 height 408
drag, startPoint x: 1033, startPoint y: 534, endPoint x: 1216, endPoint y: 565, distance: 185.6
click at [1216, 565] on div "[STREET_ADDRESS]" at bounding box center [1161, 432] width 735 height 408
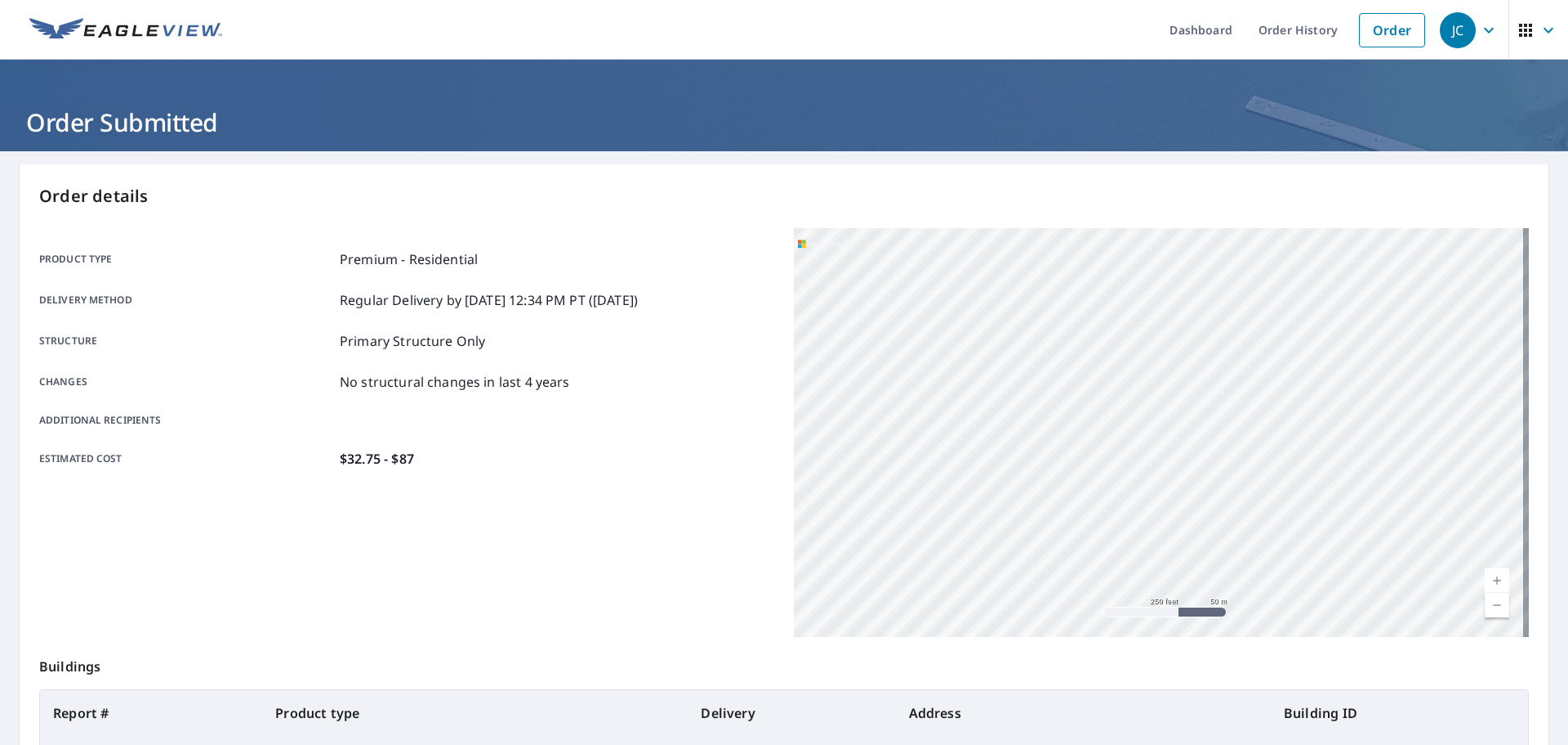
drag, startPoint x: 1025, startPoint y: 493, endPoint x: 1159, endPoint y: 500, distance: 134.2
click at [1159, 500] on div "[STREET_ADDRESS]" at bounding box center [1161, 432] width 735 height 408
